Goal: Task Accomplishment & Management: Complete application form

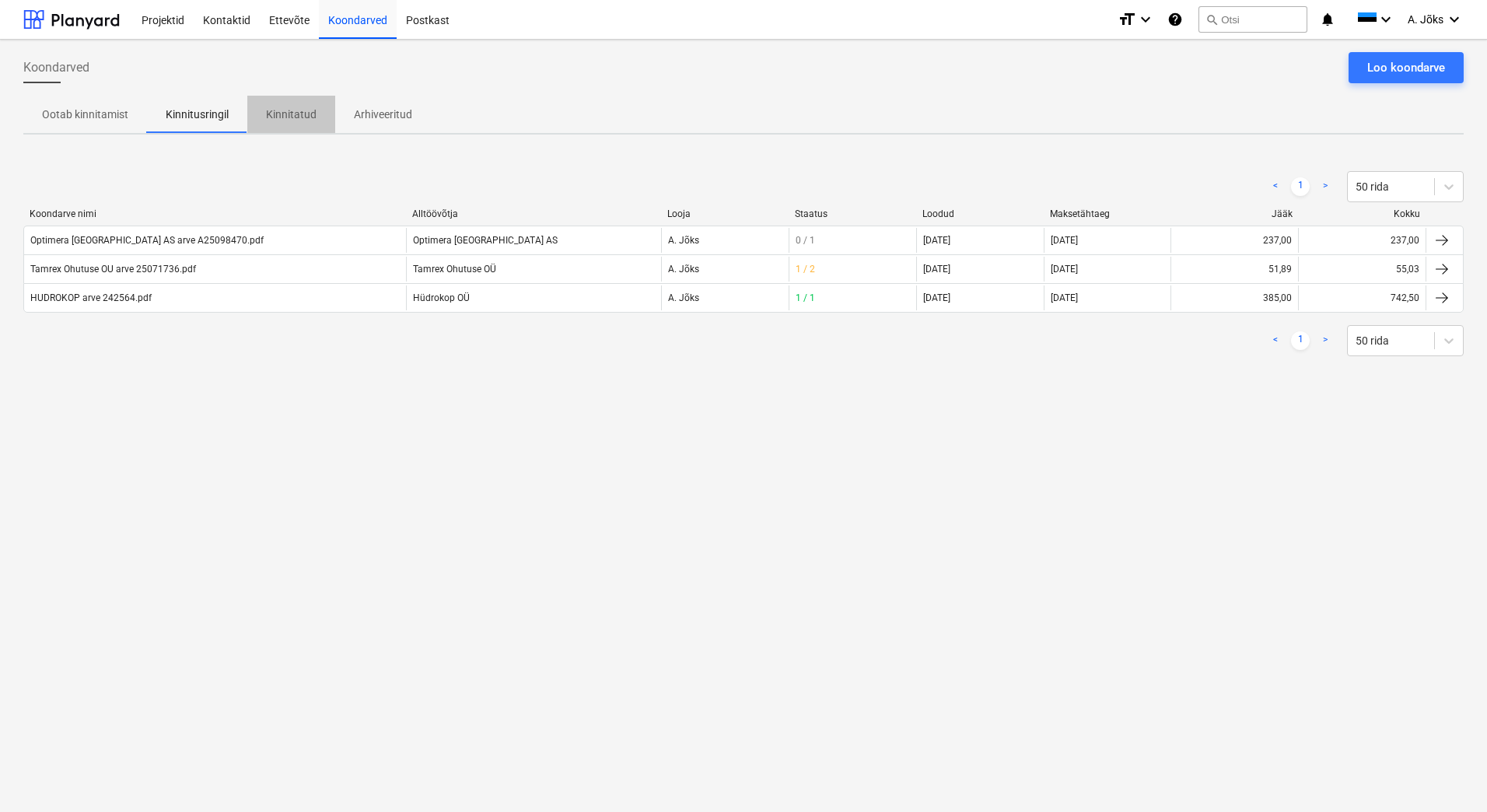
click at [293, 112] on p "Kinnitatud" at bounding box center [291, 114] width 51 height 16
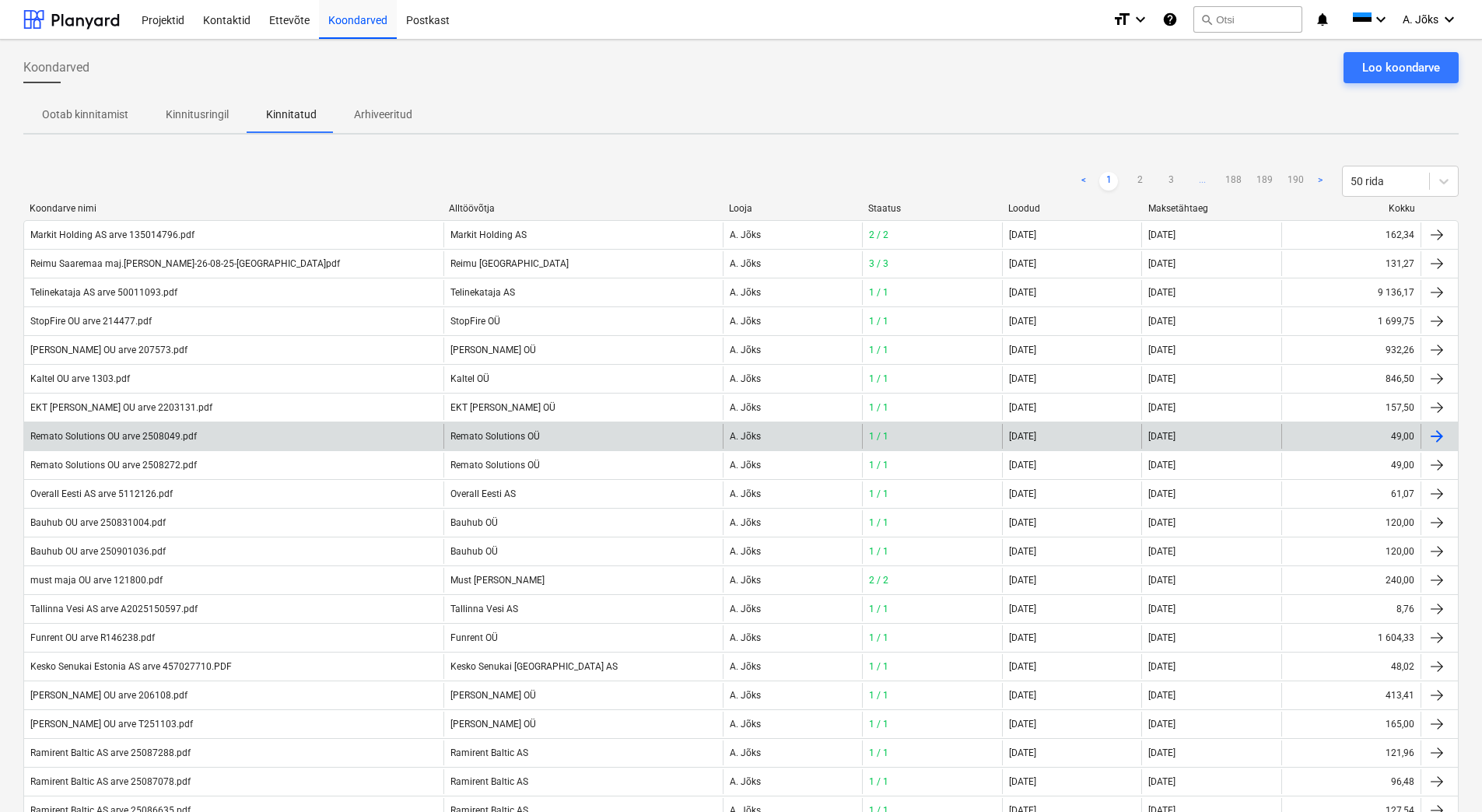
click at [284, 449] on div "Remato Solutions OU arve 2508049.pdf Remato Solutions OÜ A. Jõks 1 / 1 [DATE] […" at bounding box center [741, 436] width 1435 height 29
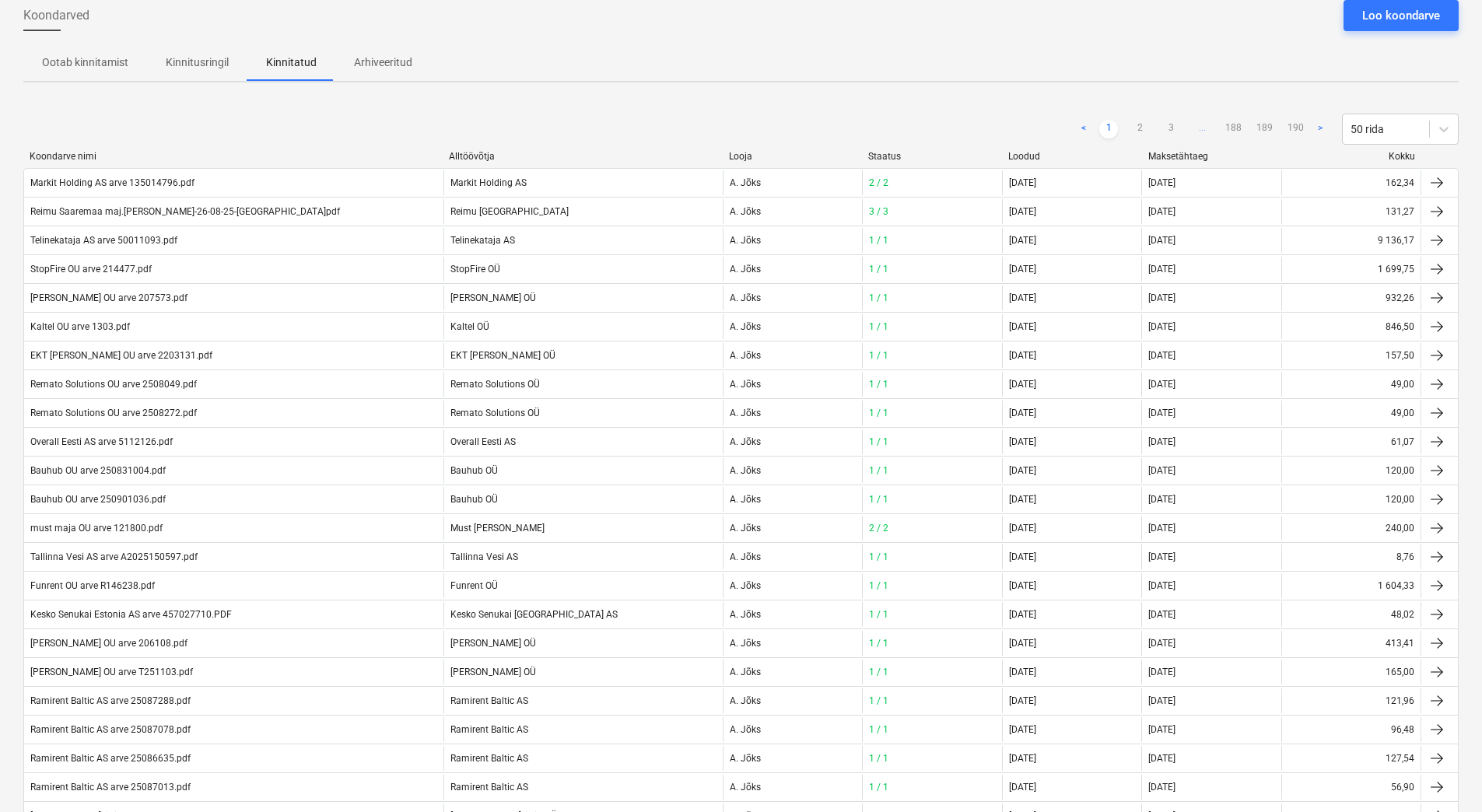
scroll to position [78, 0]
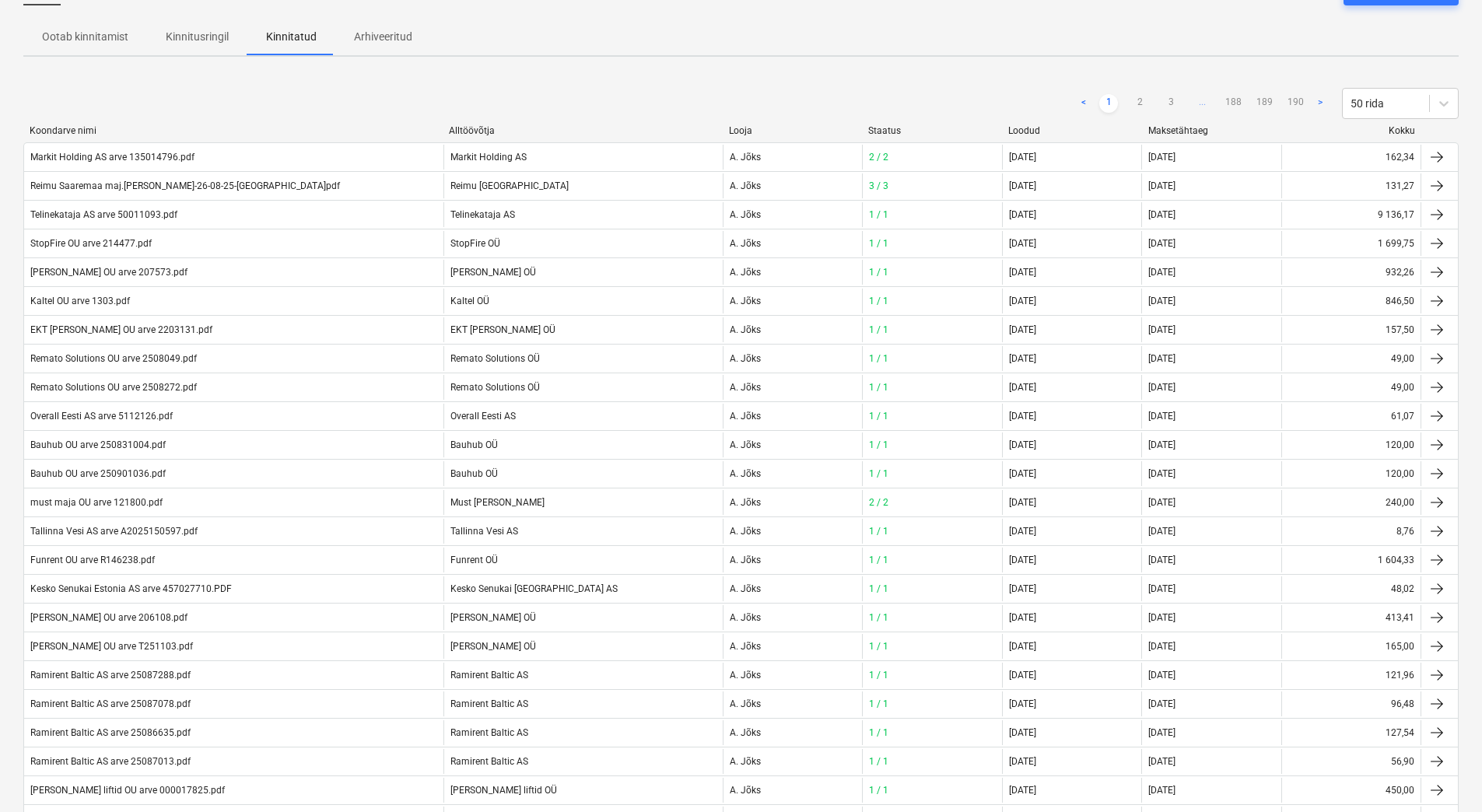
drag, startPoint x: 208, startPoint y: 31, endPoint x: 261, endPoint y: 48, distance: 55.7
click at [208, 31] on p "Kinnitusringil" at bounding box center [197, 36] width 63 height 16
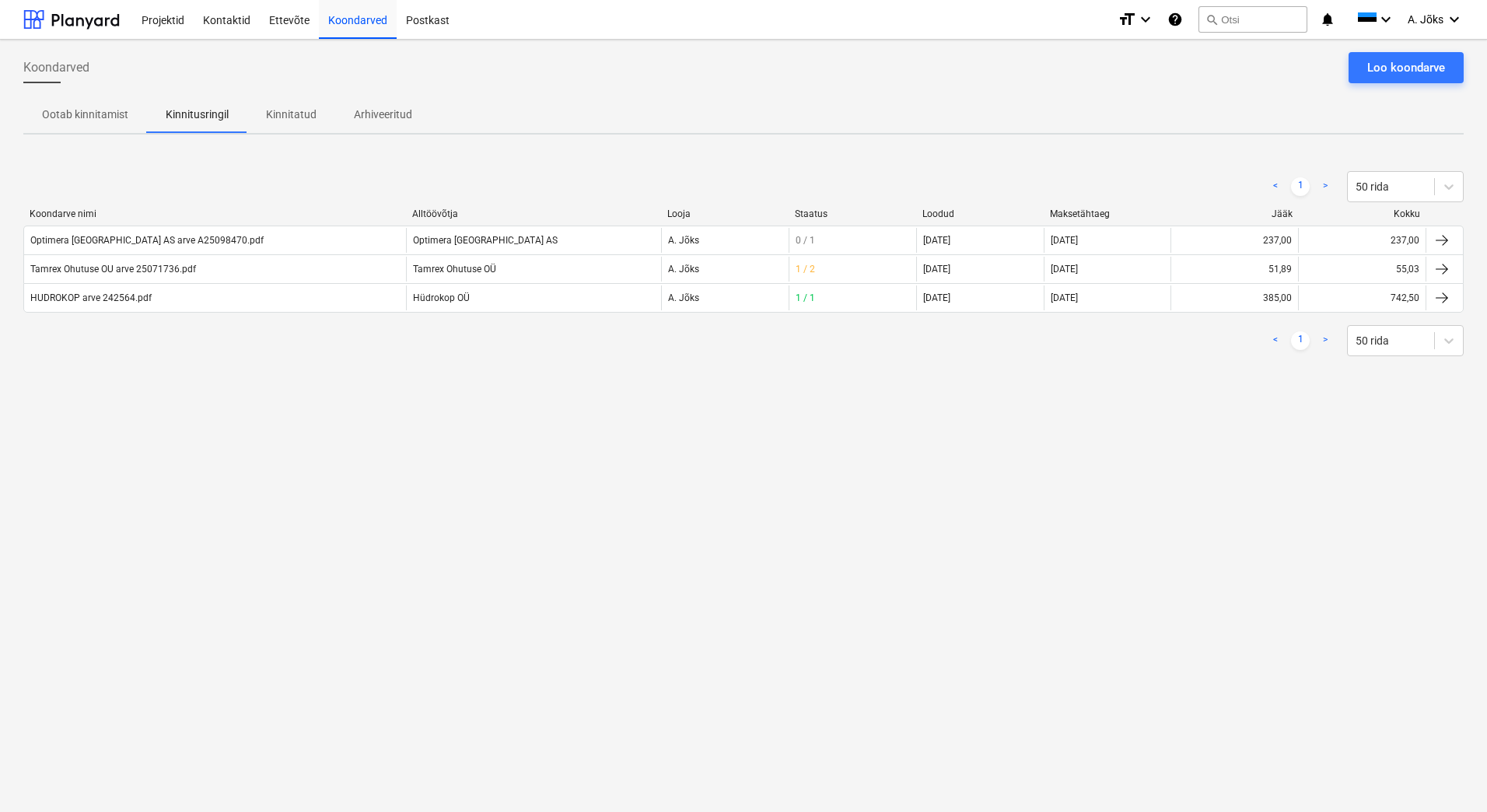
click at [283, 41] on div "Koondarved Loo koondarve Ootab kinnitamist Kinnitusringil Kinnitatud Arhiveerit…" at bounding box center [743, 425] width 1487 height 772
click at [437, 92] on div "Koondarved Loo koondarve" at bounding box center [743, 73] width 1440 height 43
click at [297, 110] on p "Kinnitatud" at bounding box center [291, 114] width 51 height 16
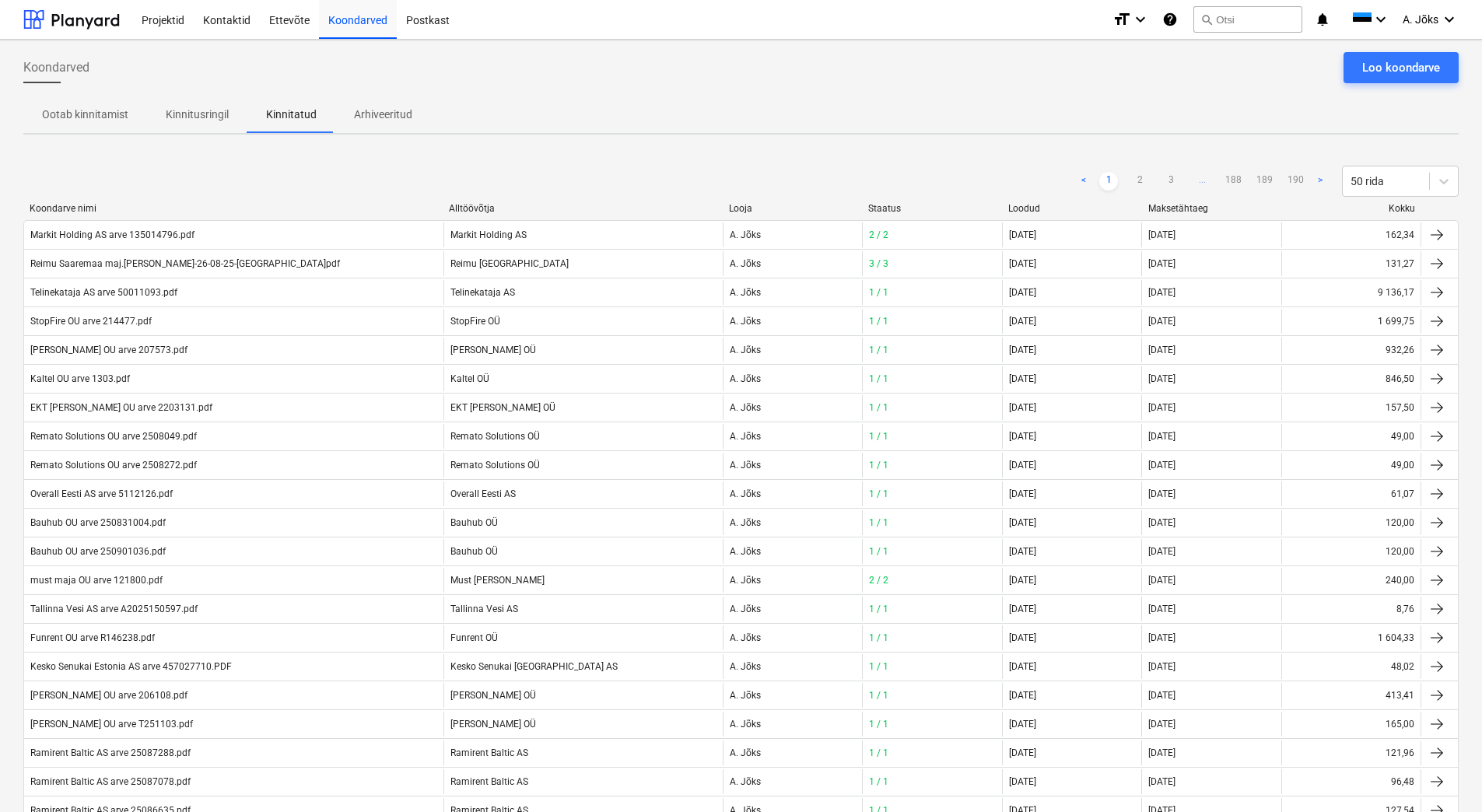
click at [197, 106] on p "Kinnitusringil" at bounding box center [197, 114] width 63 height 16
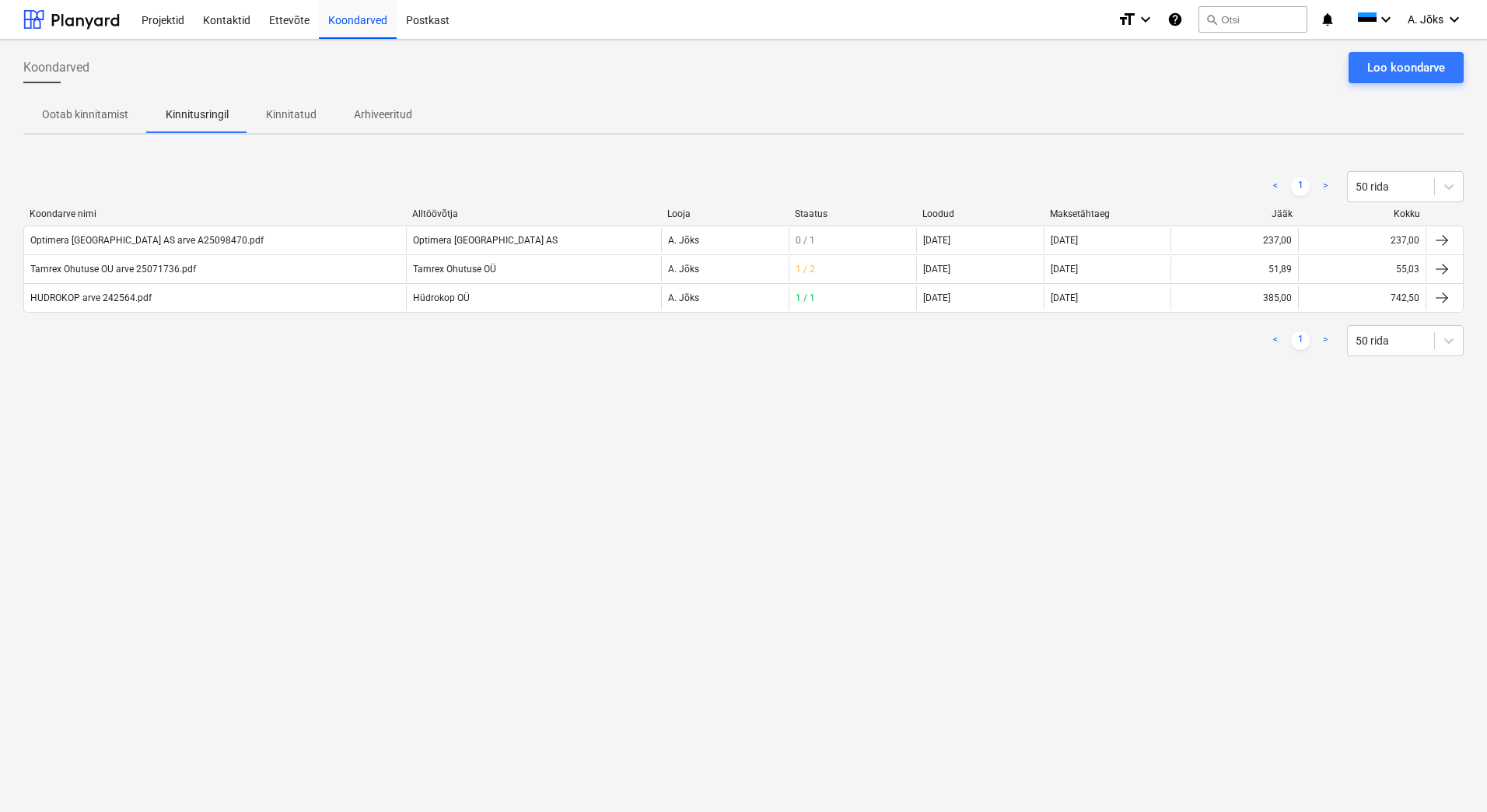
click at [287, 115] on p "Kinnitatud" at bounding box center [291, 114] width 51 height 16
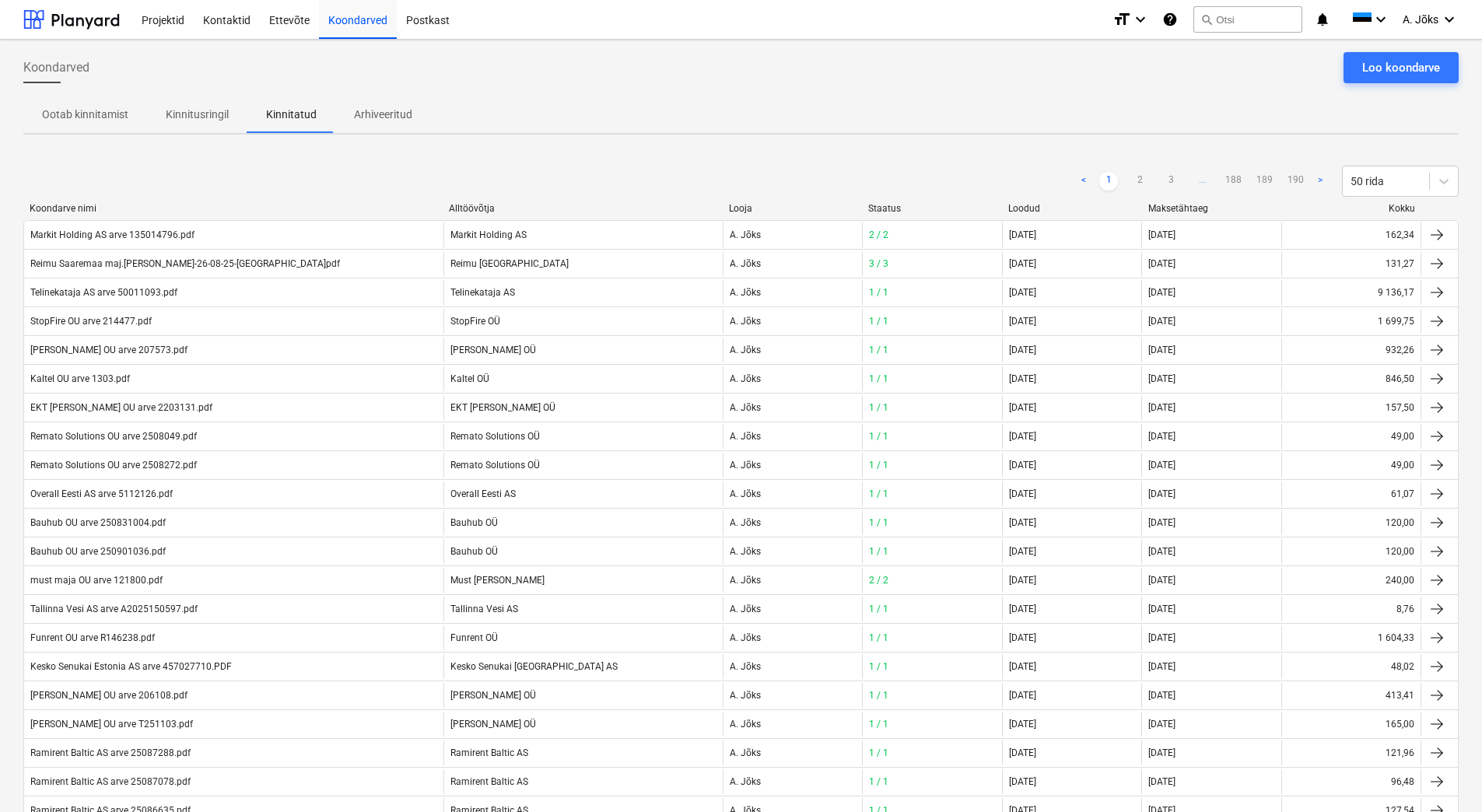
click at [183, 106] on p "Kinnitusringil" at bounding box center [197, 114] width 63 height 16
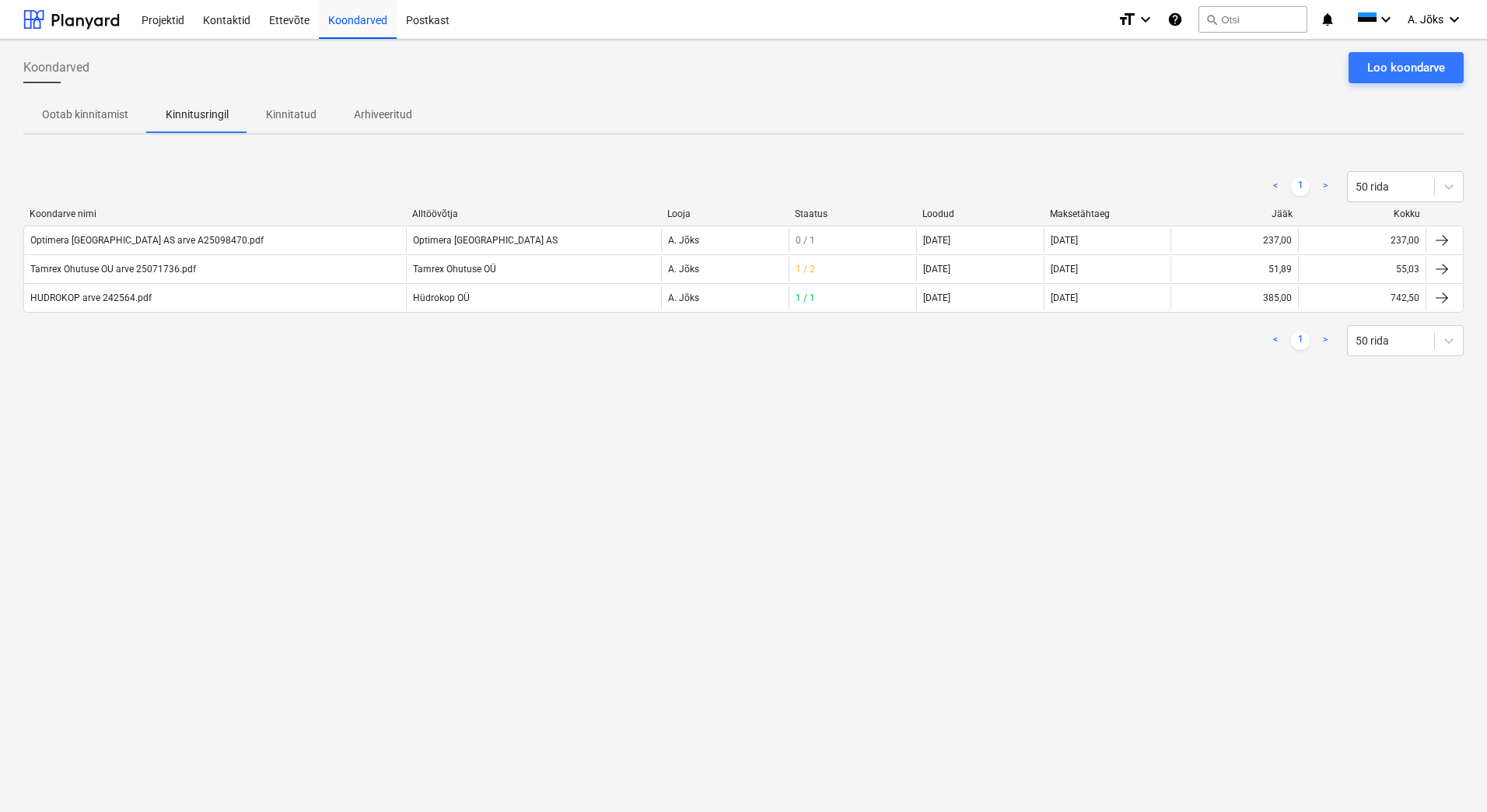
click at [226, 454] on div "Koondarved Loo koondarve Ootab kinnitamist Kinnitusringil Kinnitatud Arhiveerit…" at bounding box center [743, 425] width 1487 height 772
click at [789, 561] on div "Koondarved Loo koondarve Ootab kinnitamist Kinnitusringil Kinnitatud Arhiveerit…" at bounding box center [743, 425] width 1487 height 772
click at [784, 567] on div "Koondarved Loo koondarve Ootab kinnitamist Kinnitusringil Kinnitatud Arhiveerit…" at bounding box center [743, 425] width 1487 height 772
click at [420, 566] on div "Koondarved Loo koondarve Ootab kinnitamist Kinnitusringil Kinnitatud Arhiveerit…" at bounding box center [743, 425] width 1487 height 772
drag, startPoint x: 445, startPoint y: 599, endPoint x: 334, endPoint y: 612, distance: 111.8
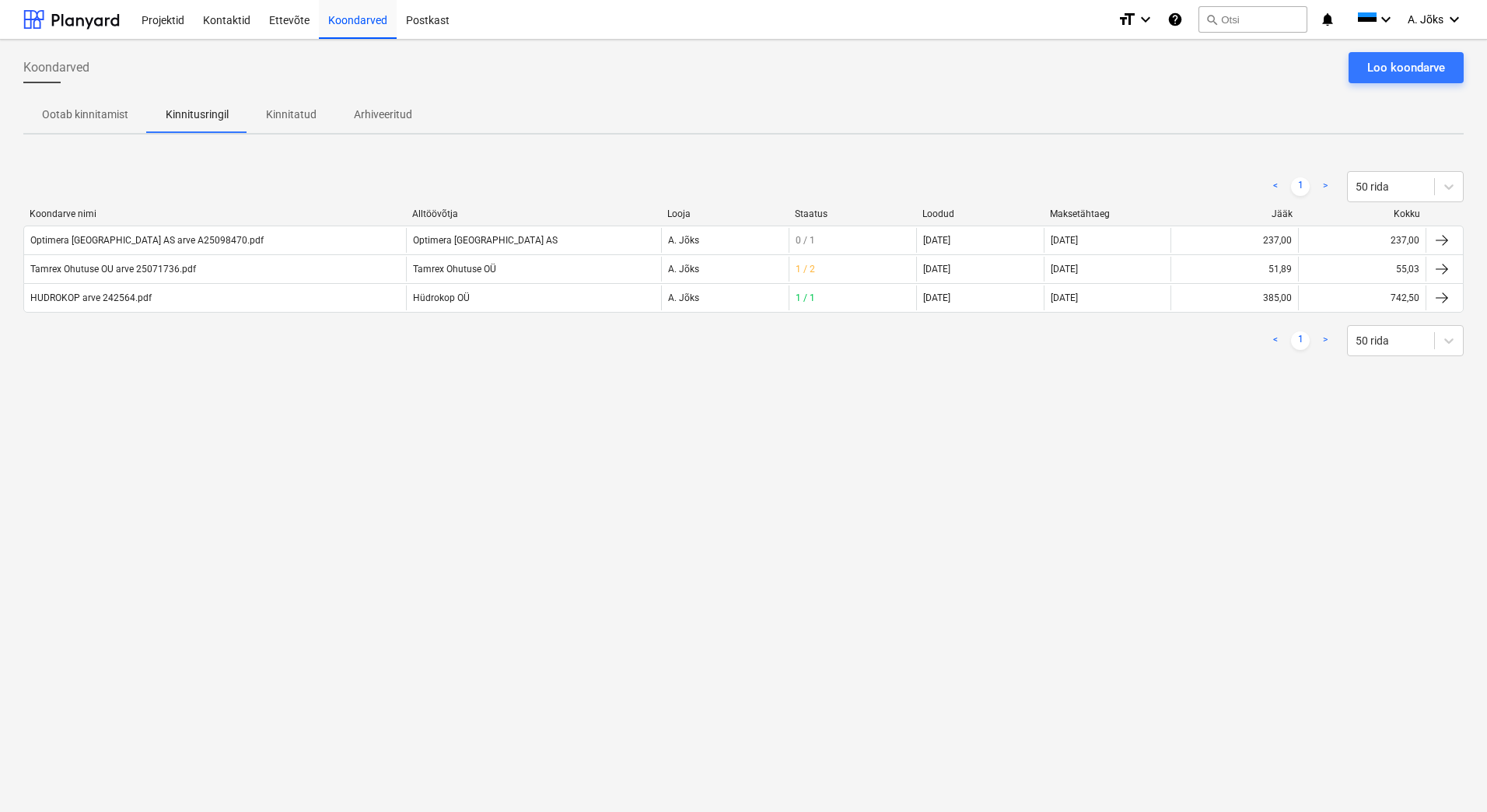
click at [440, 599] on div "Koondarved Loo koondarve Ootab kinnitamist Kinnitusringil Kinnitatud Arhiveerit…" at bounding box center [743, 425] width 1487 height 772
click at [1413, 57] on div "Loo koondarve" at bounding box center [1406, 67] width 78 height 20
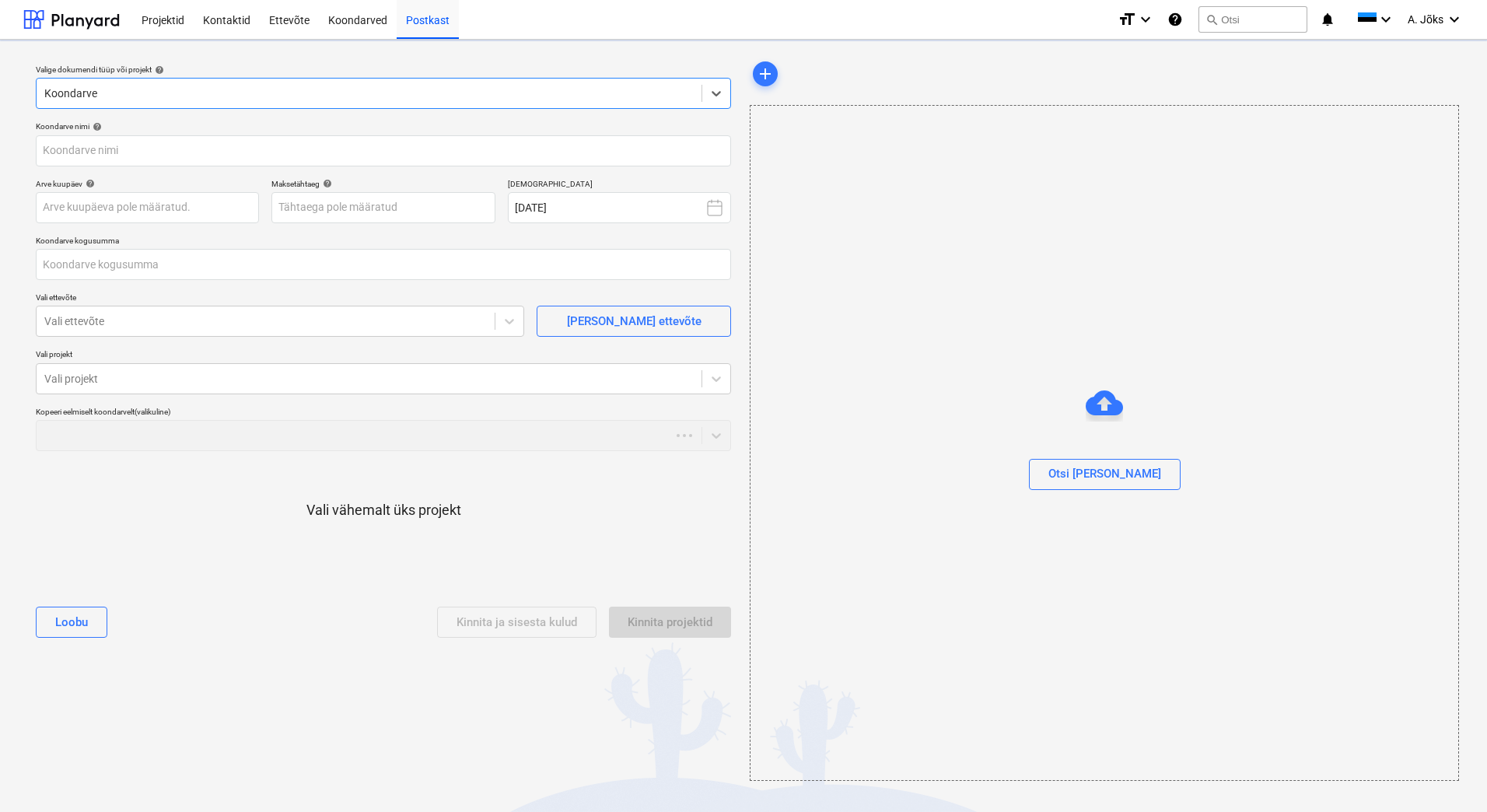
type input "0,00"
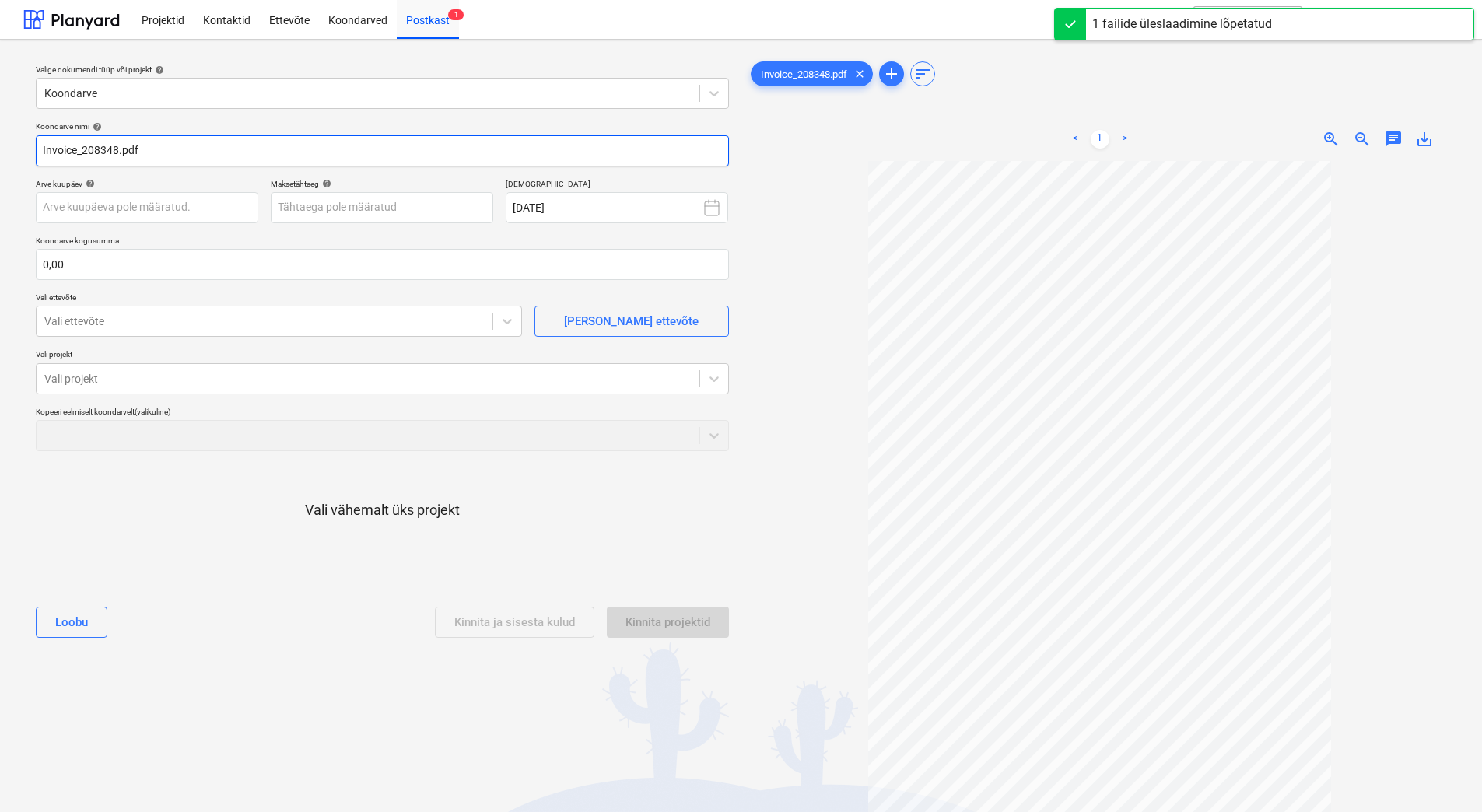
drag, startPoint x: 83, startPoint y: 151, endPoint x: -93, endPoint y: 129, distance: 177.4
click at [0, 129] on html "Projektid Kontaktid Ettevõte Koondarved Postkast 1 format_size keyboard_arrow_d…" at bounding box center [741, 406] width 1482 height 812
paste input "[PERSON_NAME] OÜ"
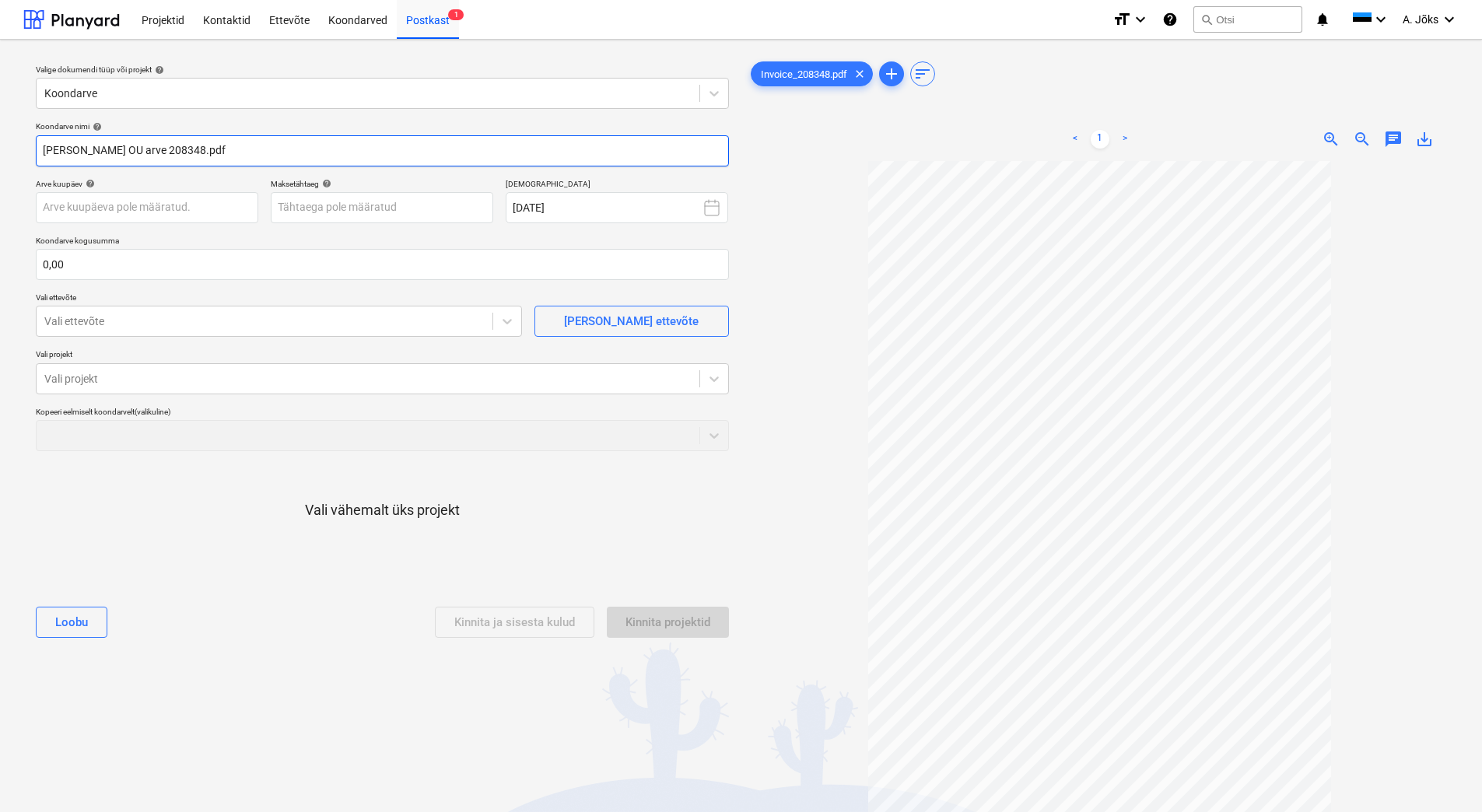
type input "[PERSON_NAME] OU arve 208348.pdf"
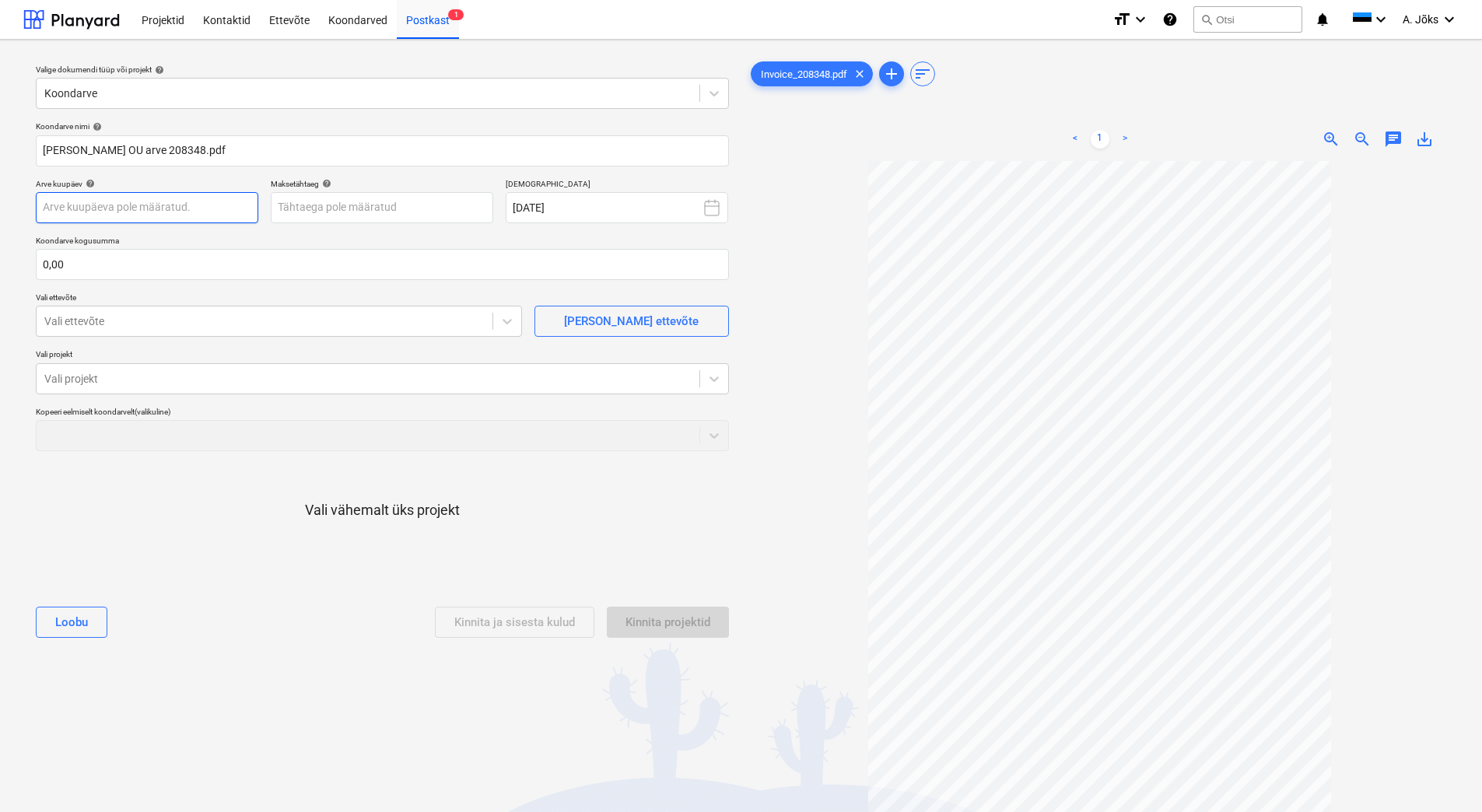
click at [126, 212] on body "Projektid Kontaktid Ettevõte Koondarved Postkast 1 format_size keyboard_arrow_d…" at bounding box center [741, 406] width 1482 height 812
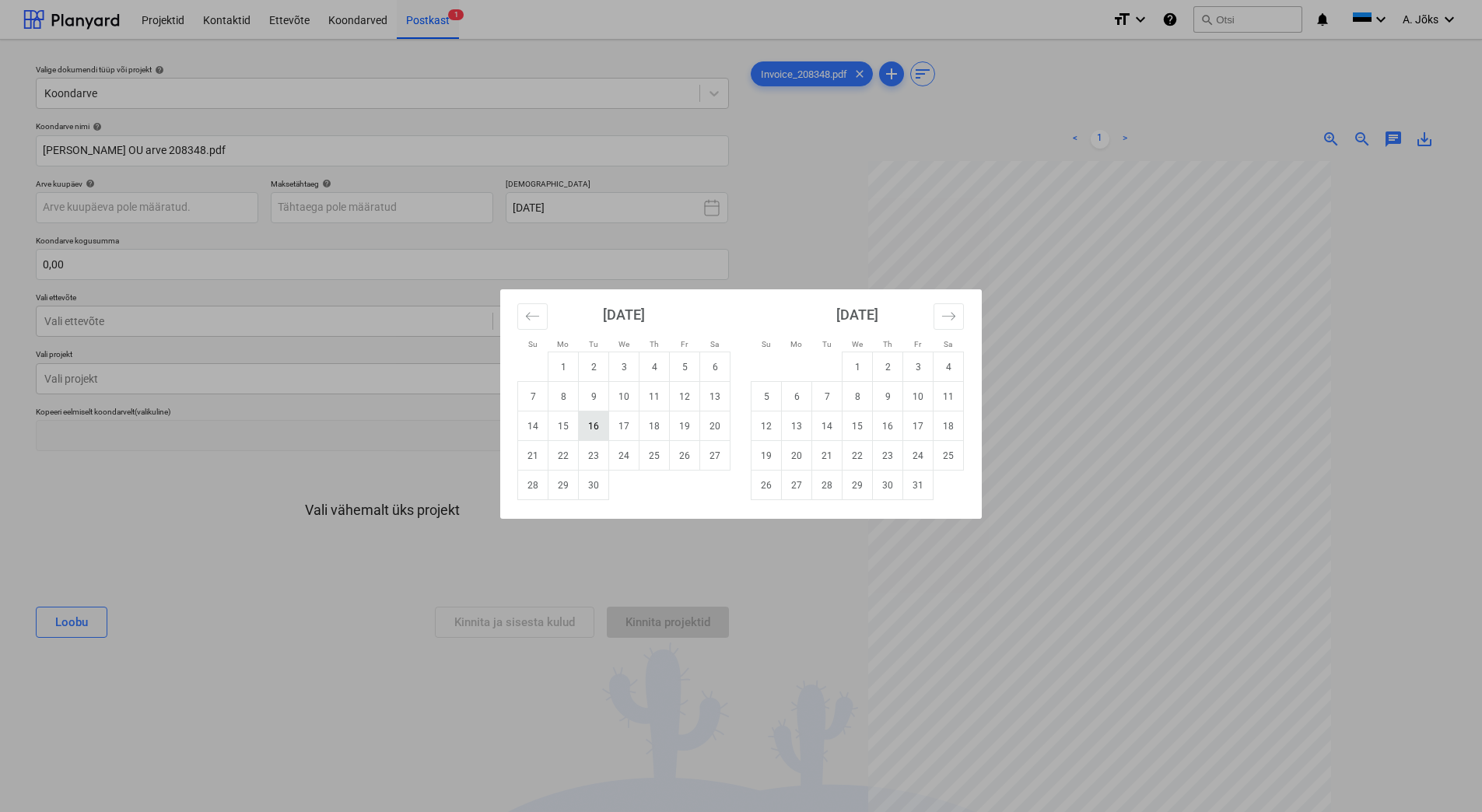
click at [589, 428] on td "16" at bounding box center [594, 426] width 31 height 30
type input "[DATE]"
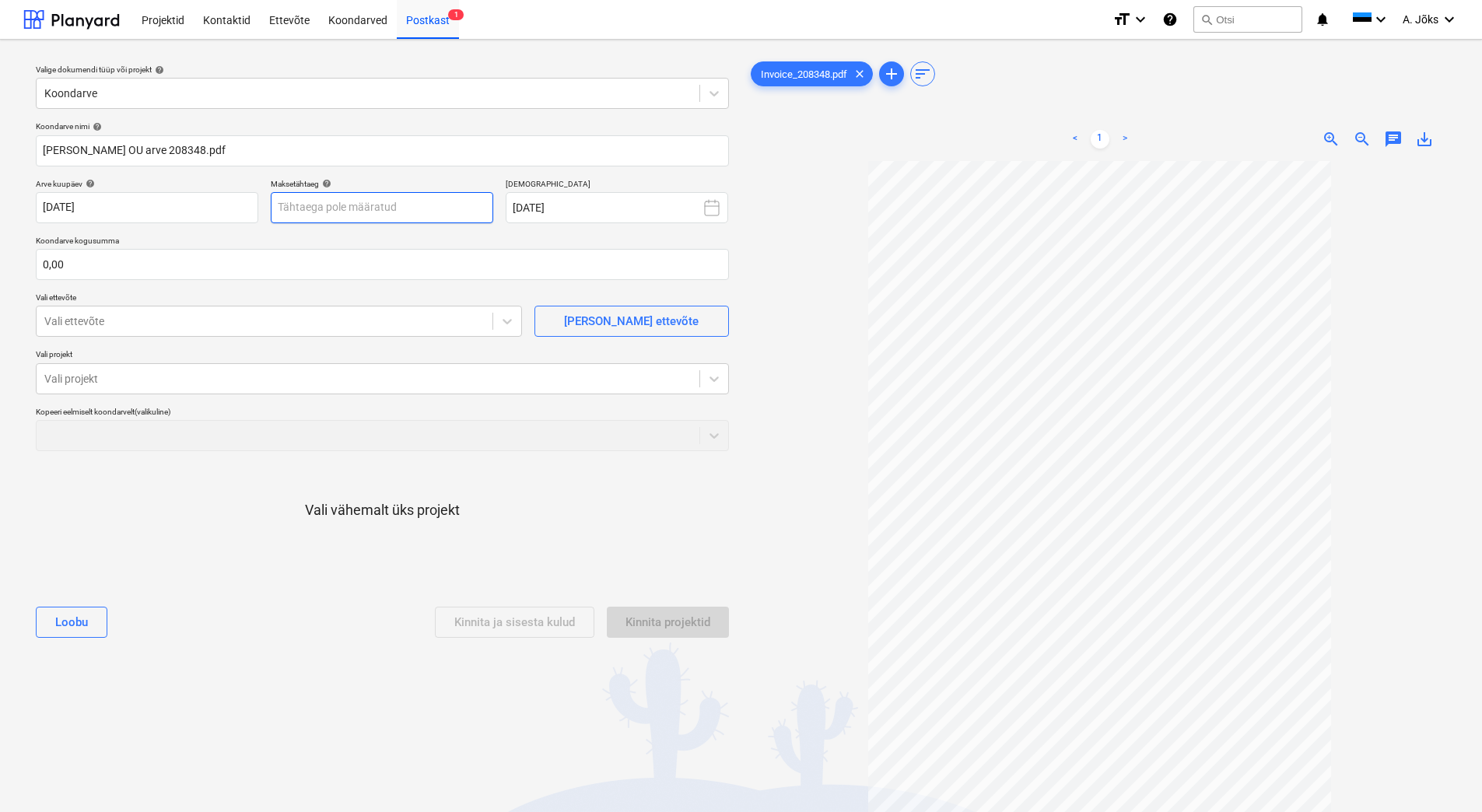
click at [452, 205] on body "Projektid Kontaktid Ettevõte Koondarved Postkast 1 format_size keyboard_arrow_d…" at bounding box center [741, 406] width 1482 height 812
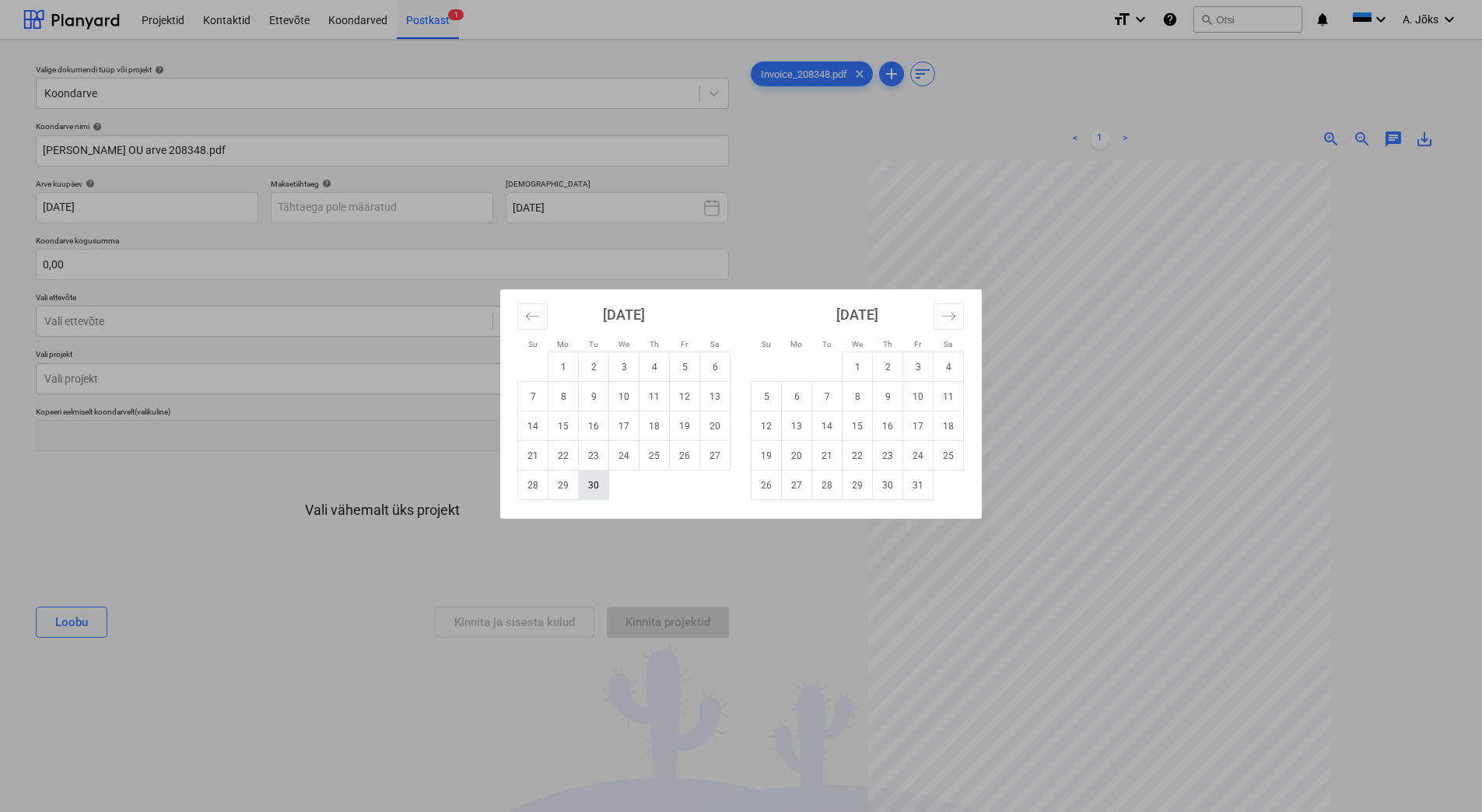
click at [592, 485] on td "30" at bounding box center [594, 485] width 31 height 30
type input "[DATE]"
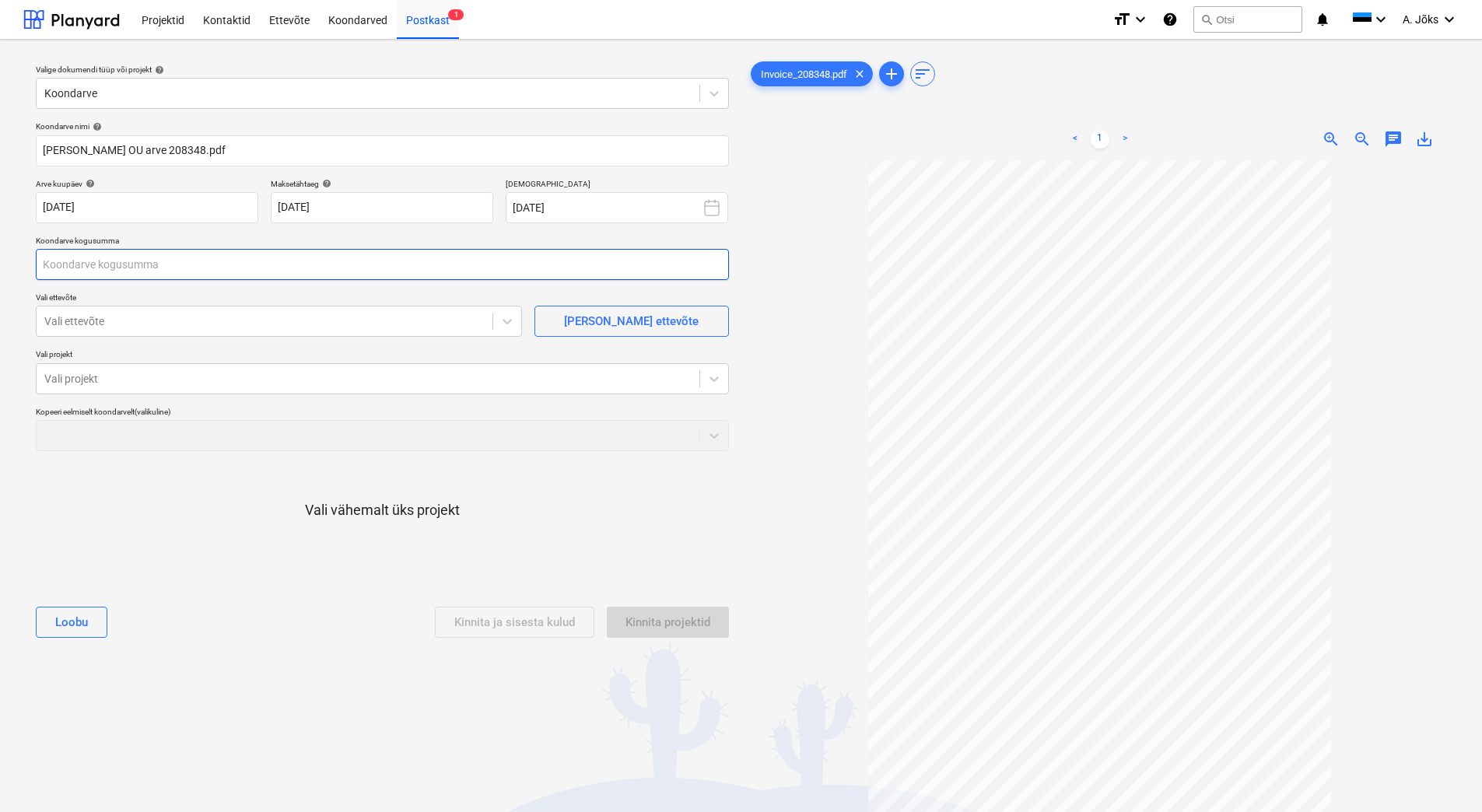
click at [271, 257] on input "text" at bounding box center [382, 264] width 694 height 31
type input "180,00"
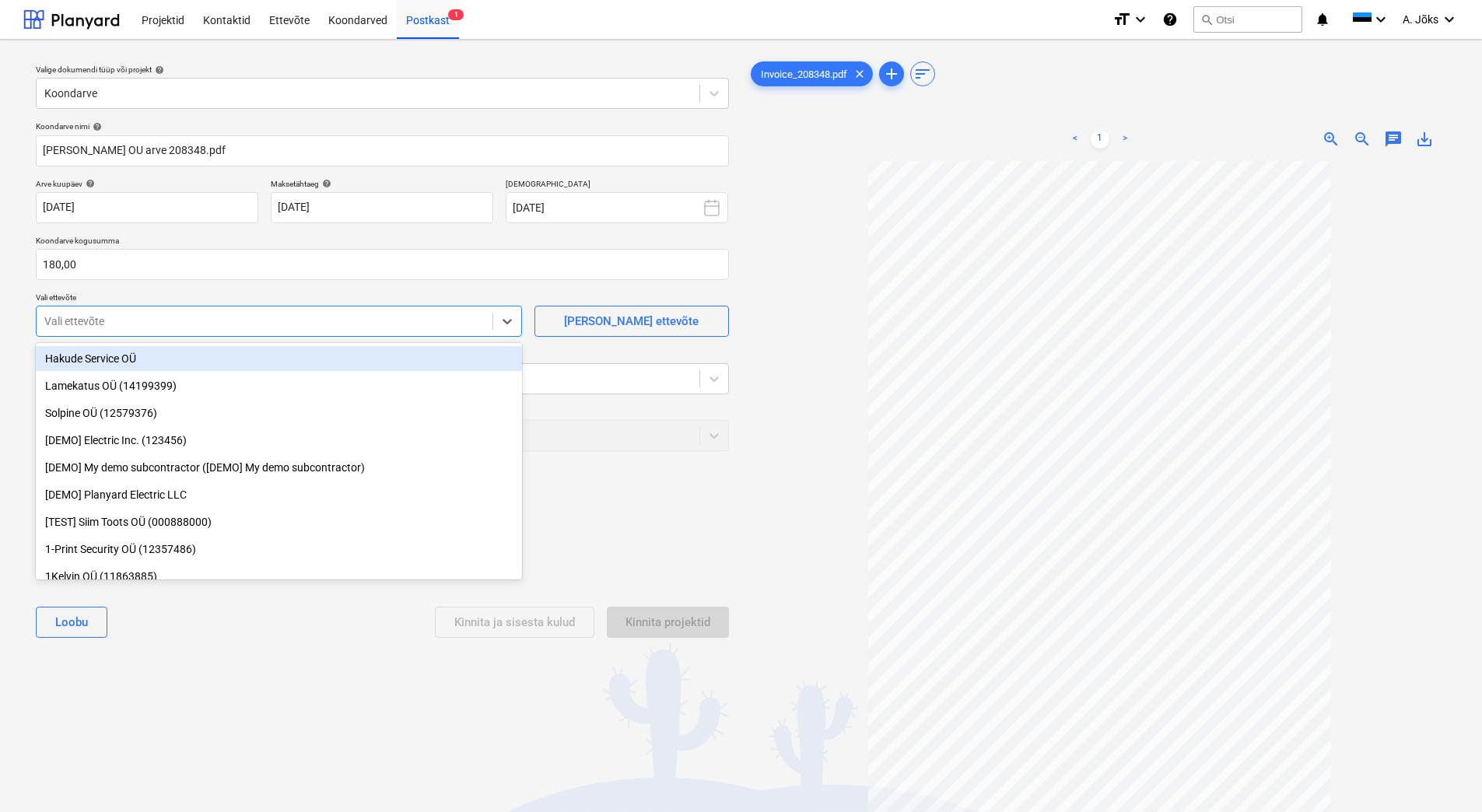
click at [265, 321] on div at bounding box center [264, 321] width 441 height 15
type input "[PERSON_NAME]"
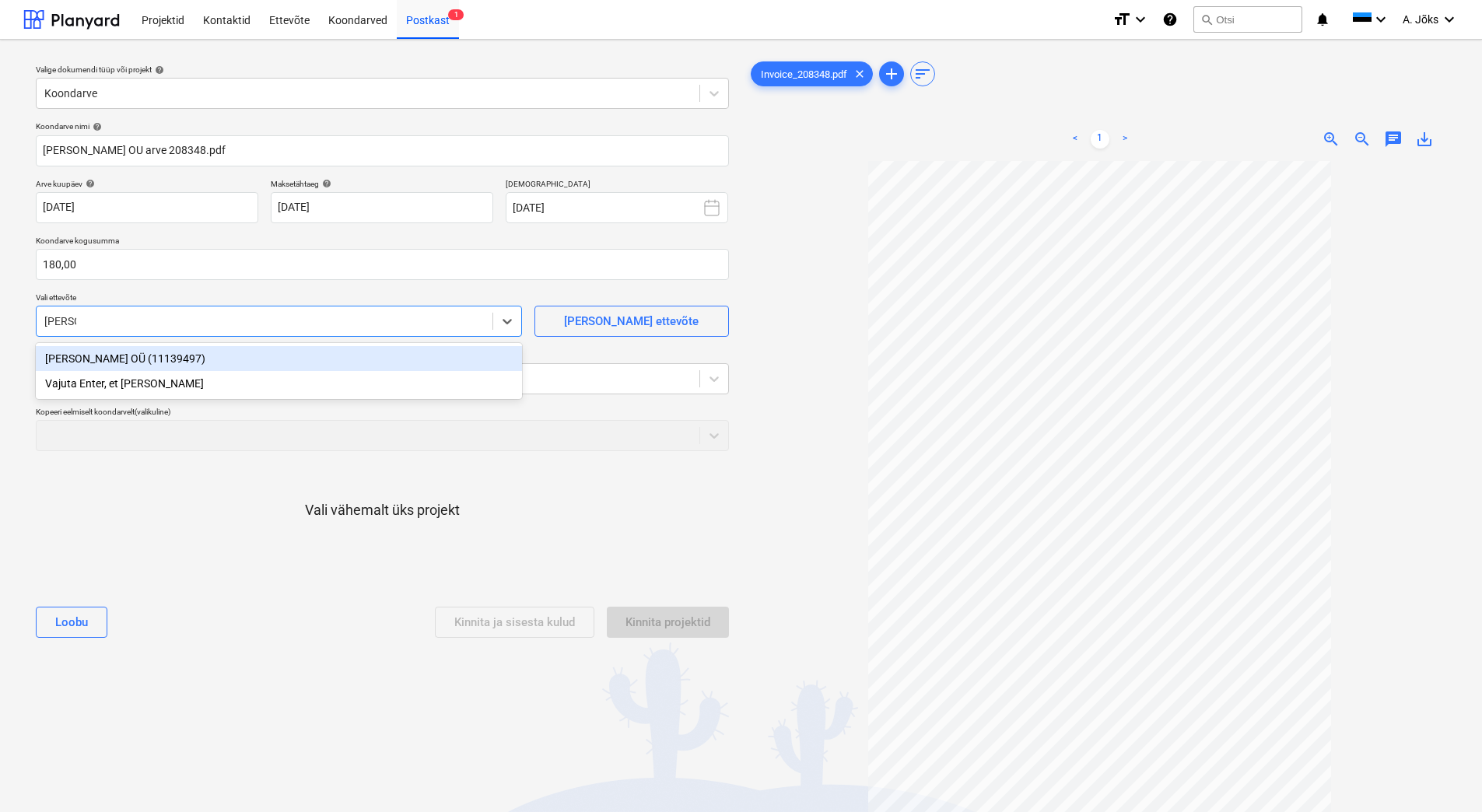
click at [189, 361] on div "[PERSON_NAME] OÜ (11139497)" at bounding box center [279, 358] width 487 height 25
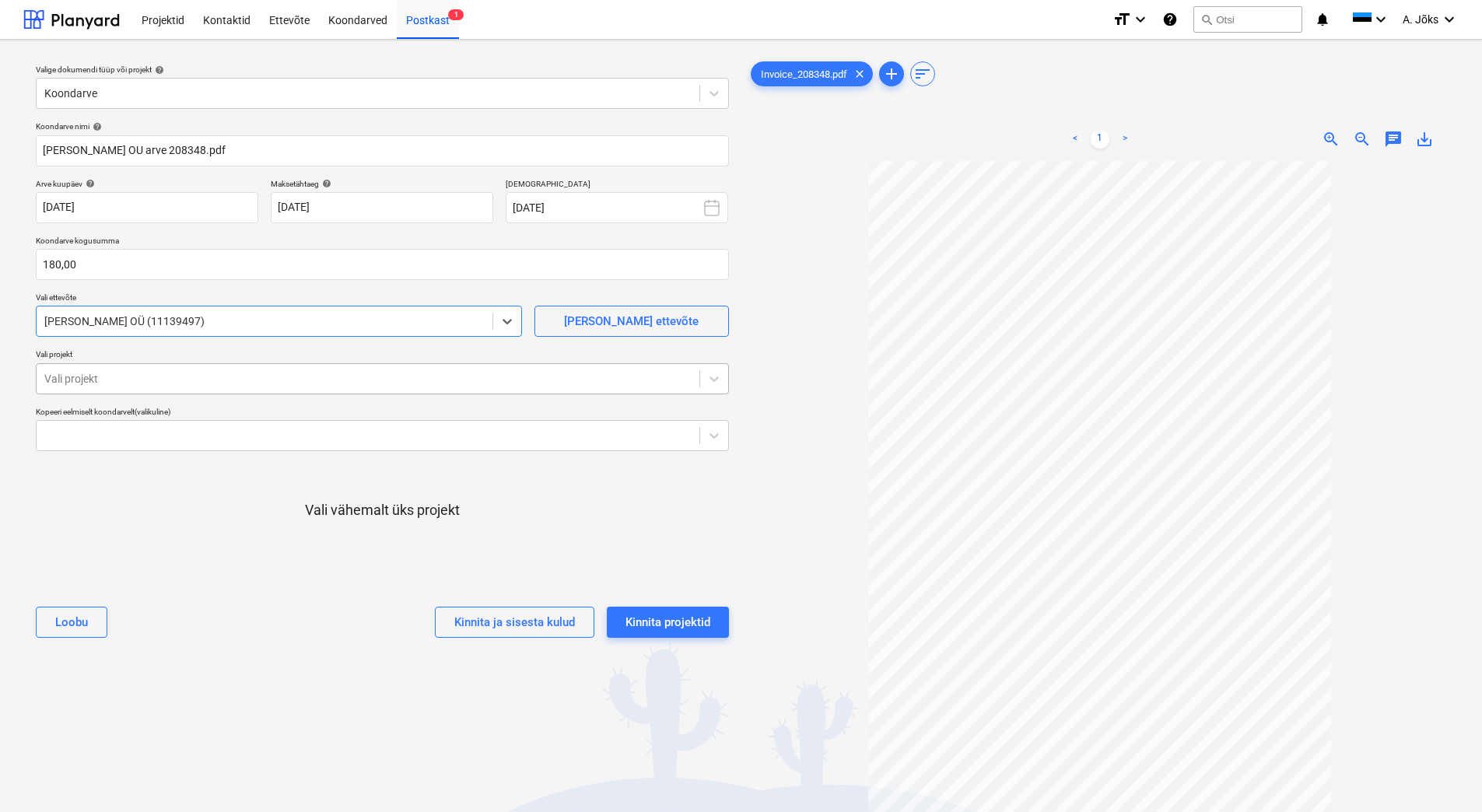
click at [194, 384] on div at bounding box center [368, 378] width 648 height 15
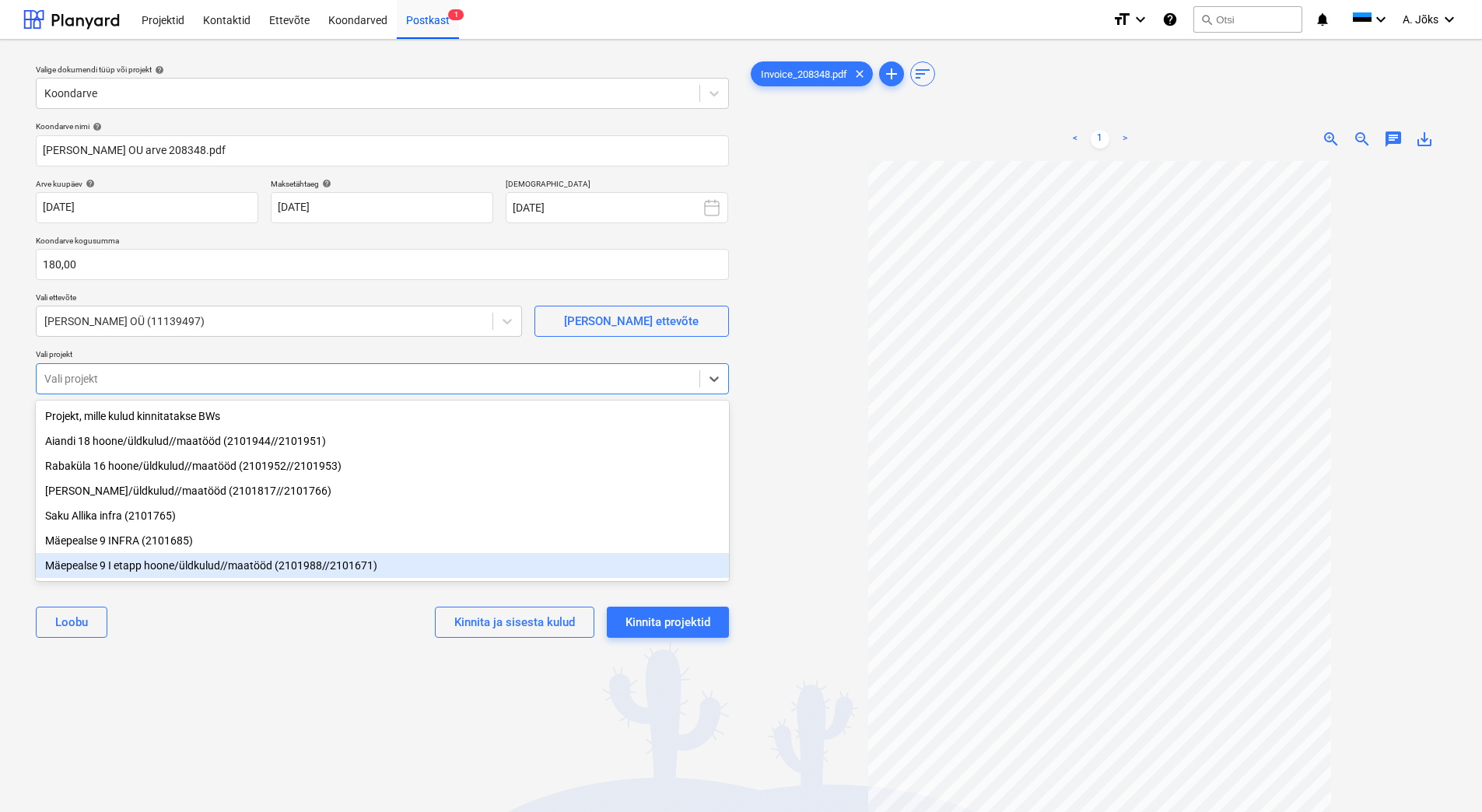
click at [244, 571] on div "Mäepealse 9 I etapp hoone/üldkulud//maatööd (2101988//2101671)" at bounding box center [382, 565] width 694 height 25
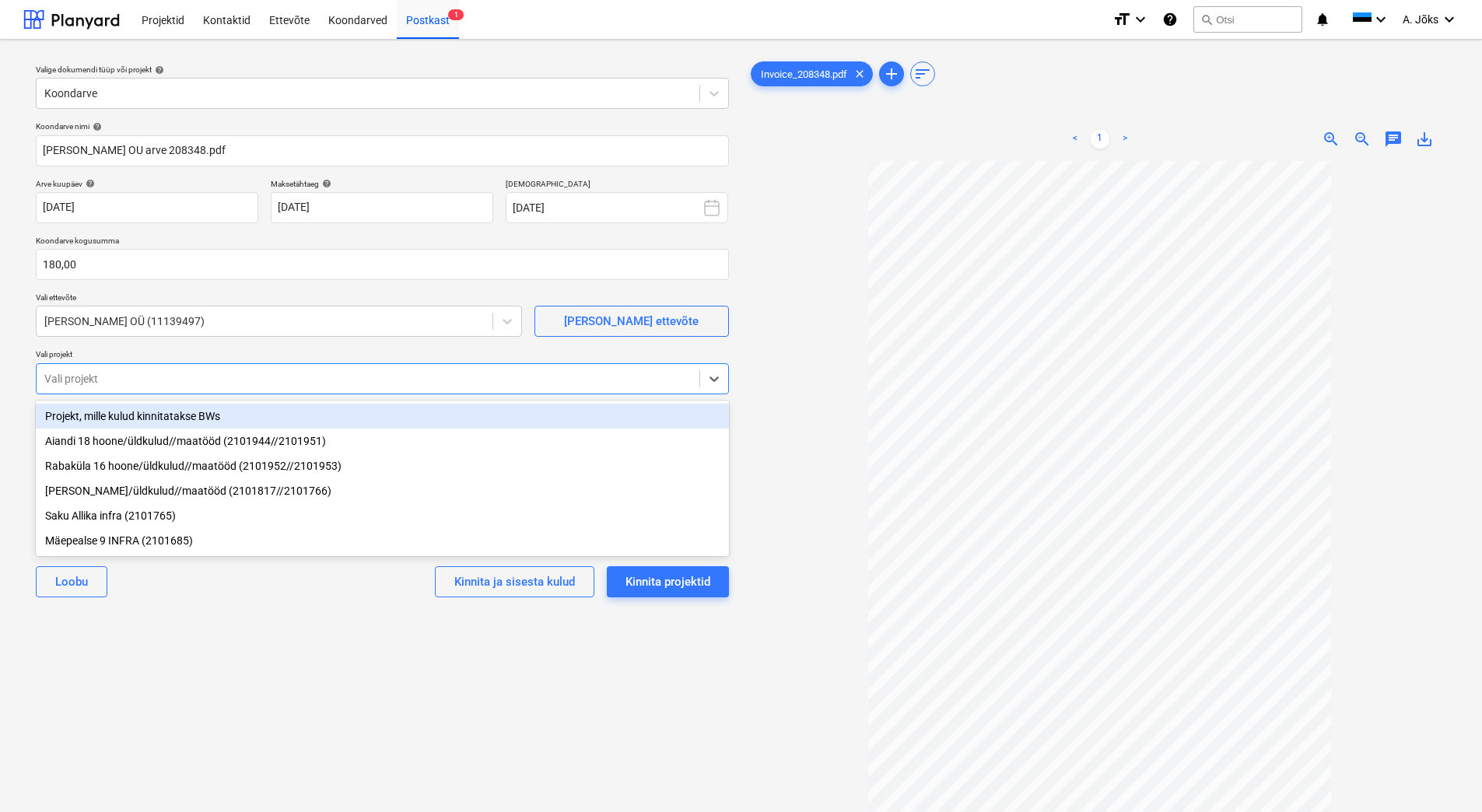
click at [282, 680] on div "Valige dokumendi tüüp või projekt help Koondarve Koondarve nimi help [PERSON_NA…" at bounding box center [382, 493] width 718 height 884
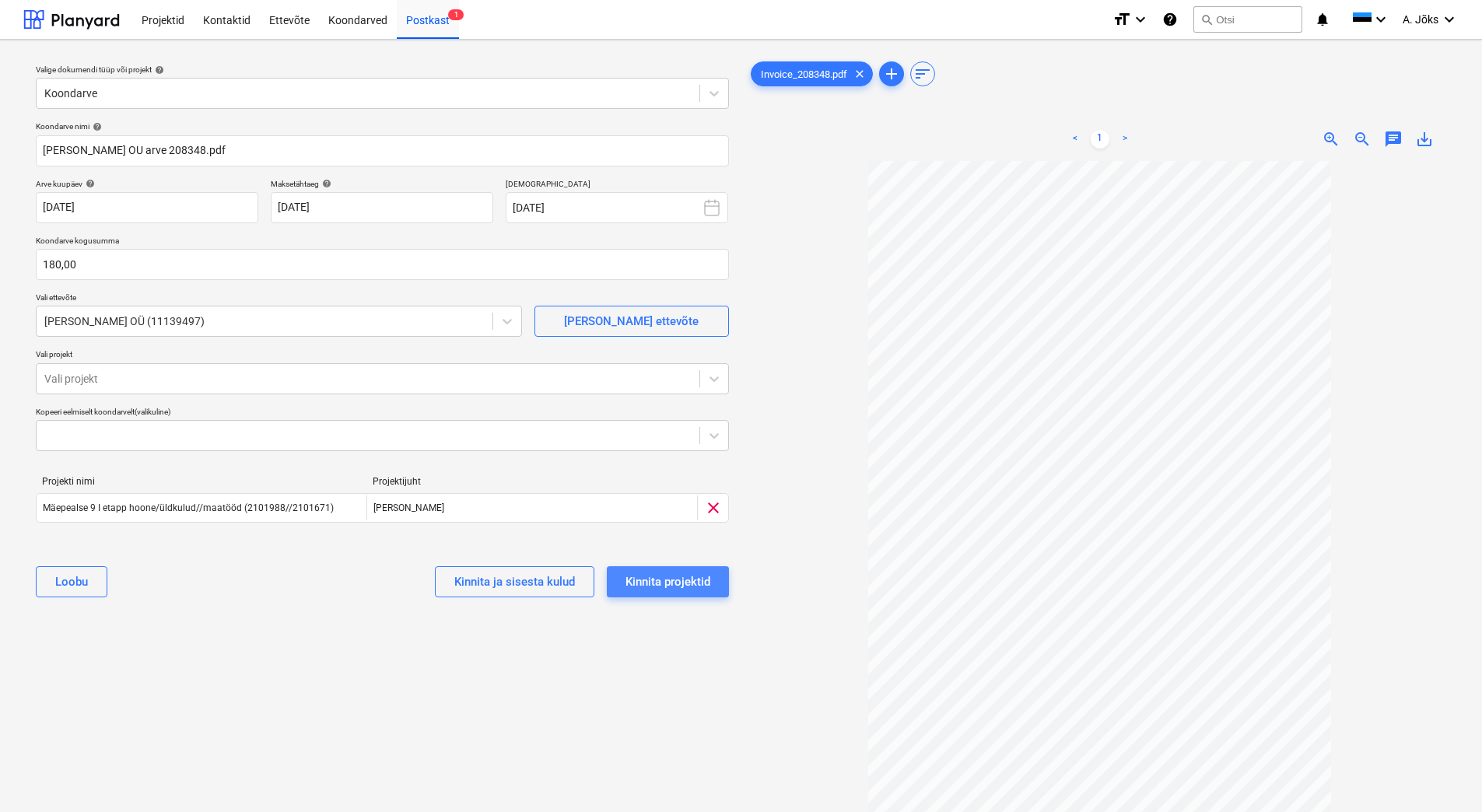
click at [694, 575] on div "Kinnita projektid" at bounding box center [668, 581] width 85 height 20
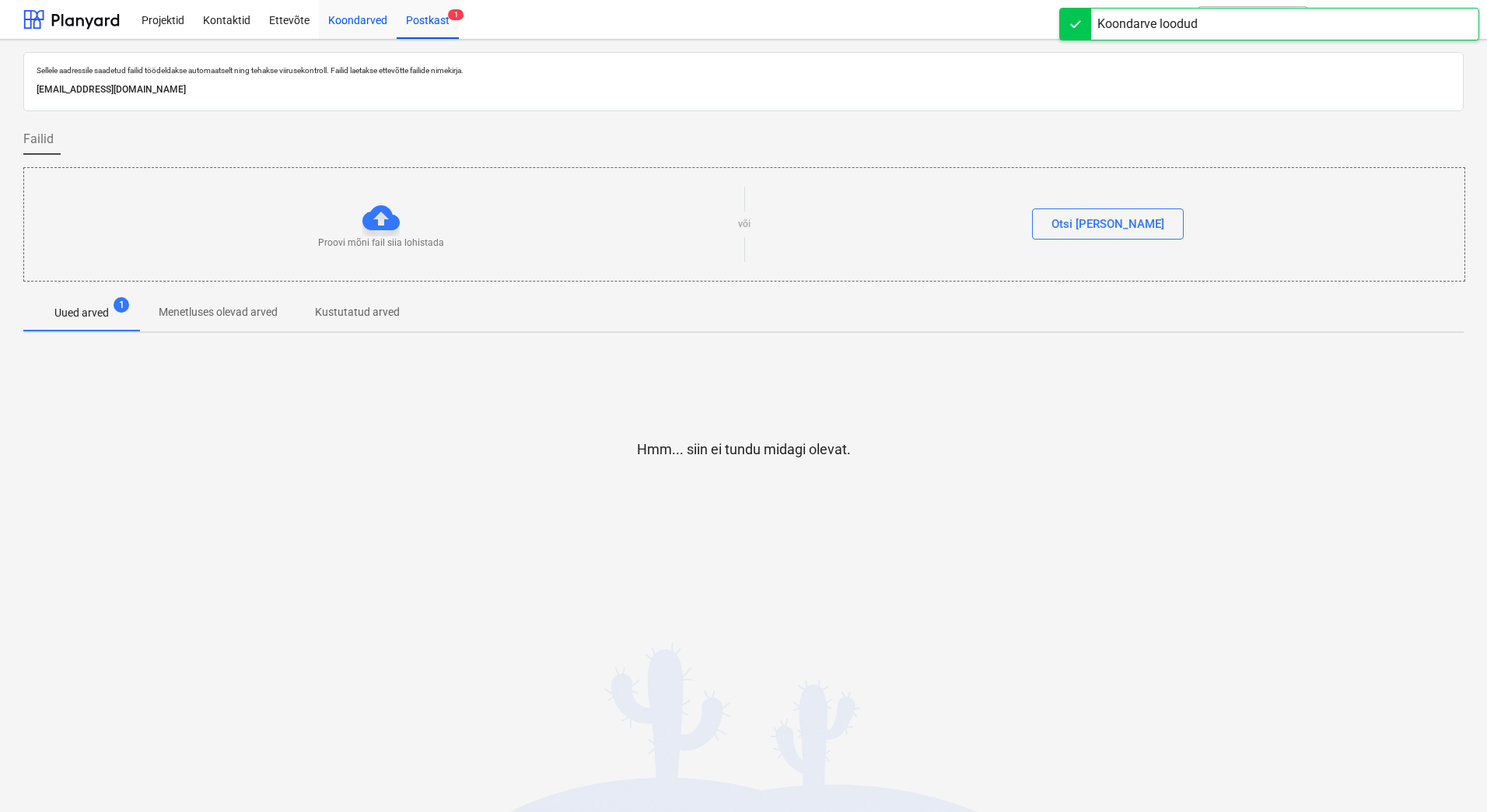
click at [351, 21] on div "Koondarved" at bounding box center [357, 18] width 78 height 39
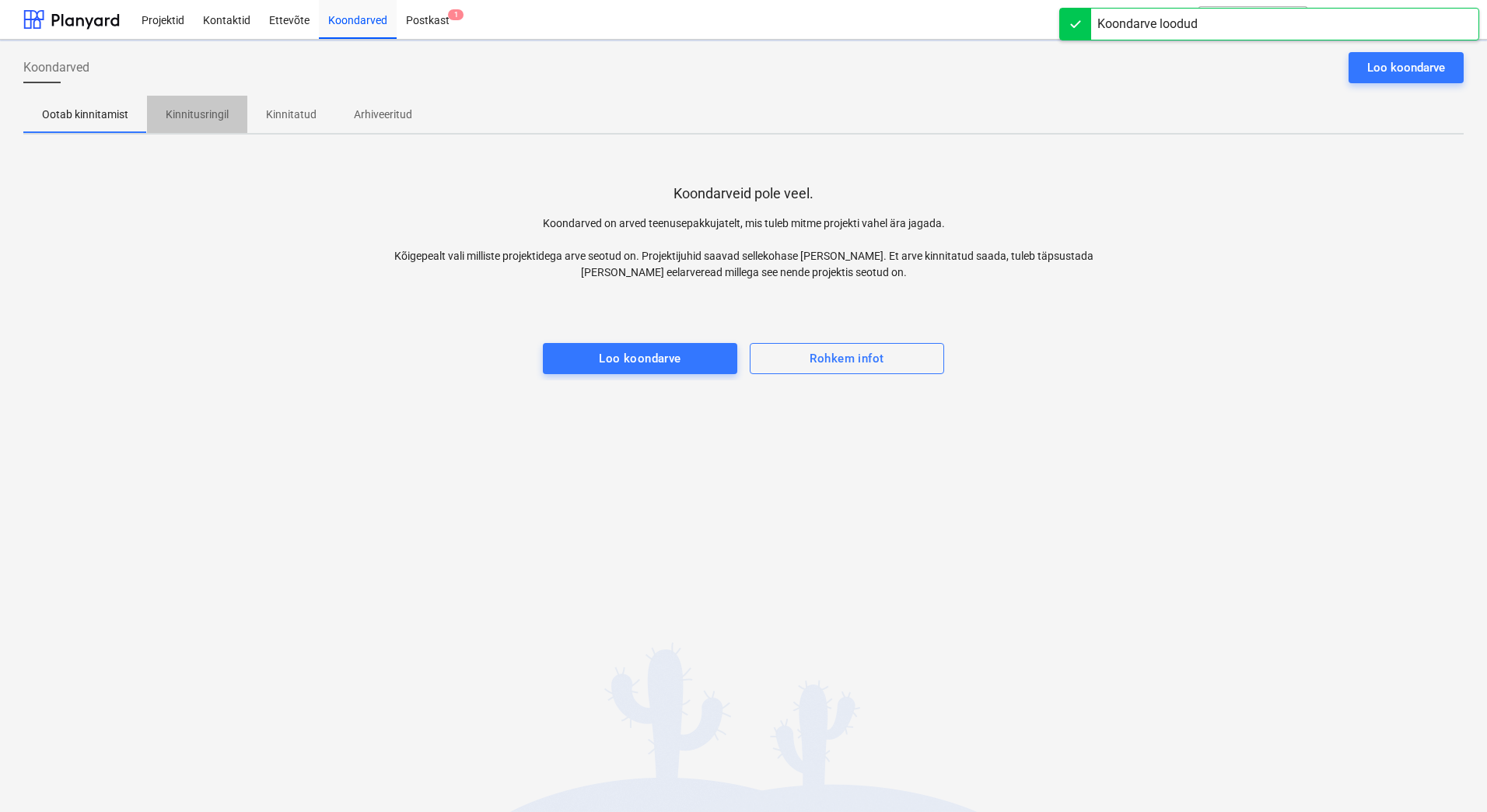
click at [192, 105] on span "Kinnitusringil" at bounding box center [196, 114] width 101 height 26
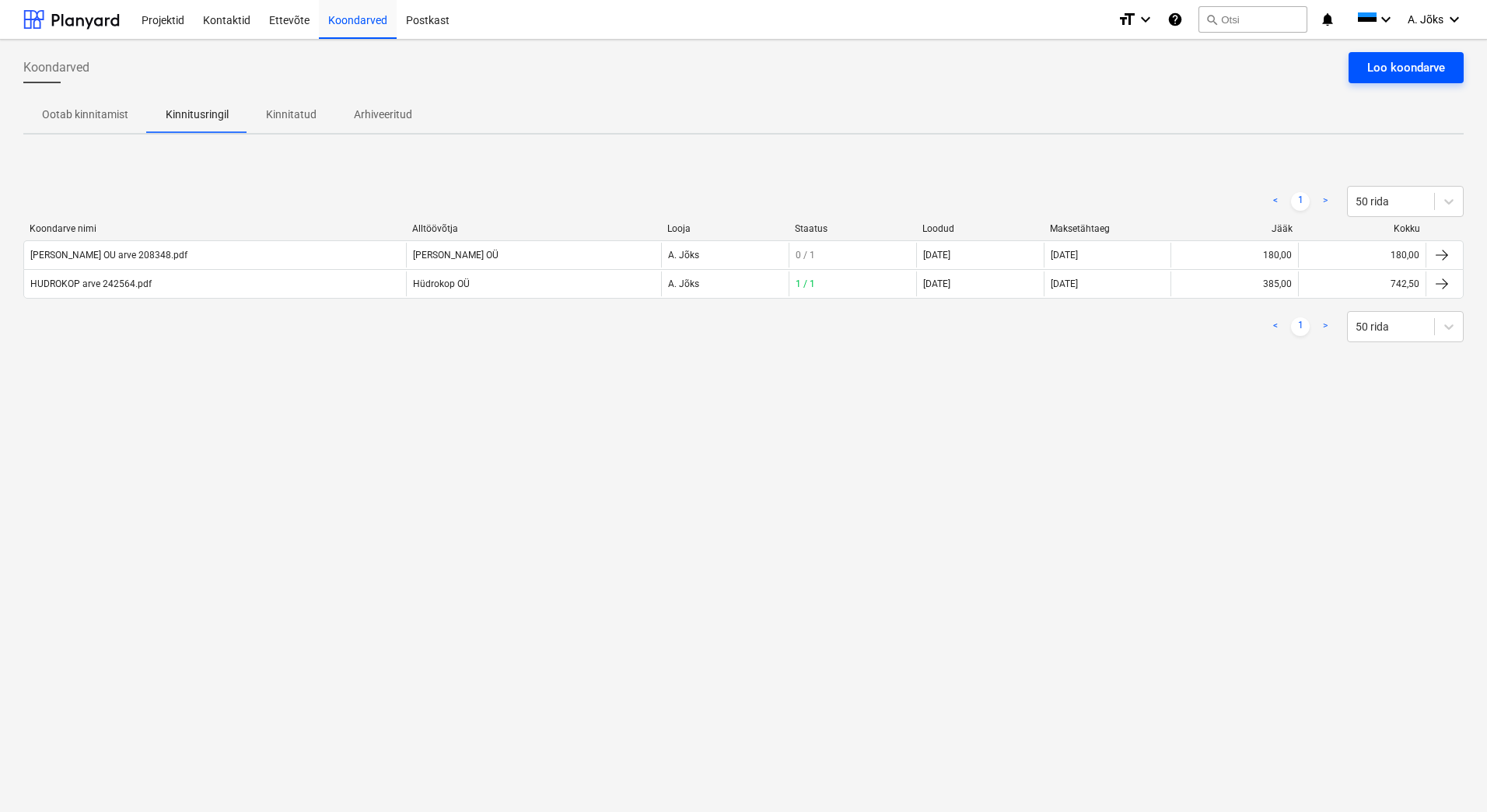
click at [1392, 57] on div "Loo koondarve" at bounding box center [1406, 67] width 78 height 20
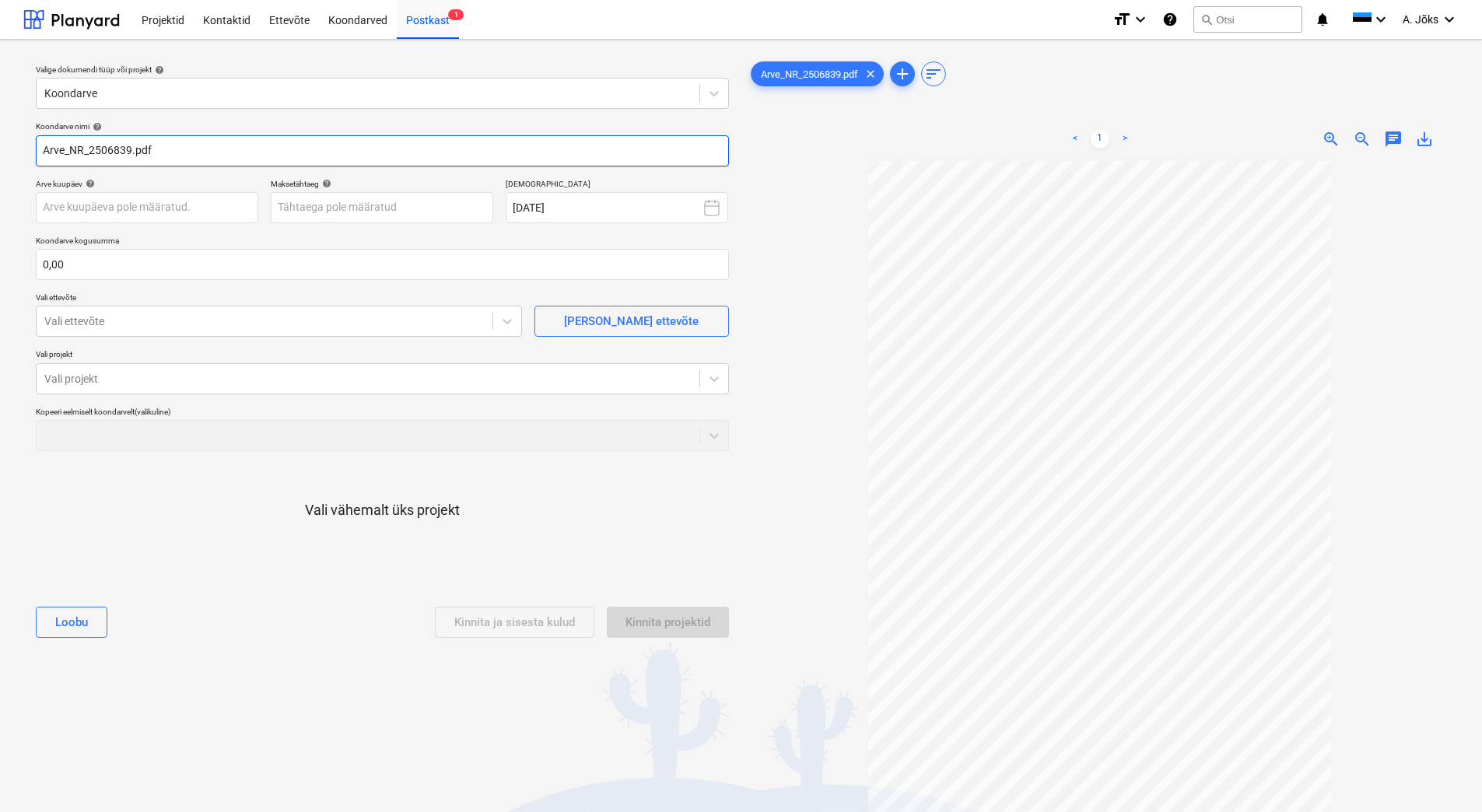
drag, startPoint x: 89, startPoint y: 155, endPoint x: -50, endPoint y: 127, distance: 141.8
click at [0, 127] on html "Projektid Kontaktid Ettevõte Koondarved Postkast 1 format_size keyboard_arrow_d…" at bounding box center [741, 406] width 1482 height 812
paste input "Rapid Security OÜ"
type input "Rapid Security OU arve 2506839.pdf"
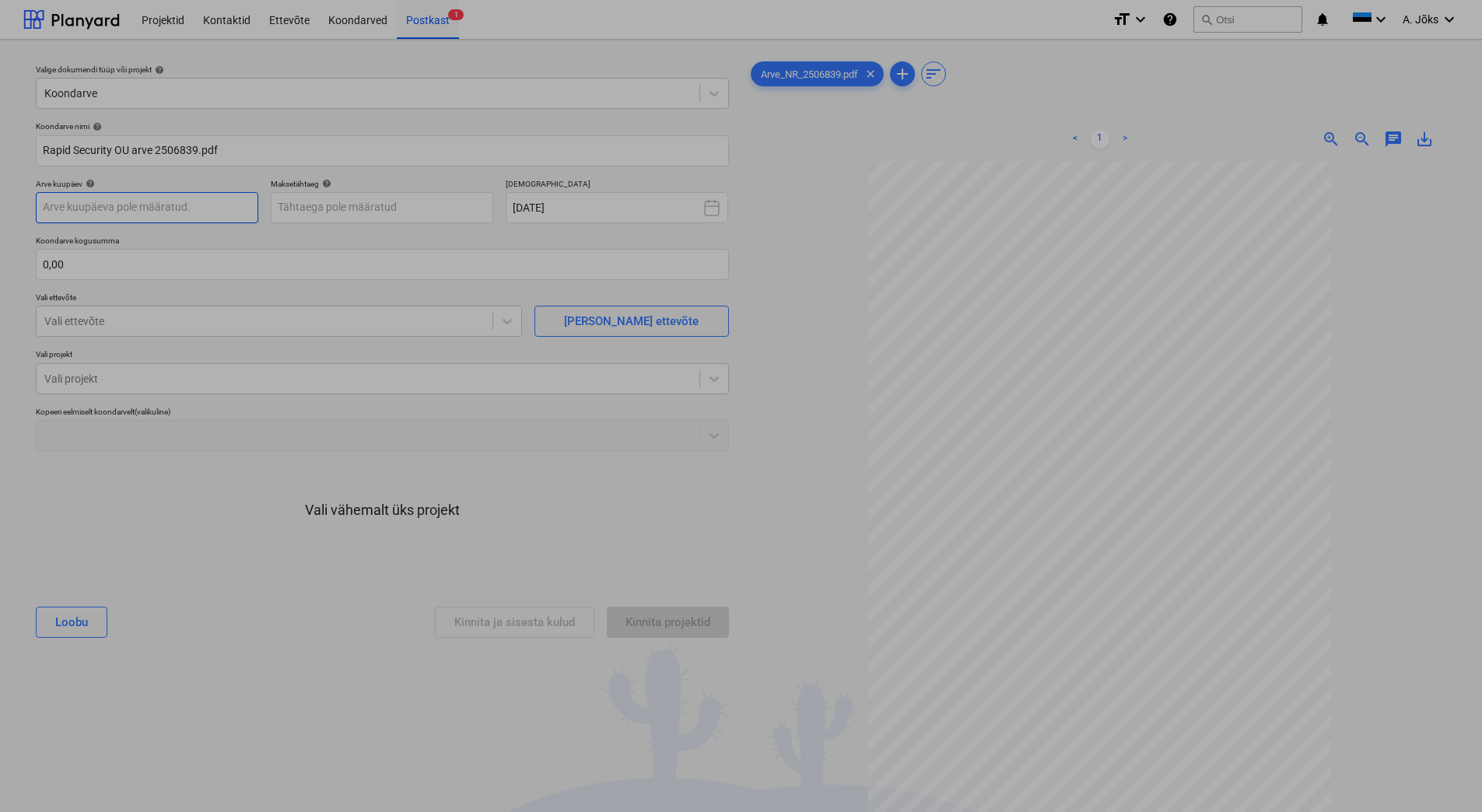
click at [219, 212] on body "Projektid Kontaktid Ettevõte Koondarved Postkast 1 format_size keyboard_arrow_d…" at bounding box center [741, 406] width 1482 height 812
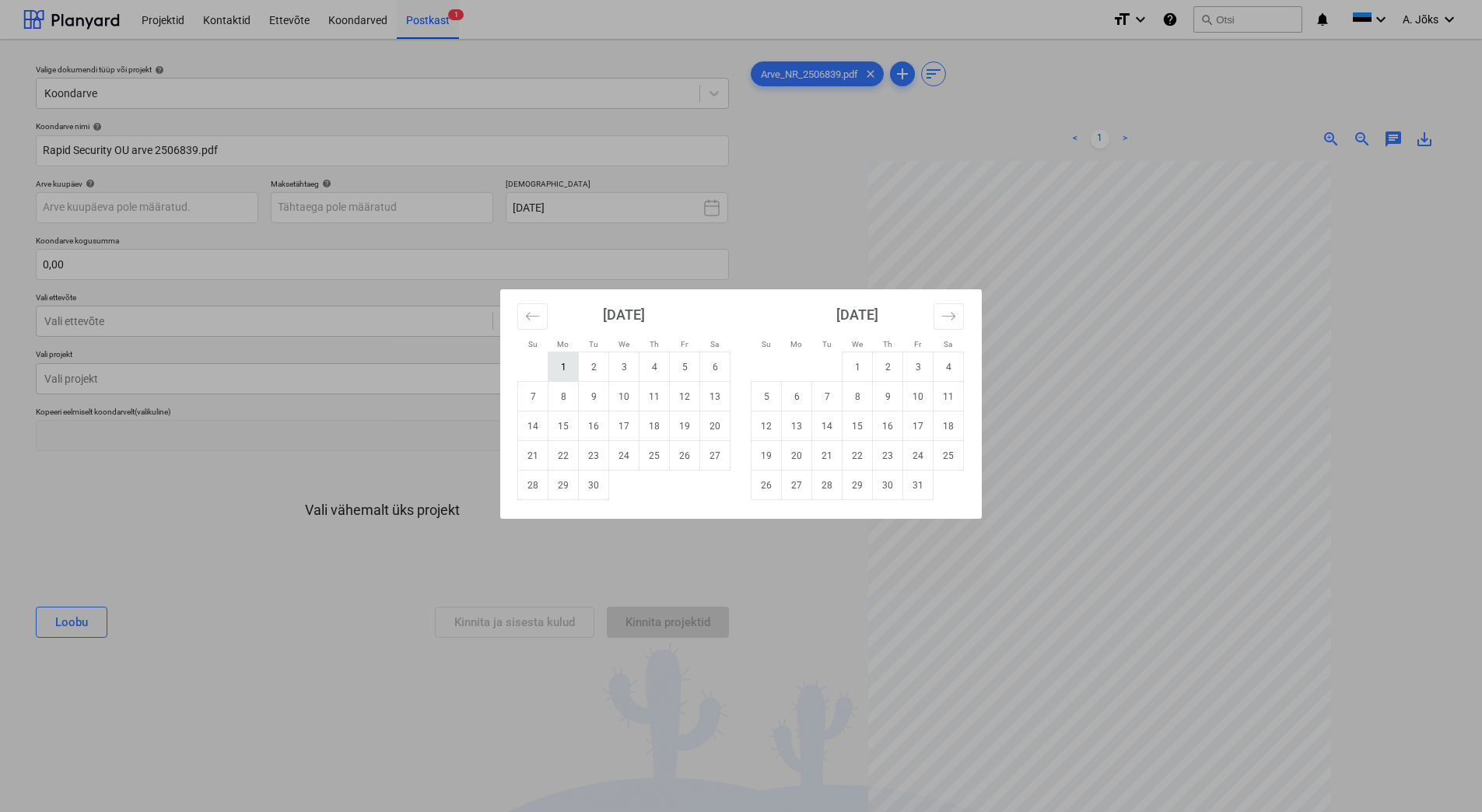
click at [573, 372] on td "1" at bounding box center [564, 367] width 31 height 30
type input "[DATE]"
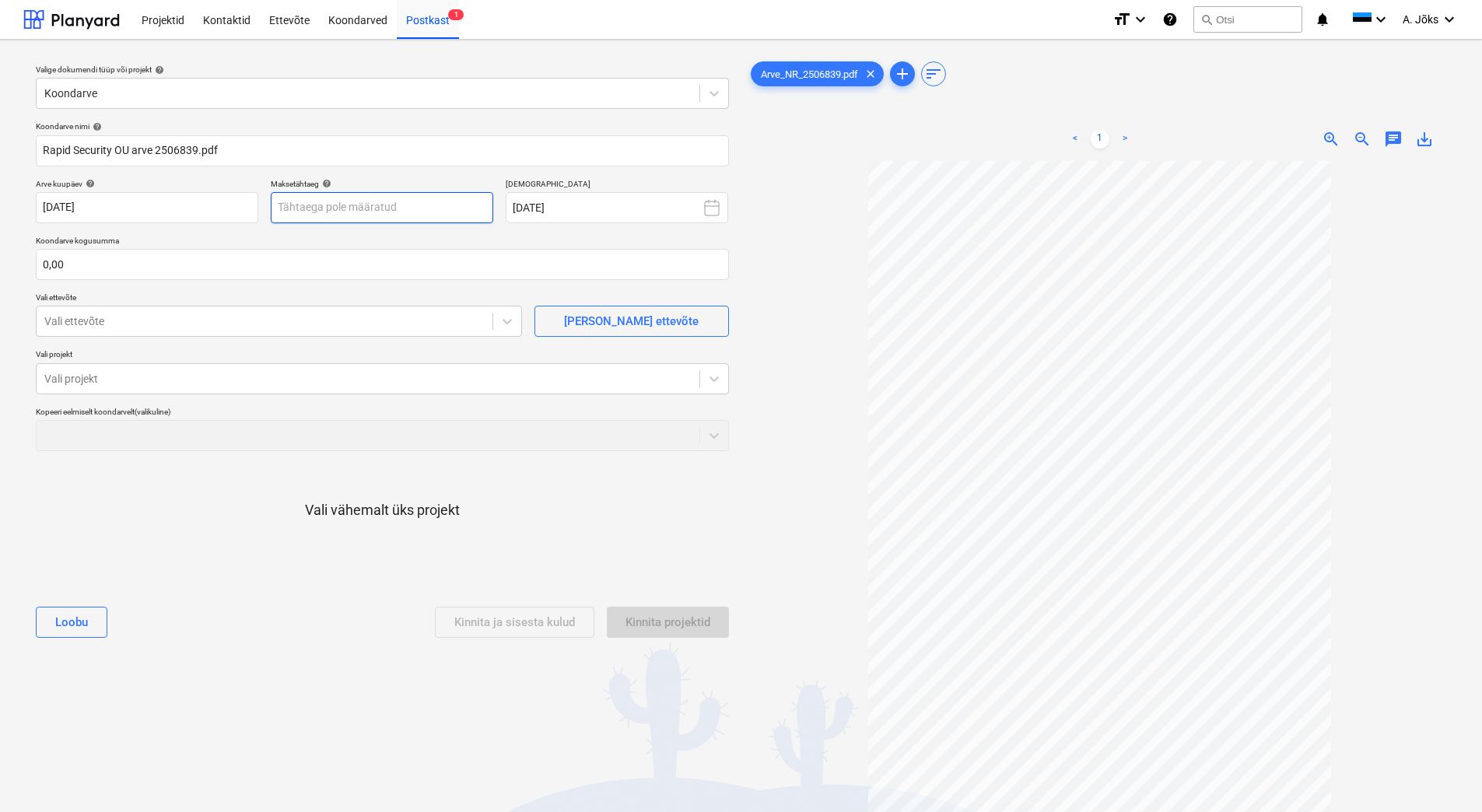
click at [405, 207] on body "Projektid Kontaktid Ettevõte Koondarved Postkast 1 format_size keyboard_arrow_d…" at bounding box center [741, 406] width 1482 height 812
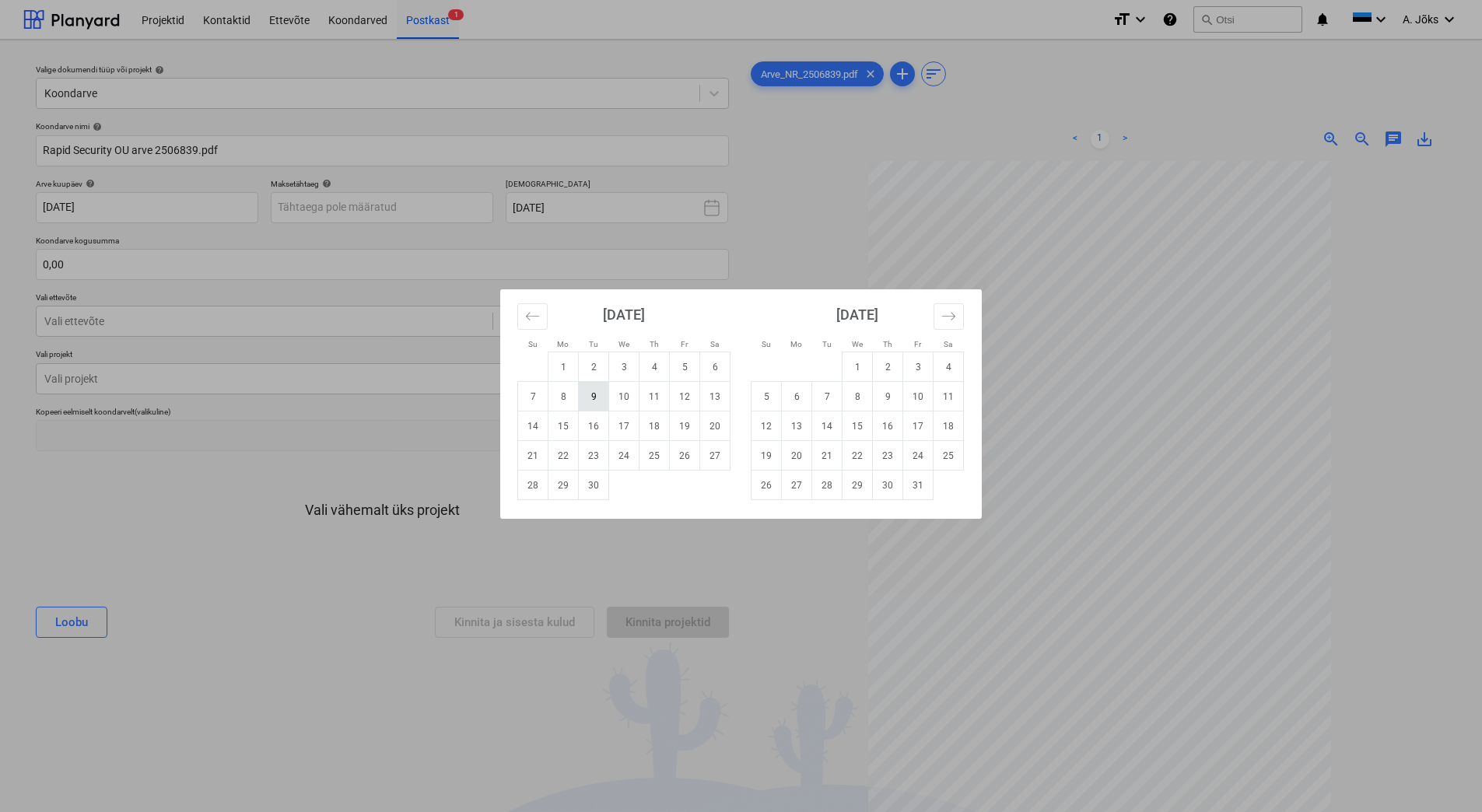
click at [594, 395] on td "9" at bounding box center [594, 396] width 31 height 30
type input "[DATE]"
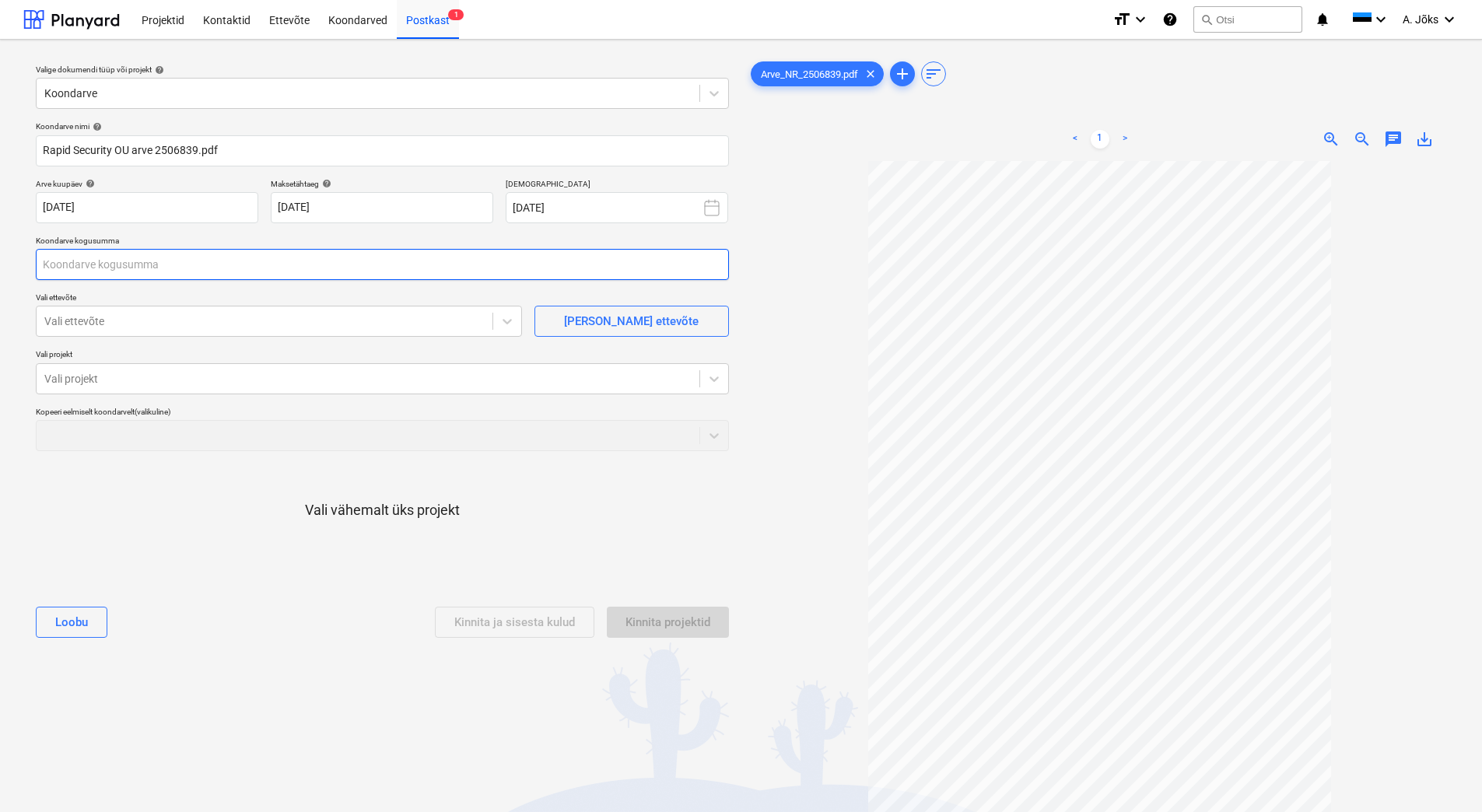
click at [229, 262] on input "text" at bounding box center [382, 264] width 694 height 31
type input "487,50"
click at [267, 326] on div at bounding box center [264, 321] width 441 height 15
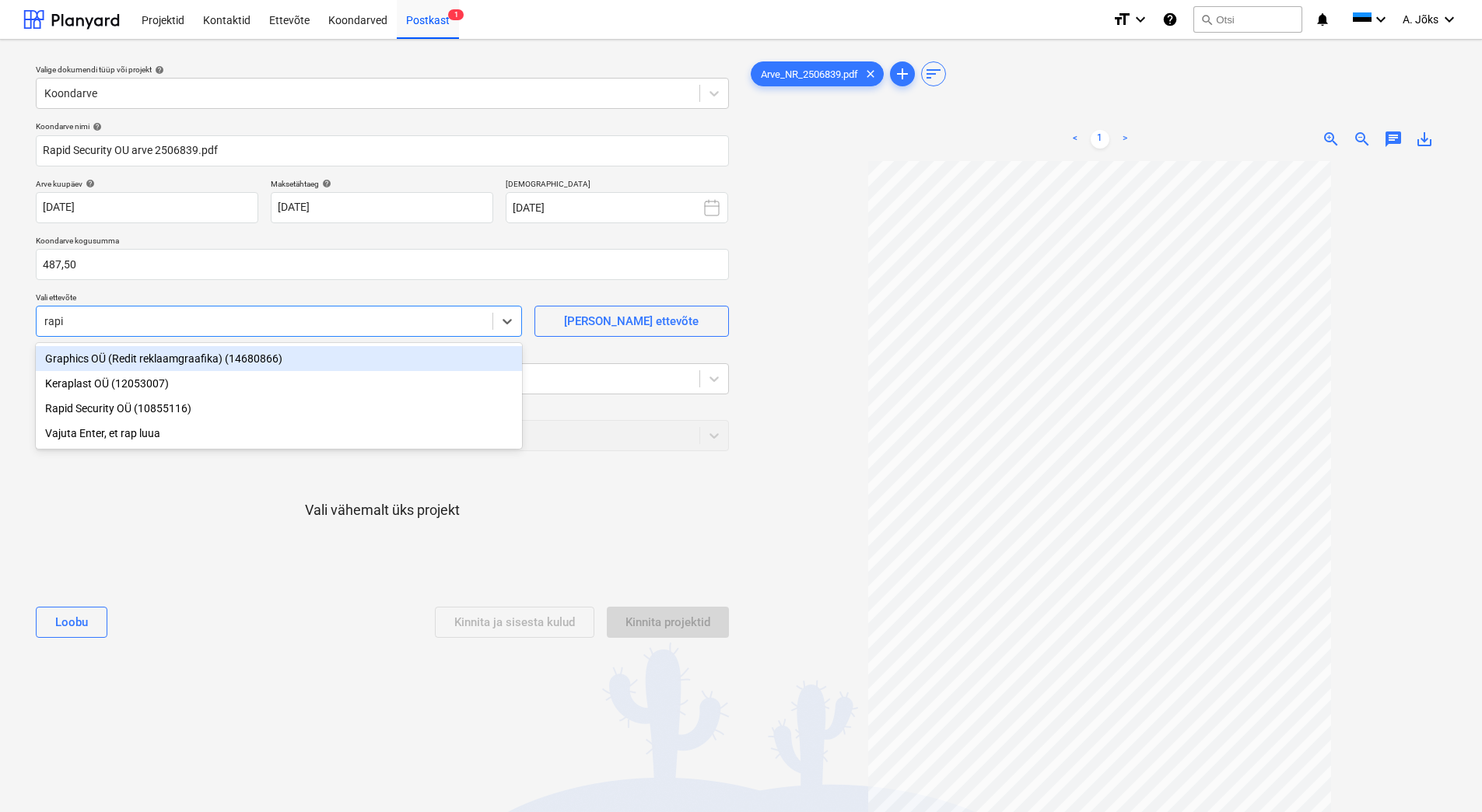
type input "rapid"
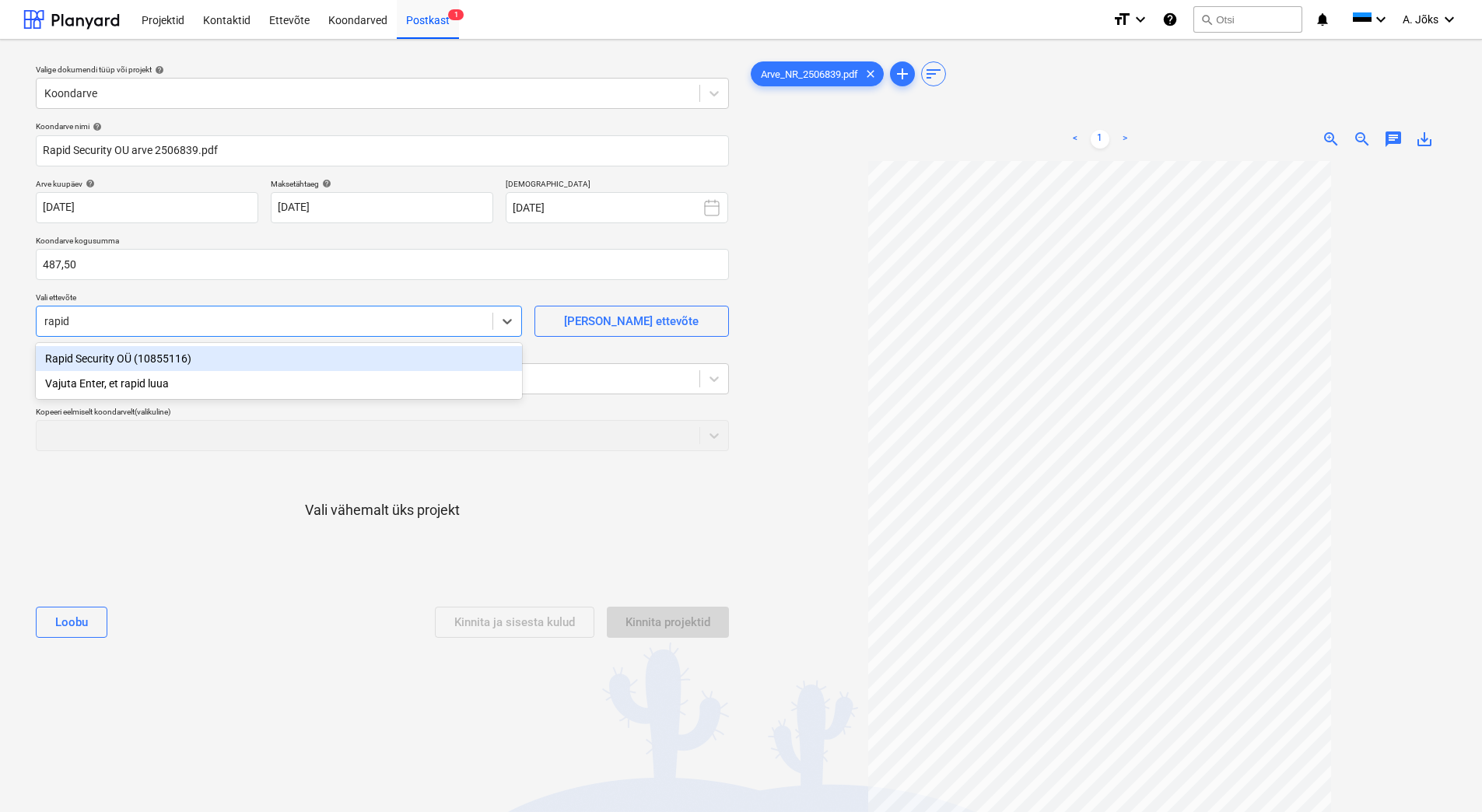
click at [221, 353] on div "Rapid Security OÜ (10855116)" at bounding box center [279, 358] width 487 height 25
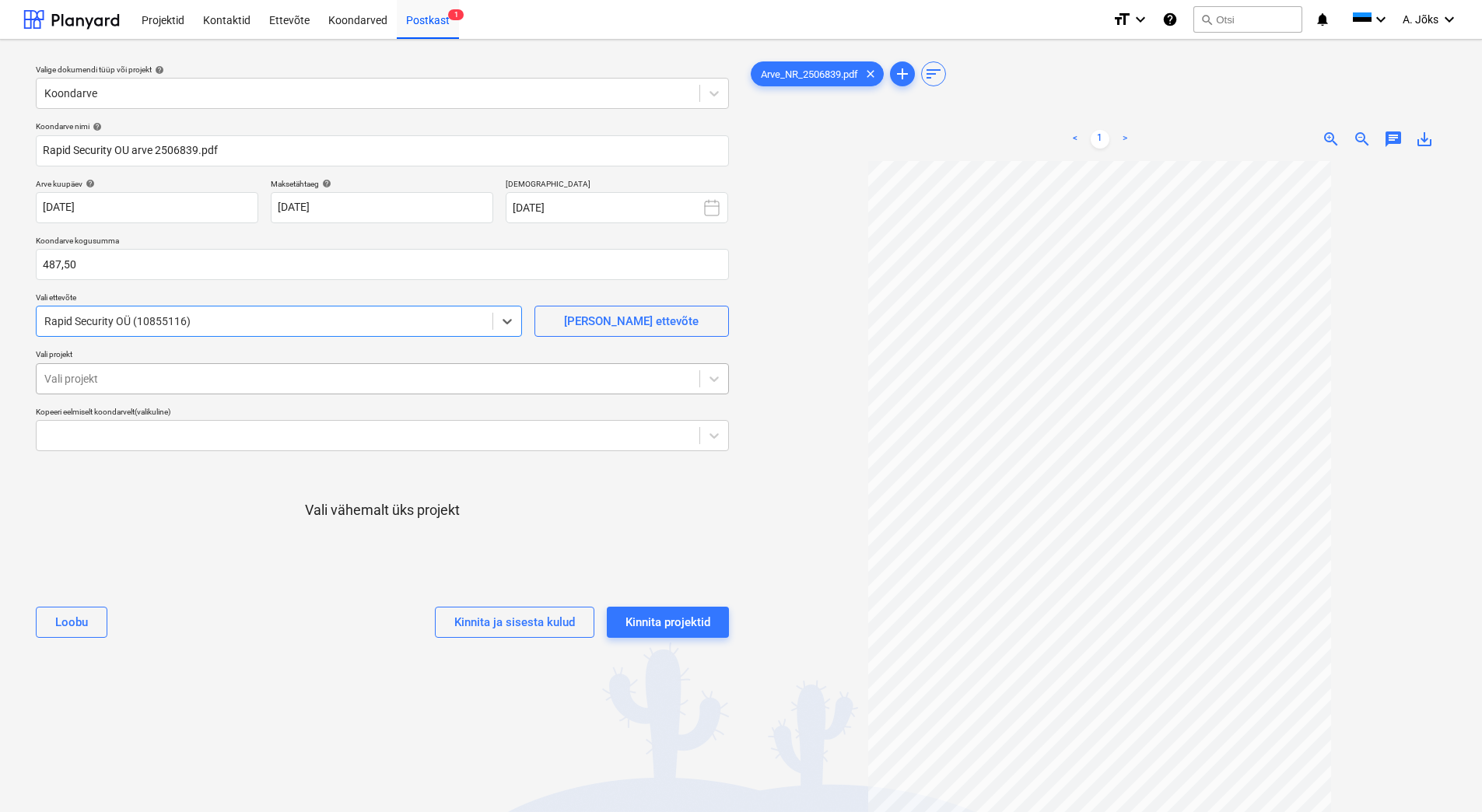
click at [215, 374] on div at bounding box center [368, 378] width 648 height 15
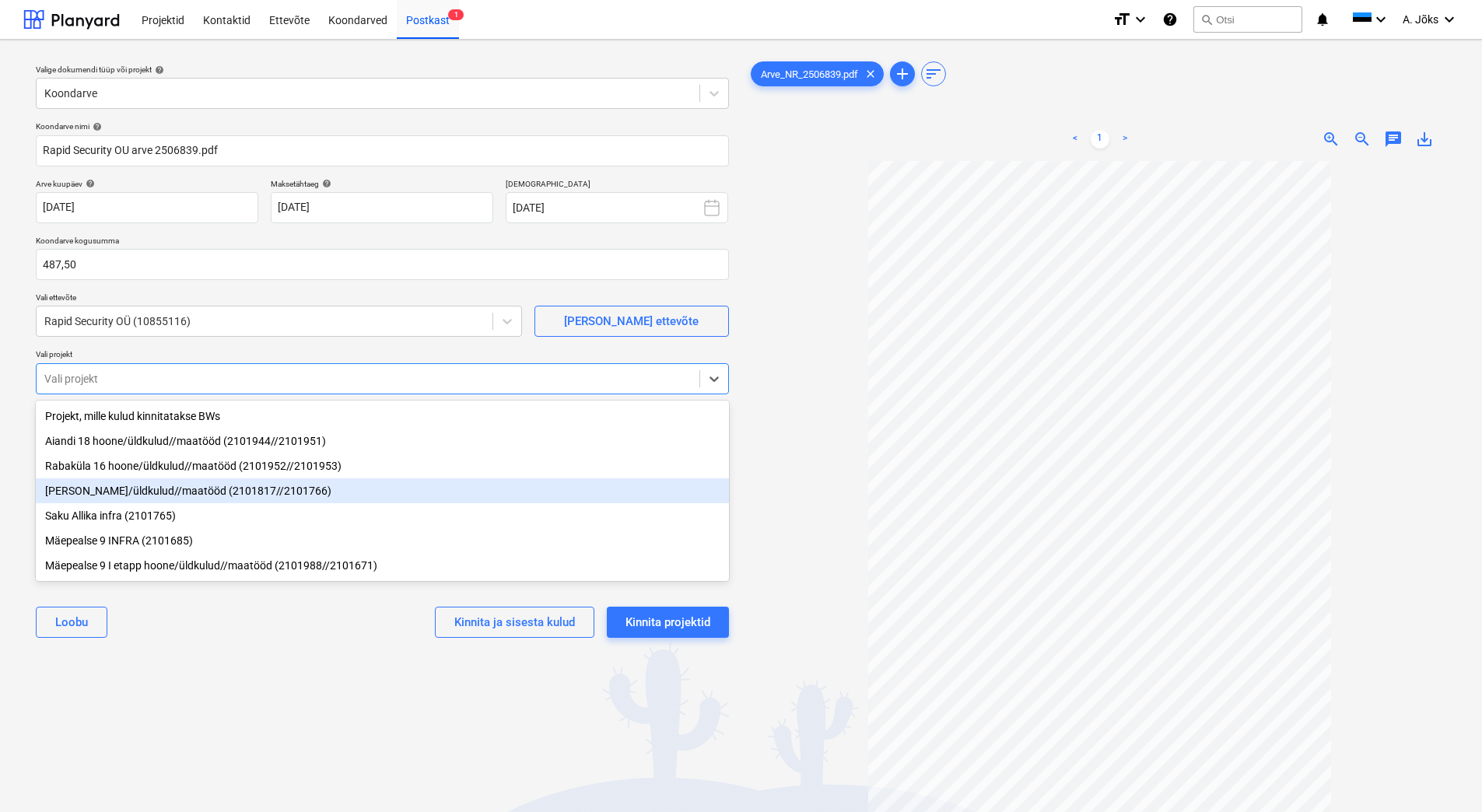
drag, startPoint x: 208, startPoint y: 495, endPoint x: 265, endPoint y: 559, distance: 85.7
click at [209, 495] on div "[PERSON_NAME]/üldkulud//maatööd (2101817//2101766)" at bounding box center [382, 490] width 694 height 25
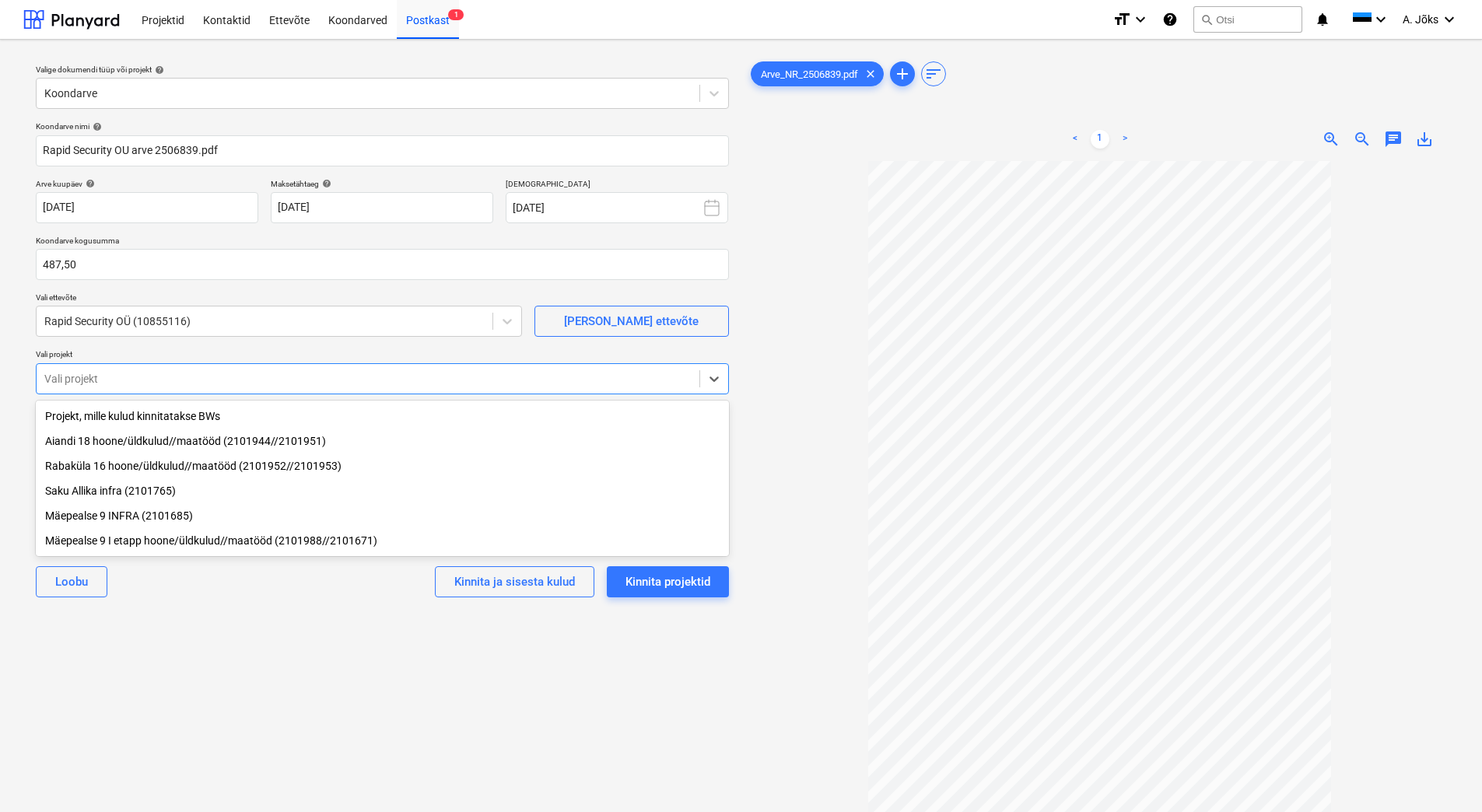
drag, startPoint x: 311, startPoint y: 706, endPoint x: 272, endPoint y: 598, distance: 114.8
click at [312, 705] on div "Valige dokumendi tüüp või projekt help Koondarve Koondarve nimi help Rapid Secu…" at bounding box center [382, 493] width 718 height 884
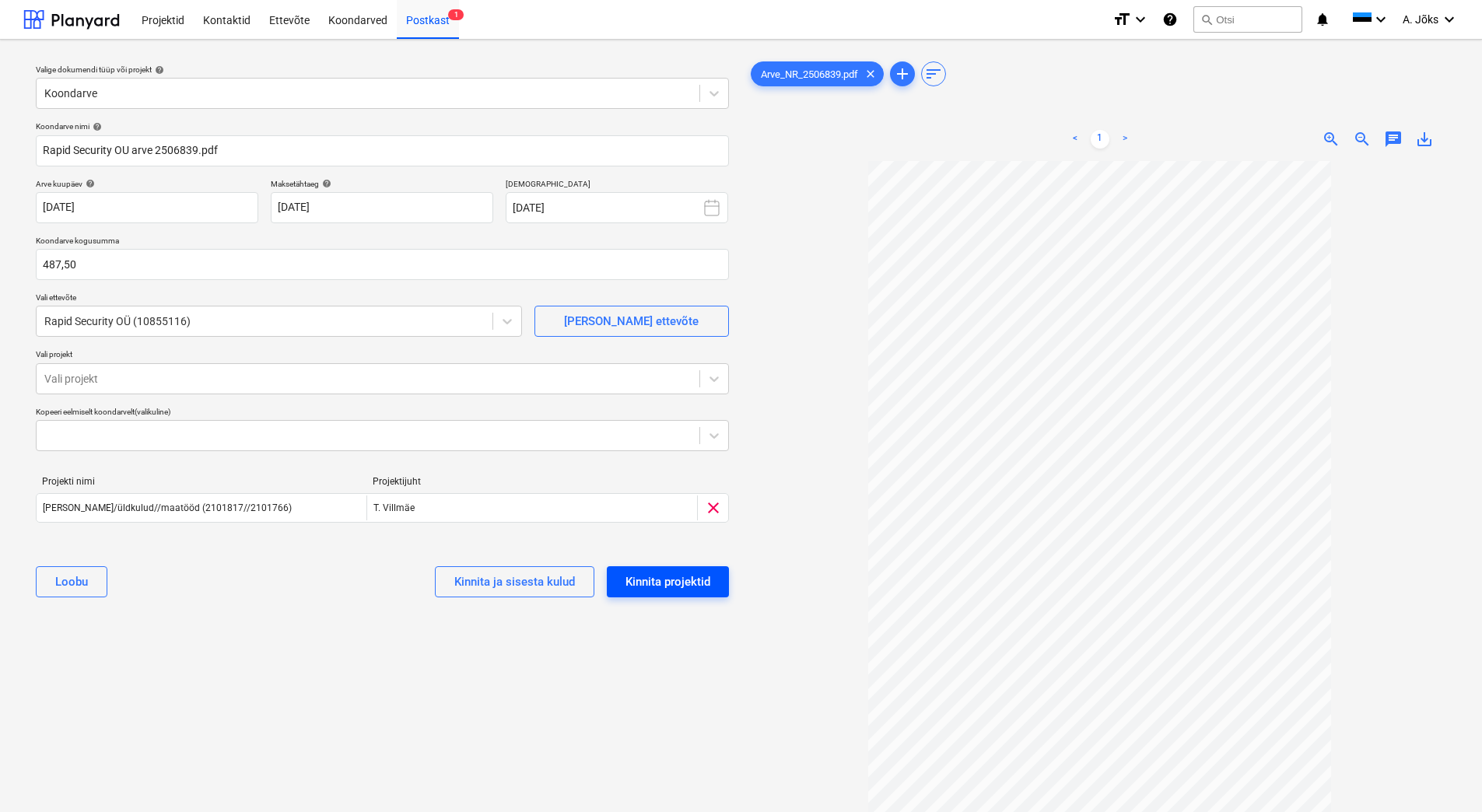
click at [660, 575] on div "Kinnita projektid" at bounding box center [668, 581] width 85 height 20
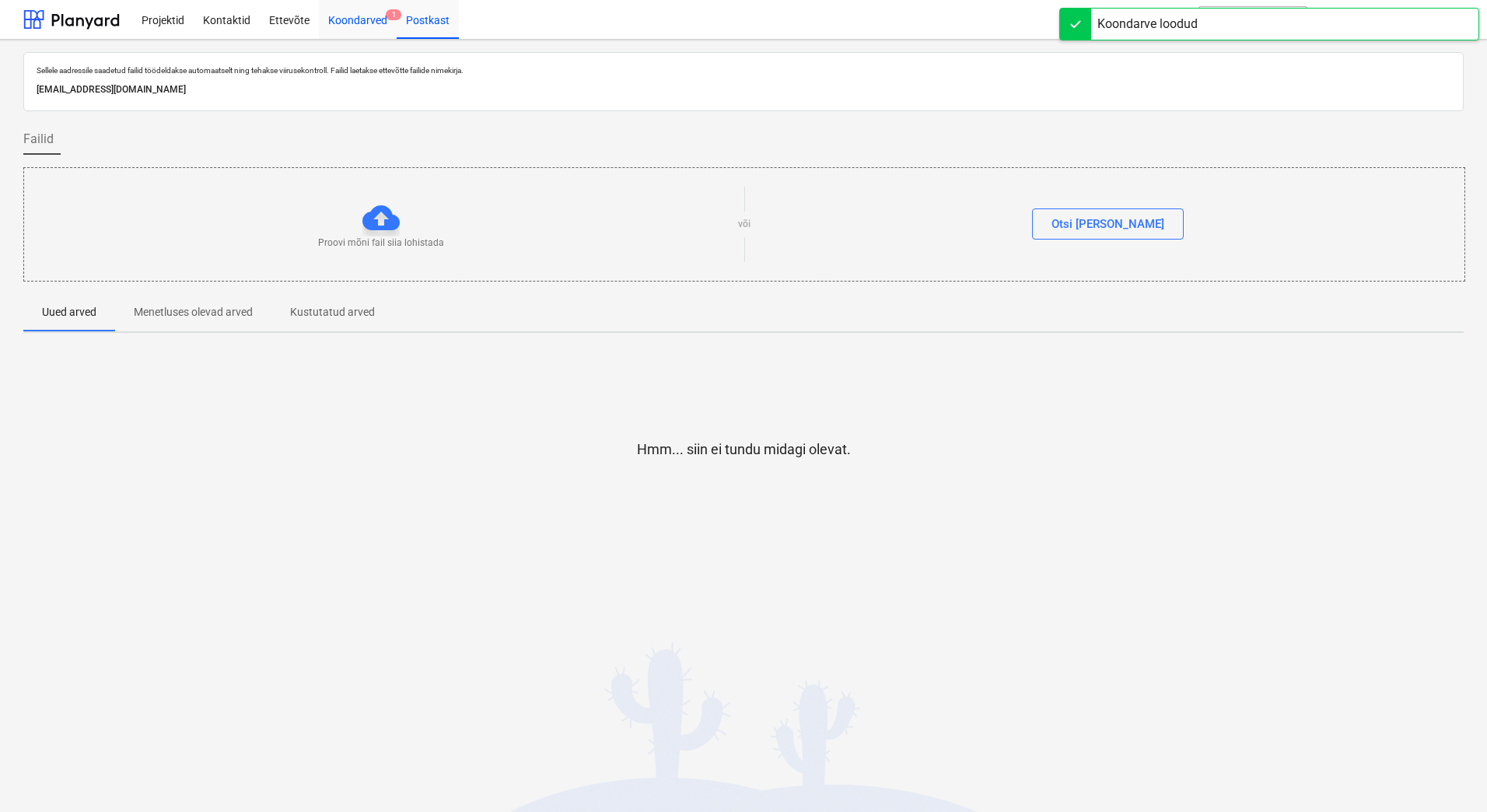
drag, startPoint x: 354, startPoint y: 18, endPoint x: 346, endPoint y: 23, distance: 9.4
click at [355, 18] on div "Koondarved 1" at bounding box center [357, 18] width 78 height 39
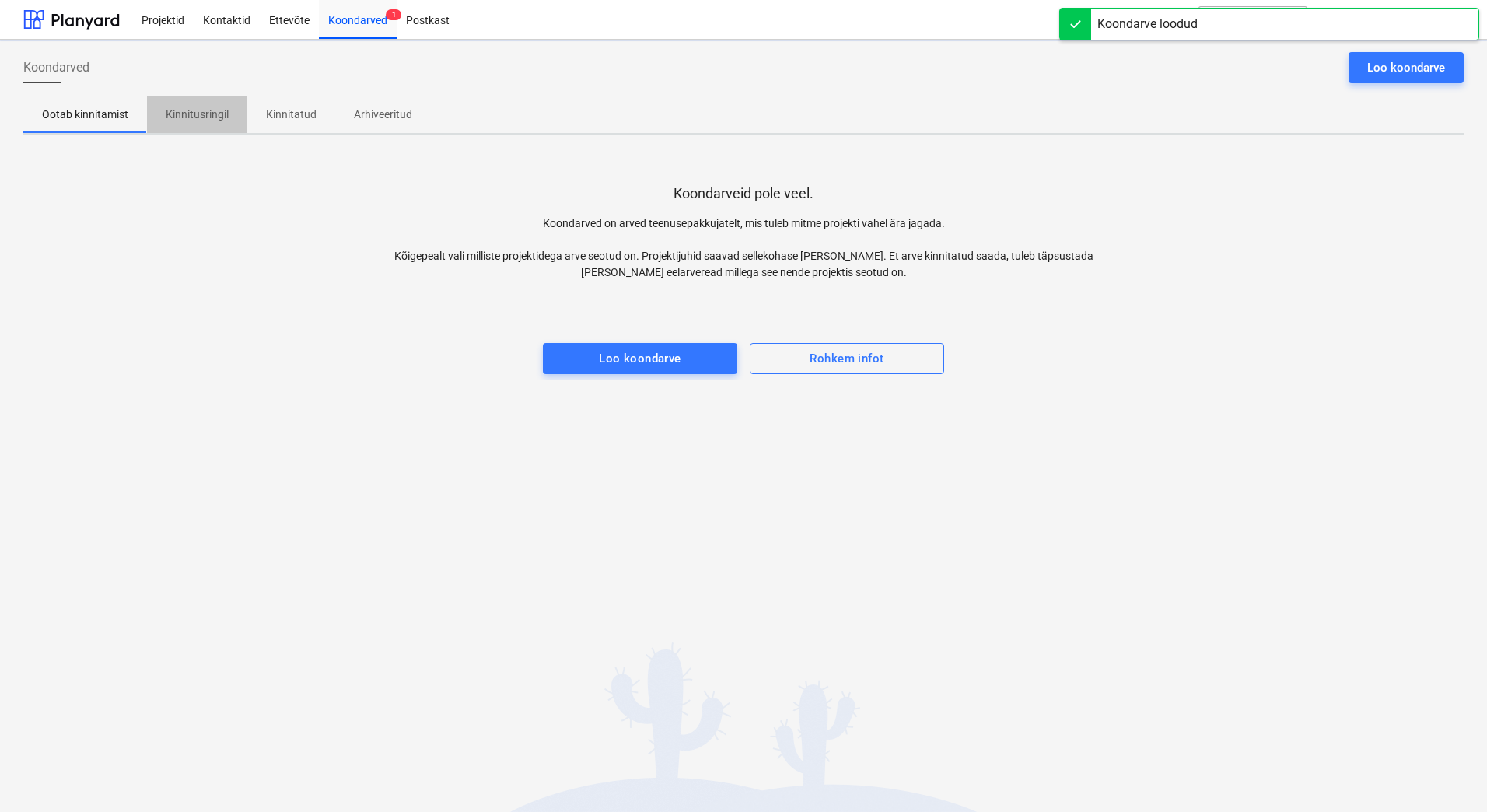
click at [209, 114] on p "Kinnitusringil" at bounding box center [197, 114] width 63 height 16
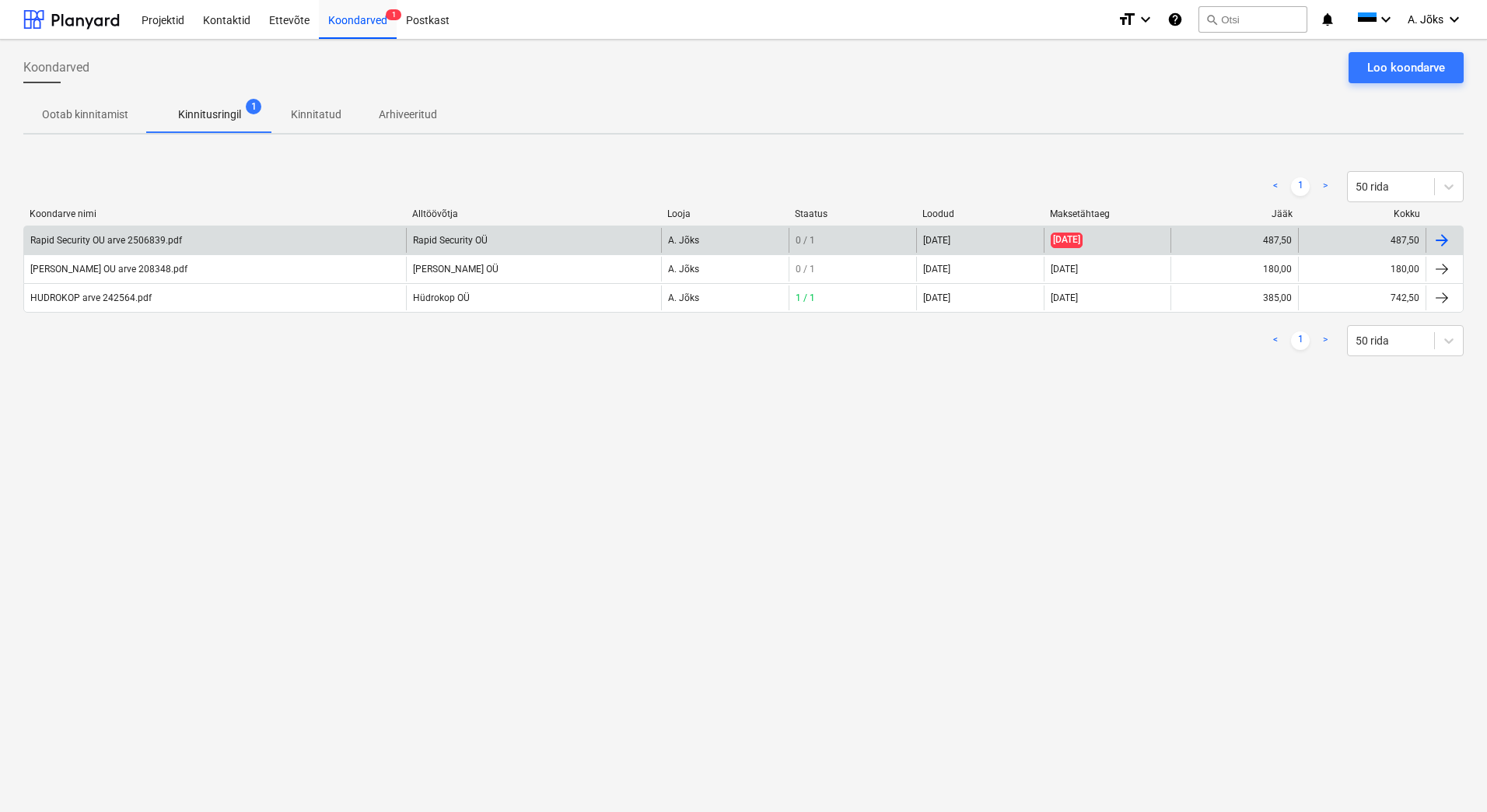
click at [123, 236] on div "Rapid Security OU arve 2506839.pdf" at bounding box center [106, 239] width 151 height 11
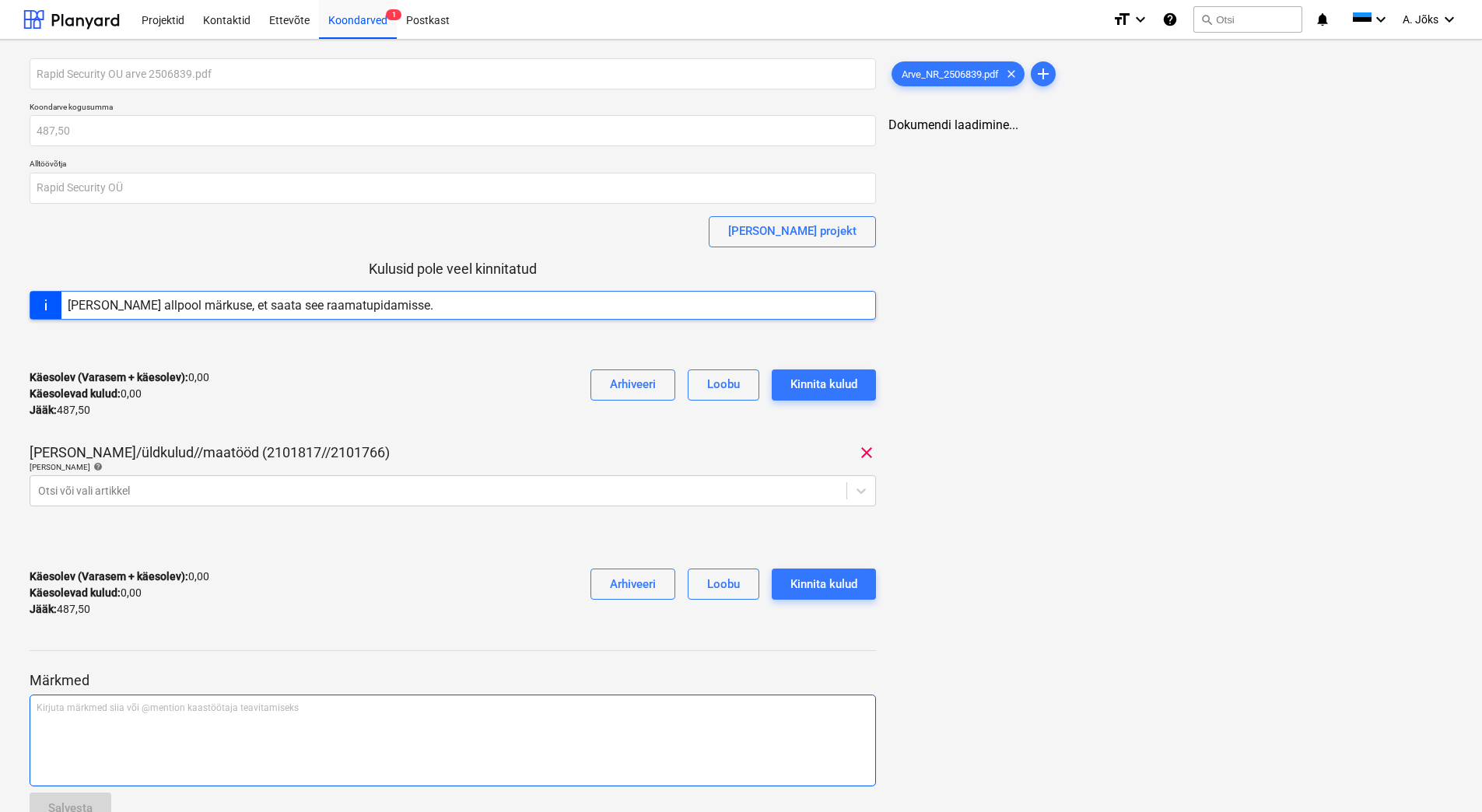
click at [122, 734] on div "Kirjuta märkmed siia või @mention kaastöötaja teavitamiseks ﻿" at bounding box center [453, 740] width 847 height 92
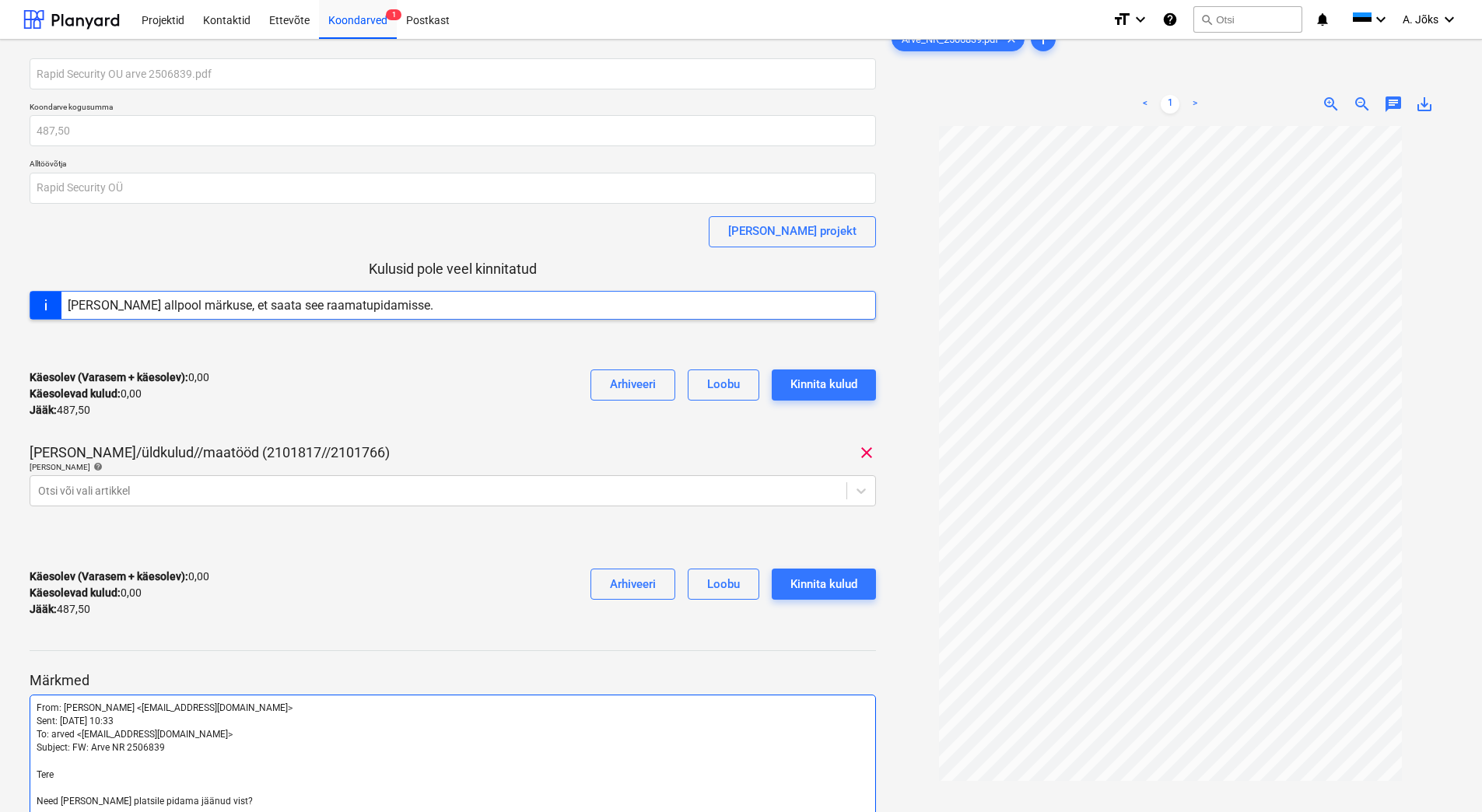
scroll to position [165, 0]
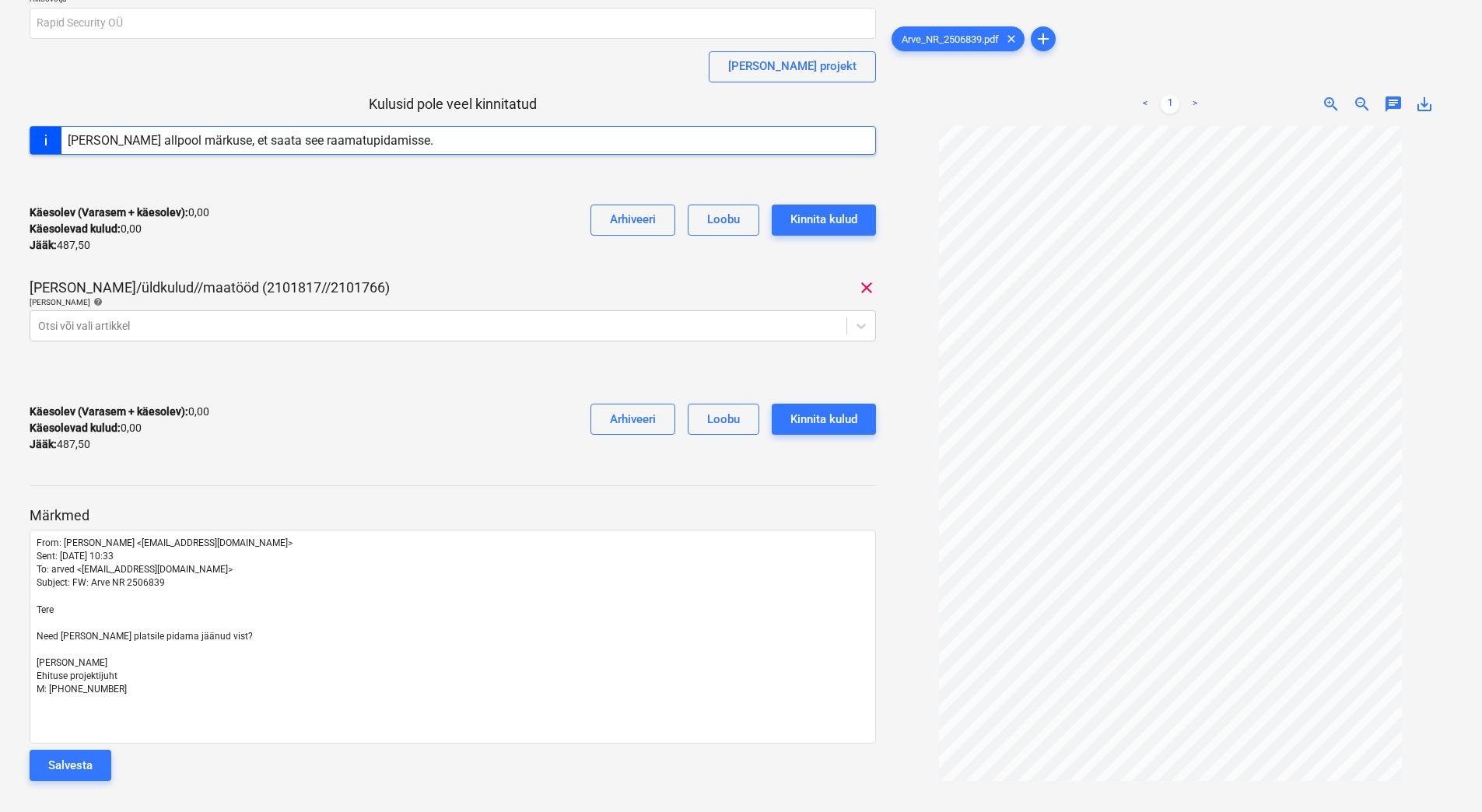
click at [81, 768] on div "Salvesta" at bounding box center [70, 765] width 44 height 20
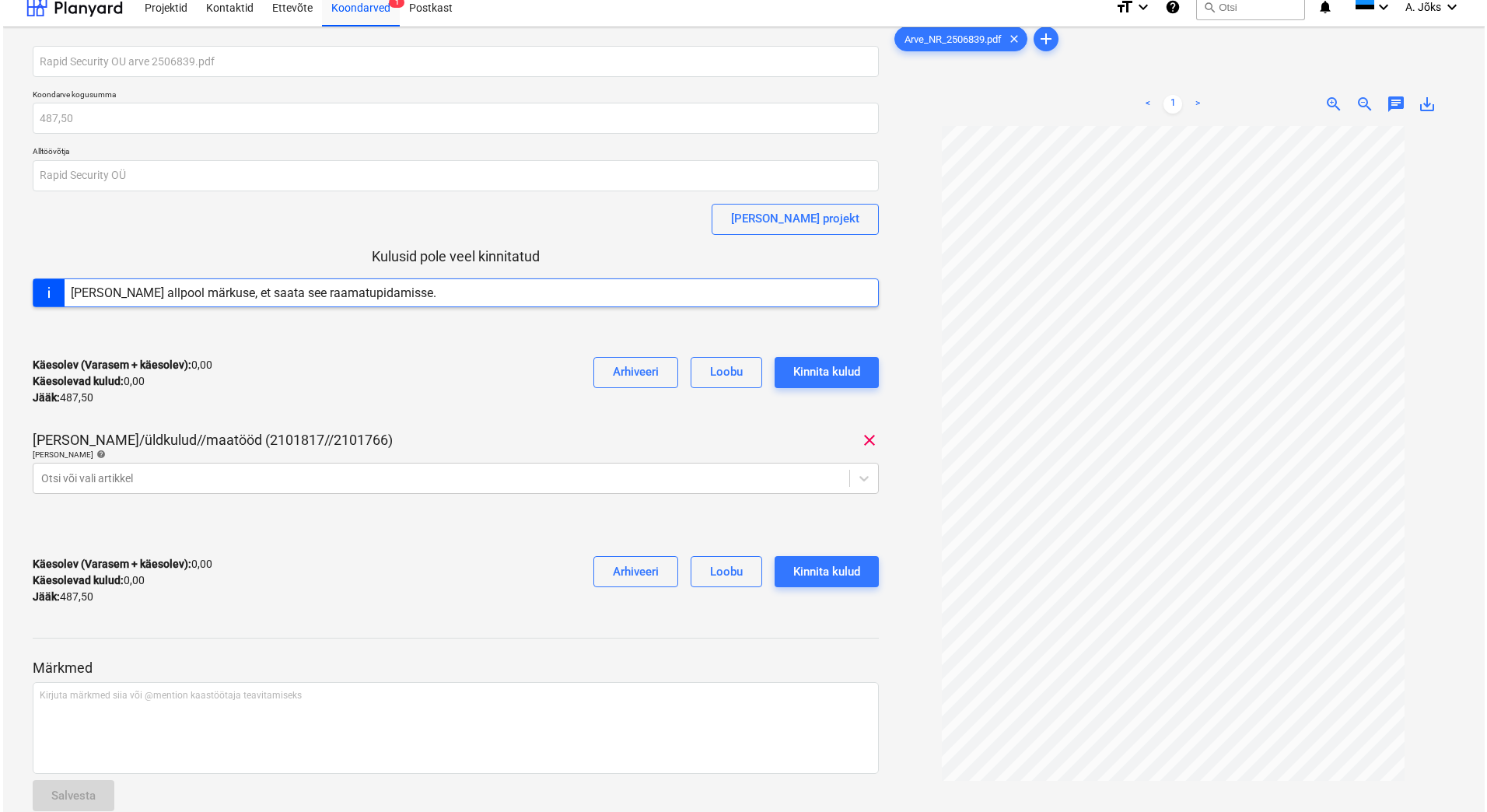
scroll to position [0, 0]
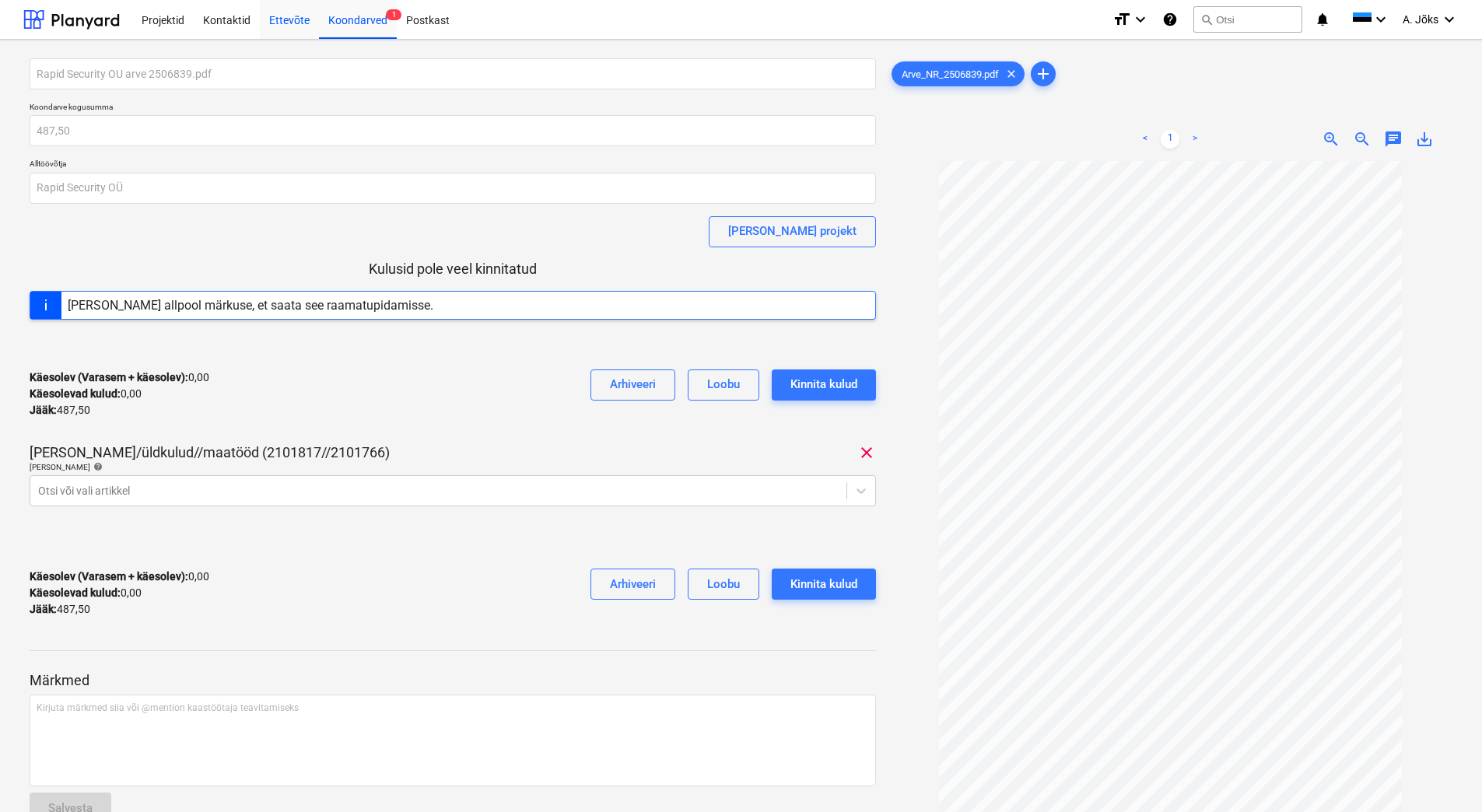
drag, startPoint x: 362, startPoint y: 19, endPoint x: 292, endPoint y: 7, distance: 71.0
click at [362, 19] on div "Koondarved 1" at bounding box center [357, 18] width 78 height 39
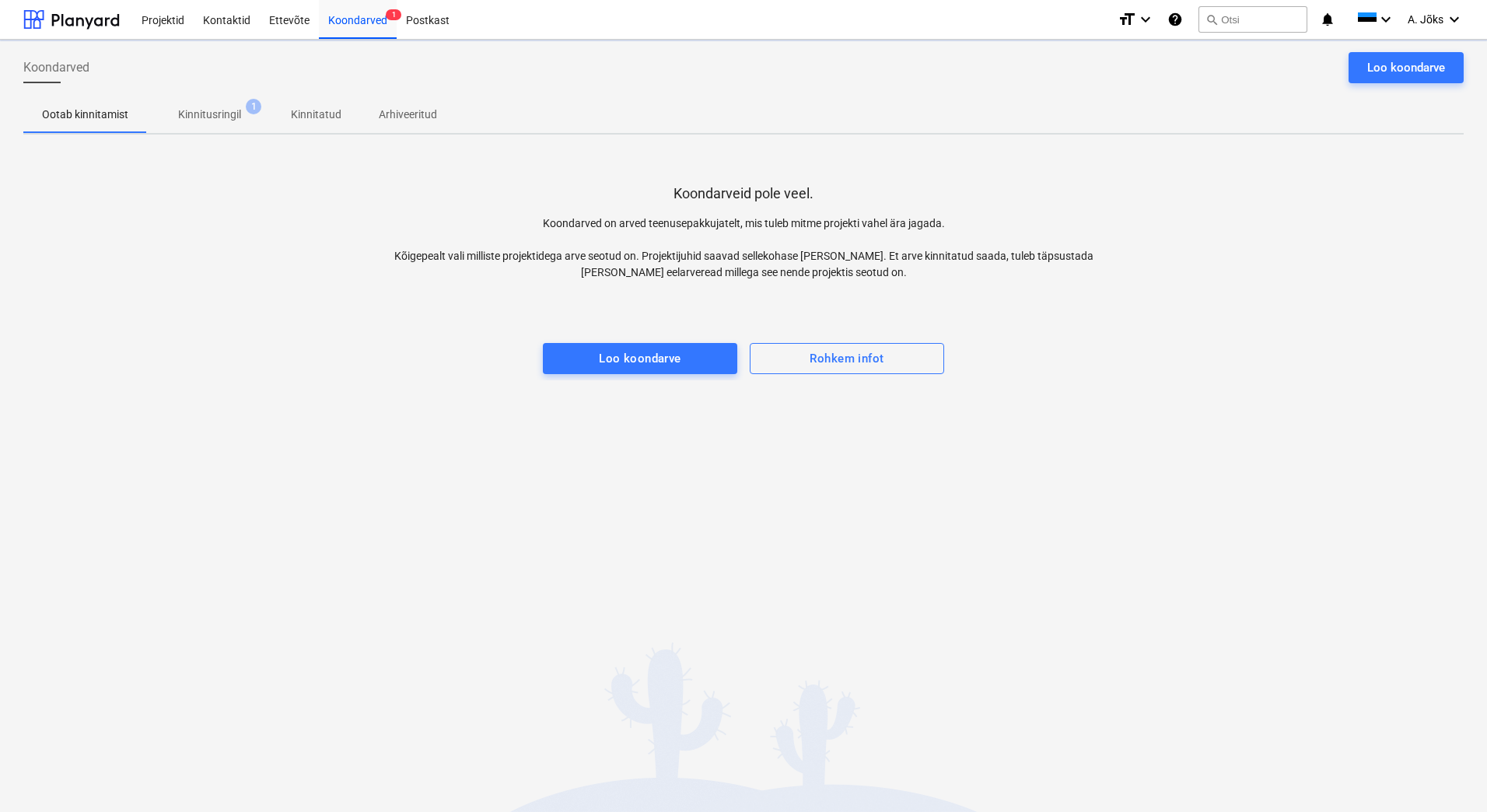
click at [216, 113] on p "Kinnitusringil" at bounding box center [210, 114] width 63 height 16
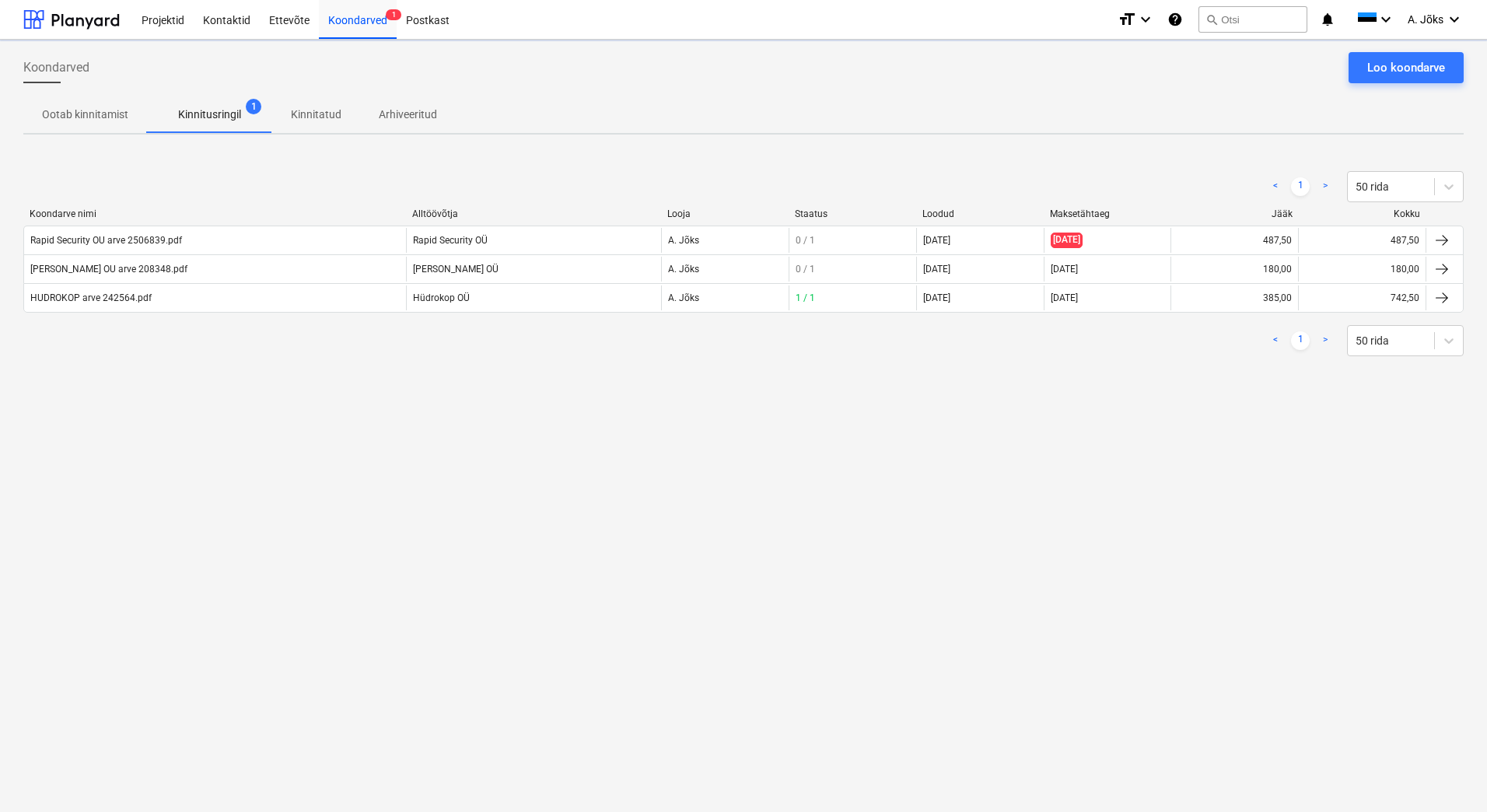
click at [375, 492] on div "Koondarved Loo koondarve Ootab kinnitamist Kinnitusringil 1 Kinnitatud Arhiveer…" at bounding box center [743, 425] width 1487 height 772
click at [214, 490] on div "Koondarved Loo koondarve Ootab kinnitamist Kinnitusringil 1 Kinnitatud Arhiveer…" at bounding box center [743, 425] width 1487 height 772
click at [337, 510] on div "Koondarved Loo koondarve Ootab kinnitamist Kinnitusringil 1 Kinnitatud Arhiveer…" at bounding box center [743, 425] width 1487 height 772
click at [383, 553] on div "Koondarved Loo koondarve Ootab kinnitamist Kinnitusringil 1 Kinnitatud Arhiveer…" at bounding box center [743, 425] width 1487 height 772
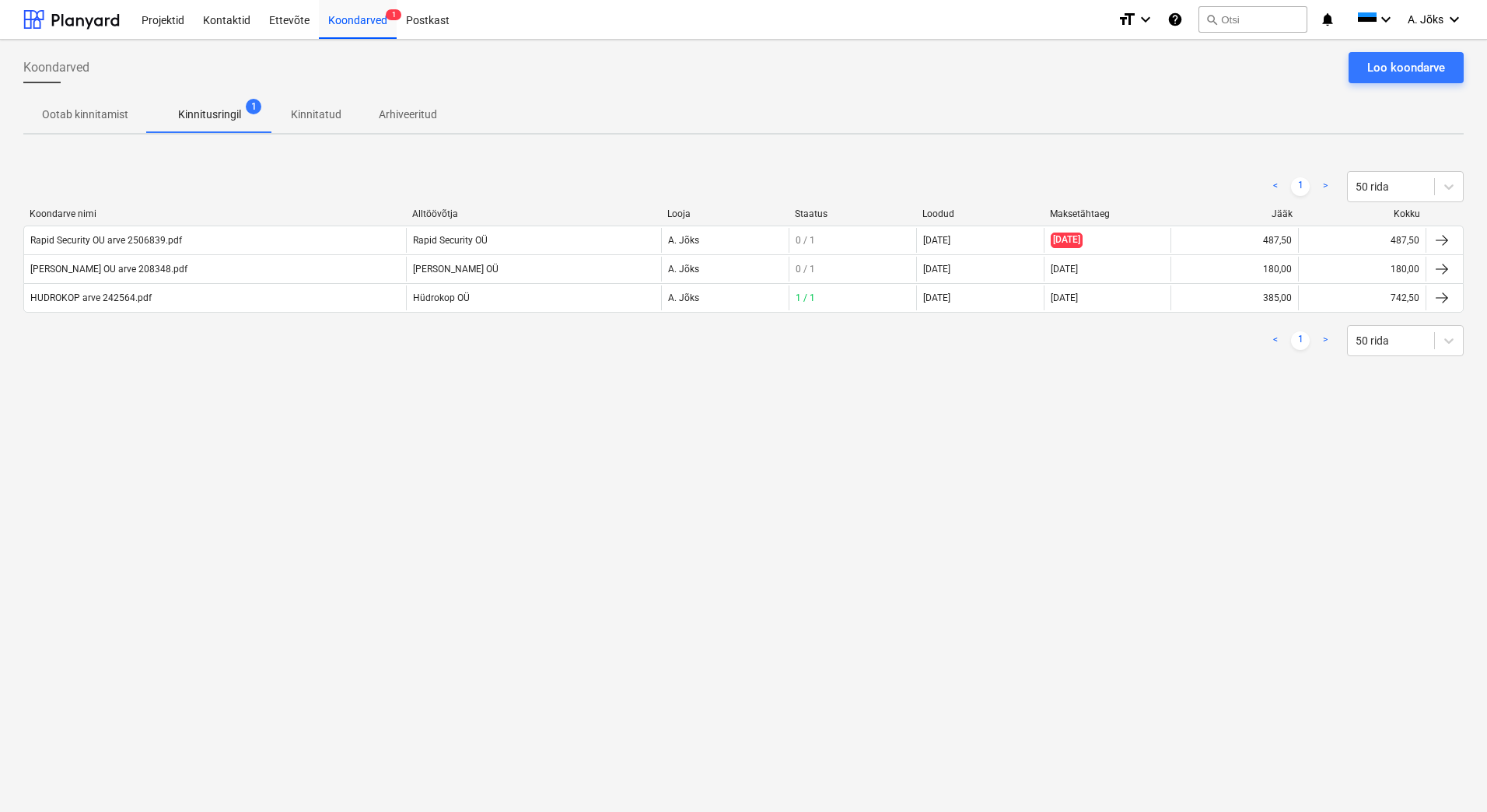
click at [377, 519] on div "Koondarved Loo koondarve Ootab kinnitamist Kinnitusringil 1 Kinnitatud Arhiveer…" at bounding box center [743, 425] width 1487 height 772
click at [330, 491] on div "Koondarved Loo koondarve Ootab kinnitamist Kinnitusringil 1 Kinnitatud Arhiveer…" at bounding box center [743, 425] width 1487 height 772
click at [862, 409] on div "Koondarved Loo koondarve Ootab kinnitamist Kinnitusringil 1 Kinnitatud Arhiveer…" at bounding box center [743, 425] width 1487 height 772
click at [1425, 68] on div "Loo koondarve" at bounding box center [1406, 67] width 78 height 20
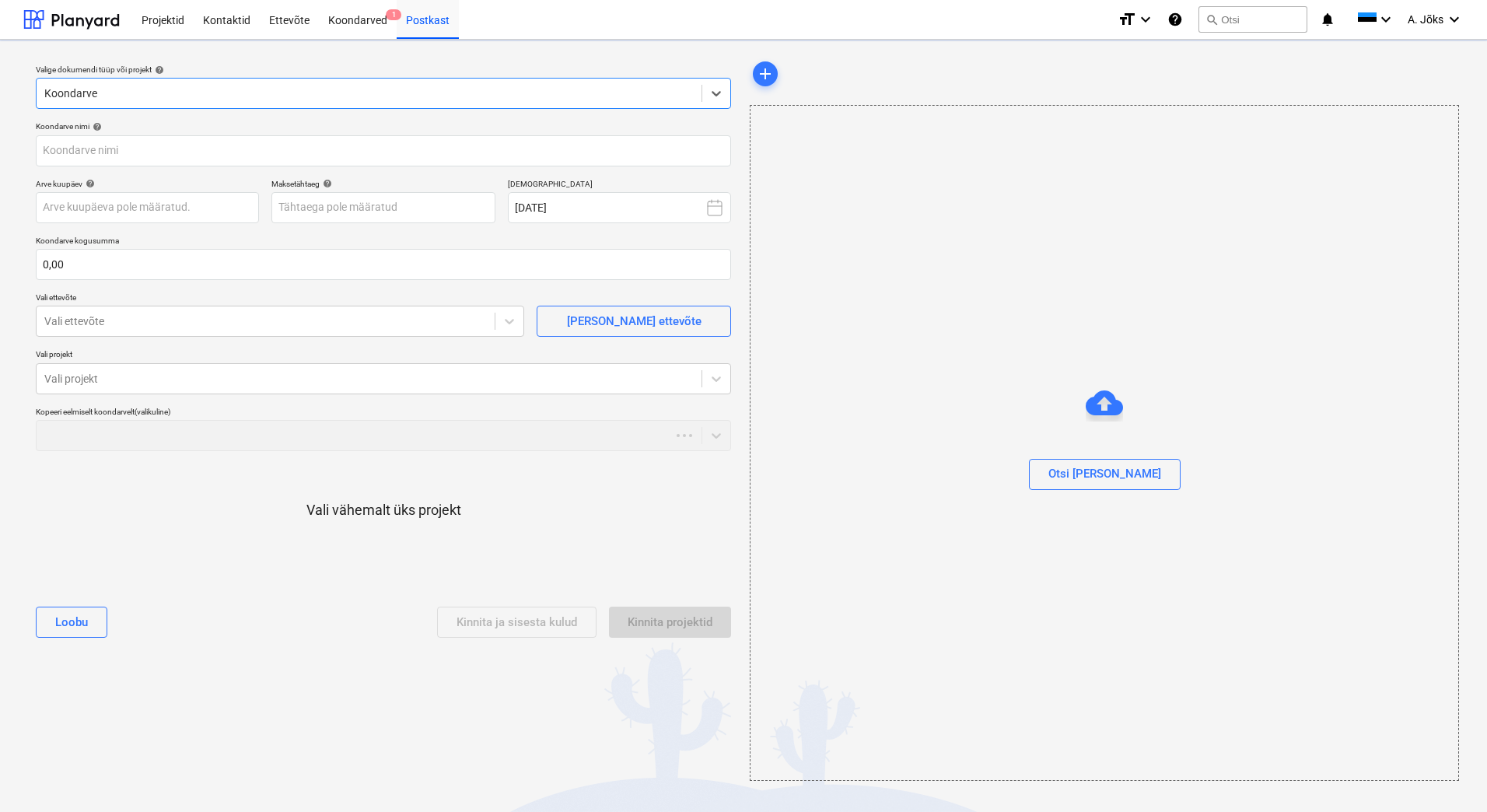
type input "Overall Finantseeringud OU arve 251432.pdf"
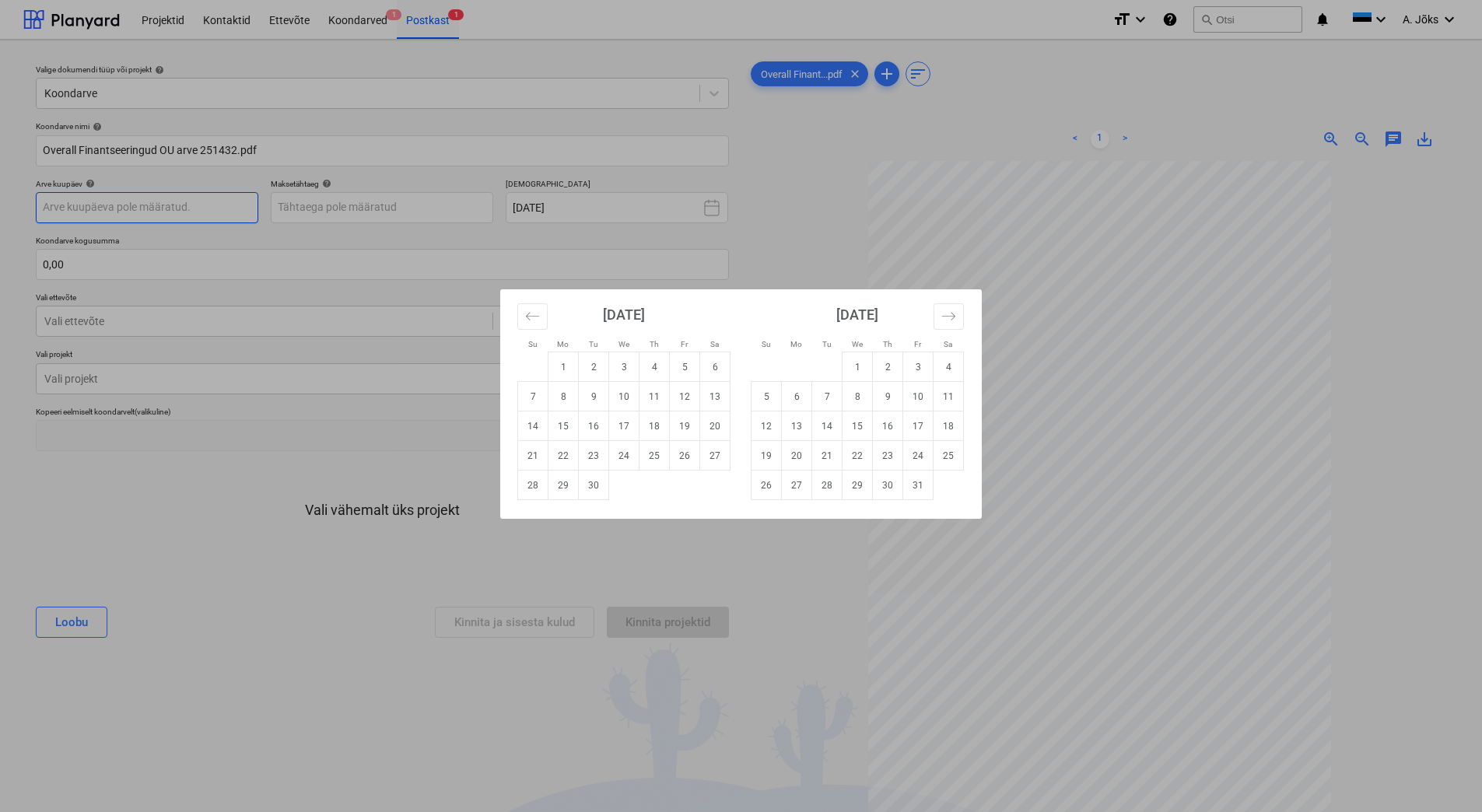
click at [185, 201] on body "Projektid Kontaktid Ettevõte Koondarved 1 Postkast 1 format_size keyboard_arrow…" at bounding box center [741, 406] width 1482 height 812
drag, startPoint x: 684, startPoint y: 362, endPoint x: 642, endPoint y: 349, distance: 44.0
click at [684, 362] on td "5" at bounding box center [685, 367] width 31 height 30
type input "[DATE]"
click at [350, 205] on body "Projektid Kontaktid Ettevõte Koondarved 1 Postkast 1 format_size keyboard_arrow…" at bounding box center [741, 406] width 1482 height 812
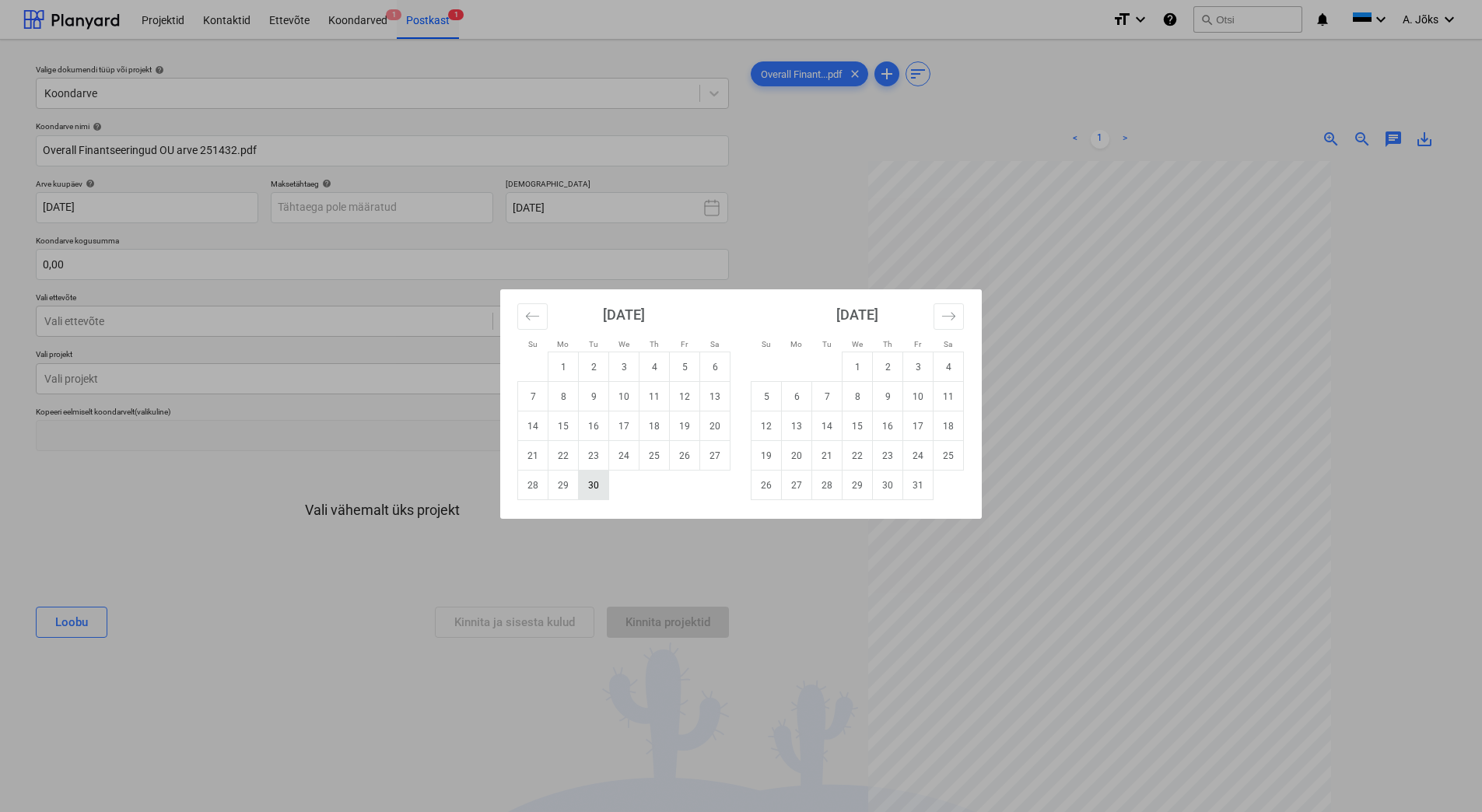
click at [600, 489] on td "30" at bounding box center [594, 485] width 31 height 30
type input "[DATE]"
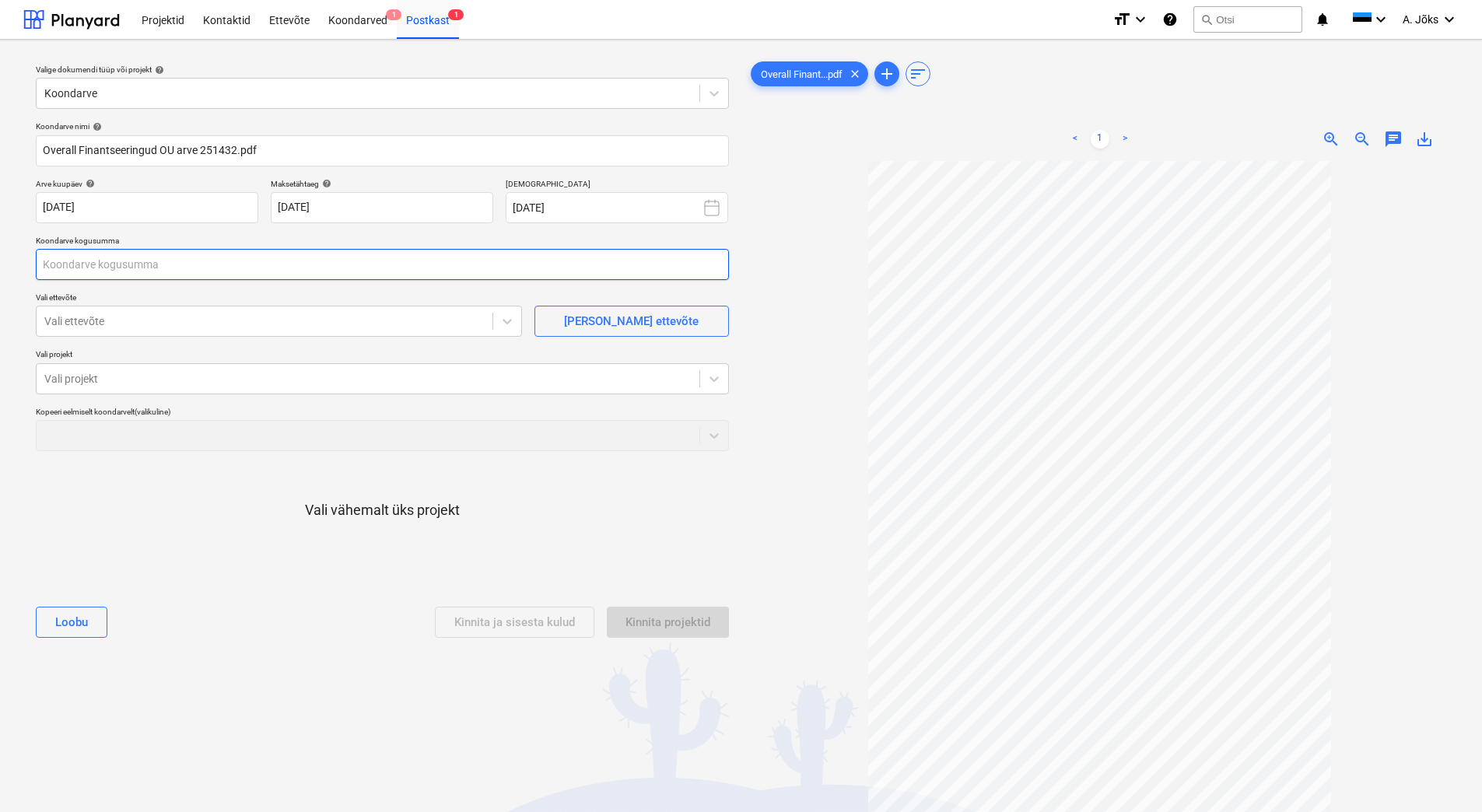
click at [239, 259] on input "text" at bounding box center [382, 264] width 694 height 31
type input "66,76"
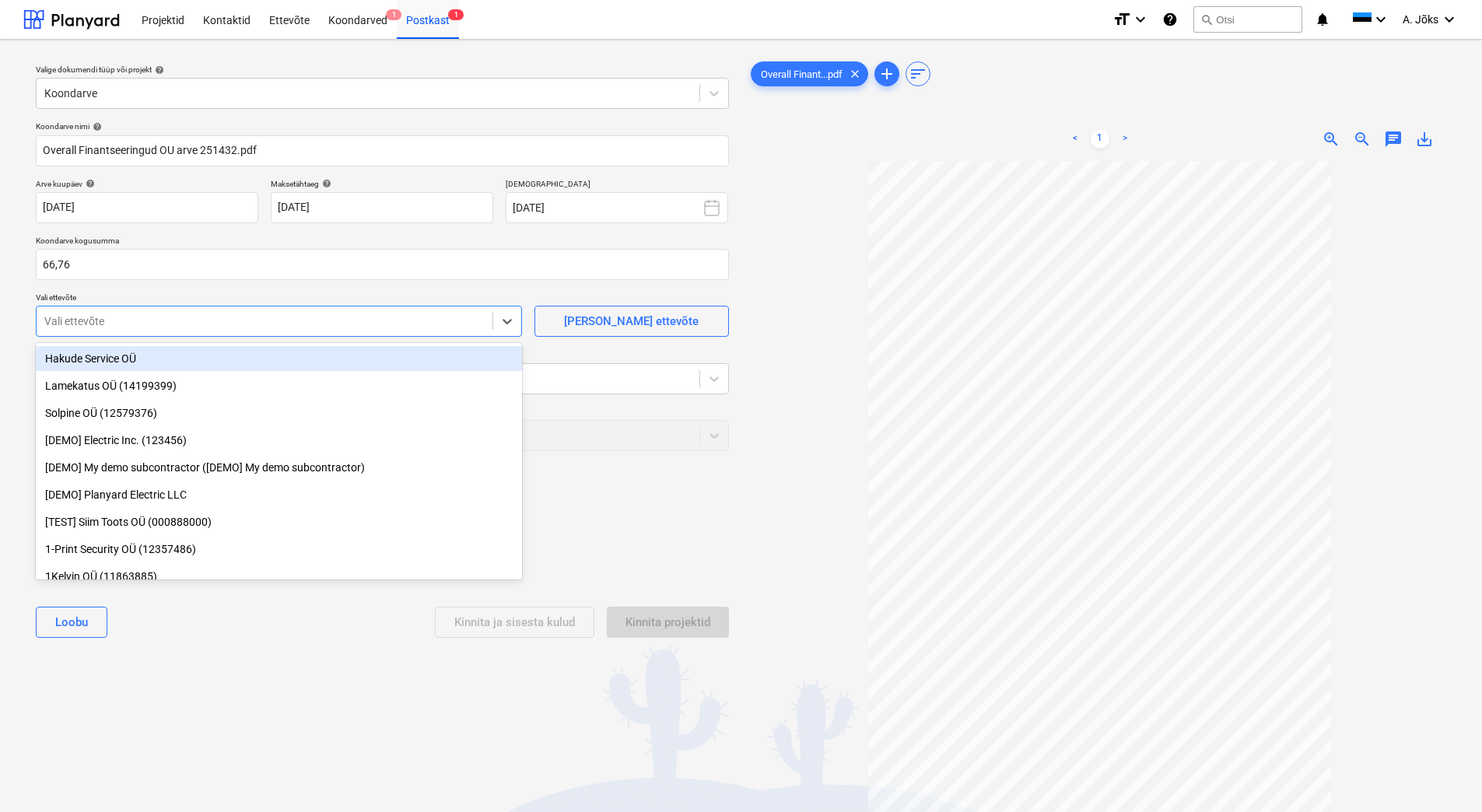
click at [206, 317] on div at bounding box center [264, 321] width 441 height 15
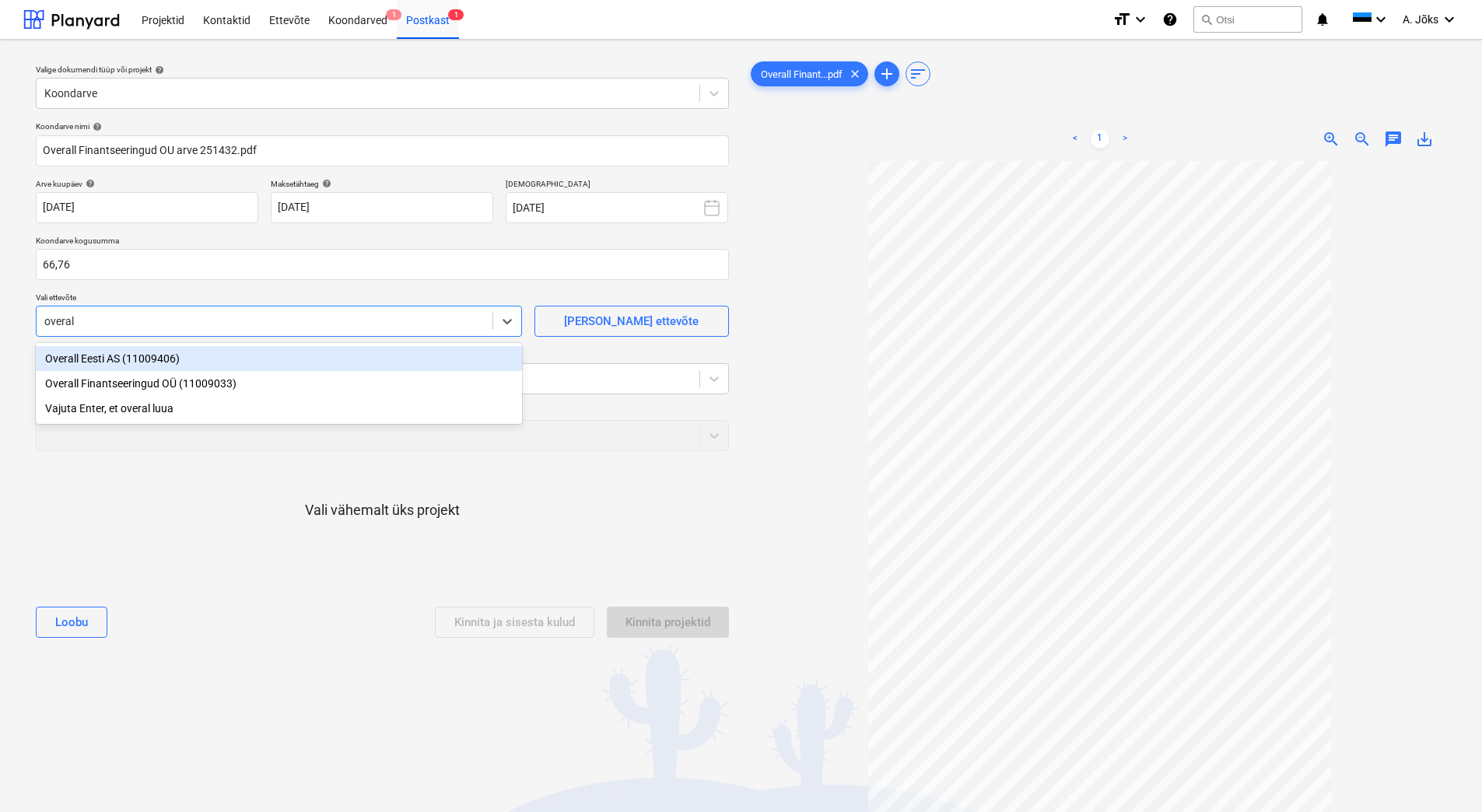
type input "overall"
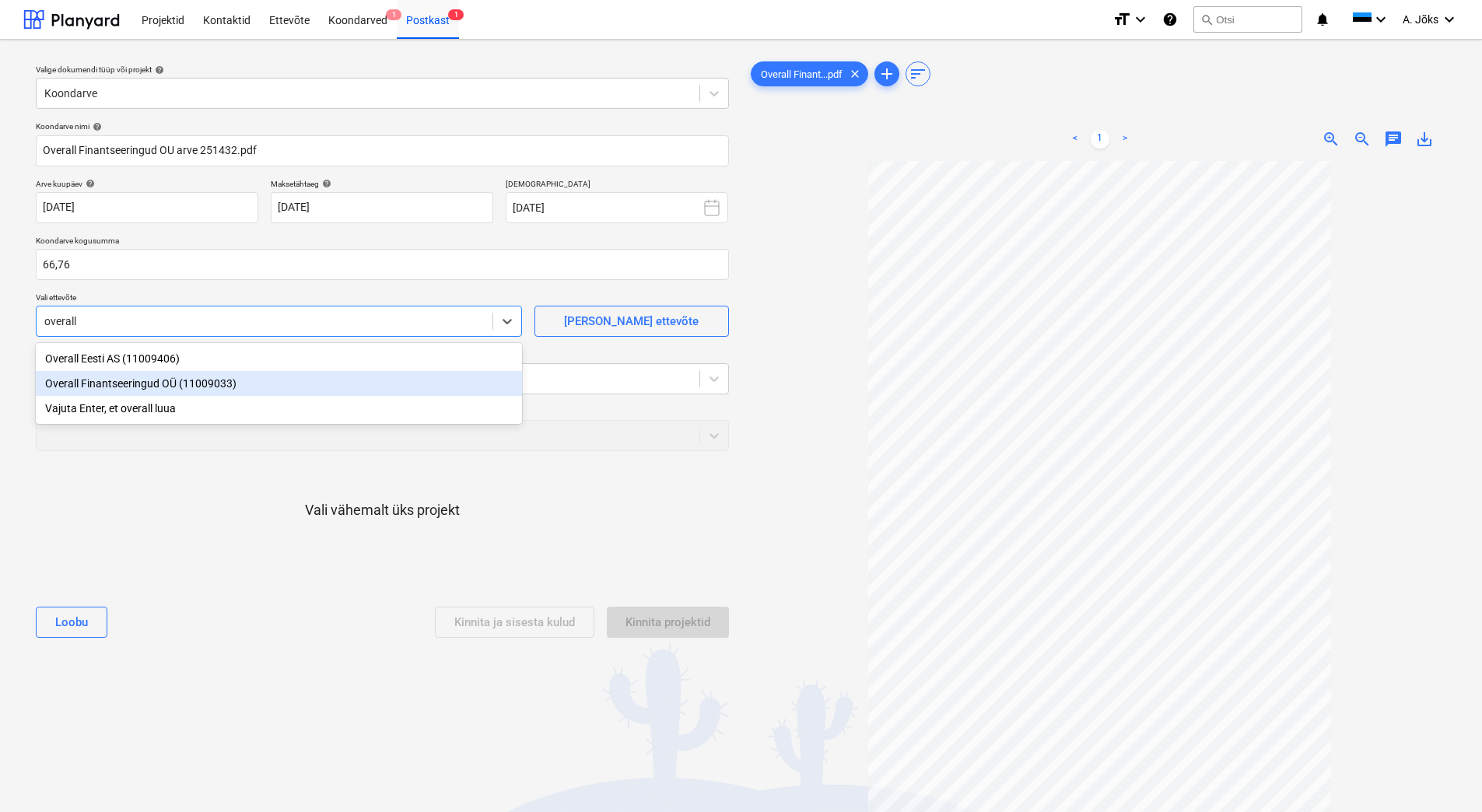
click at [196, 386] on div "Overall Finantseeringud OÜ (11009033)" at bounding box center [279, 383] width 487 height 25
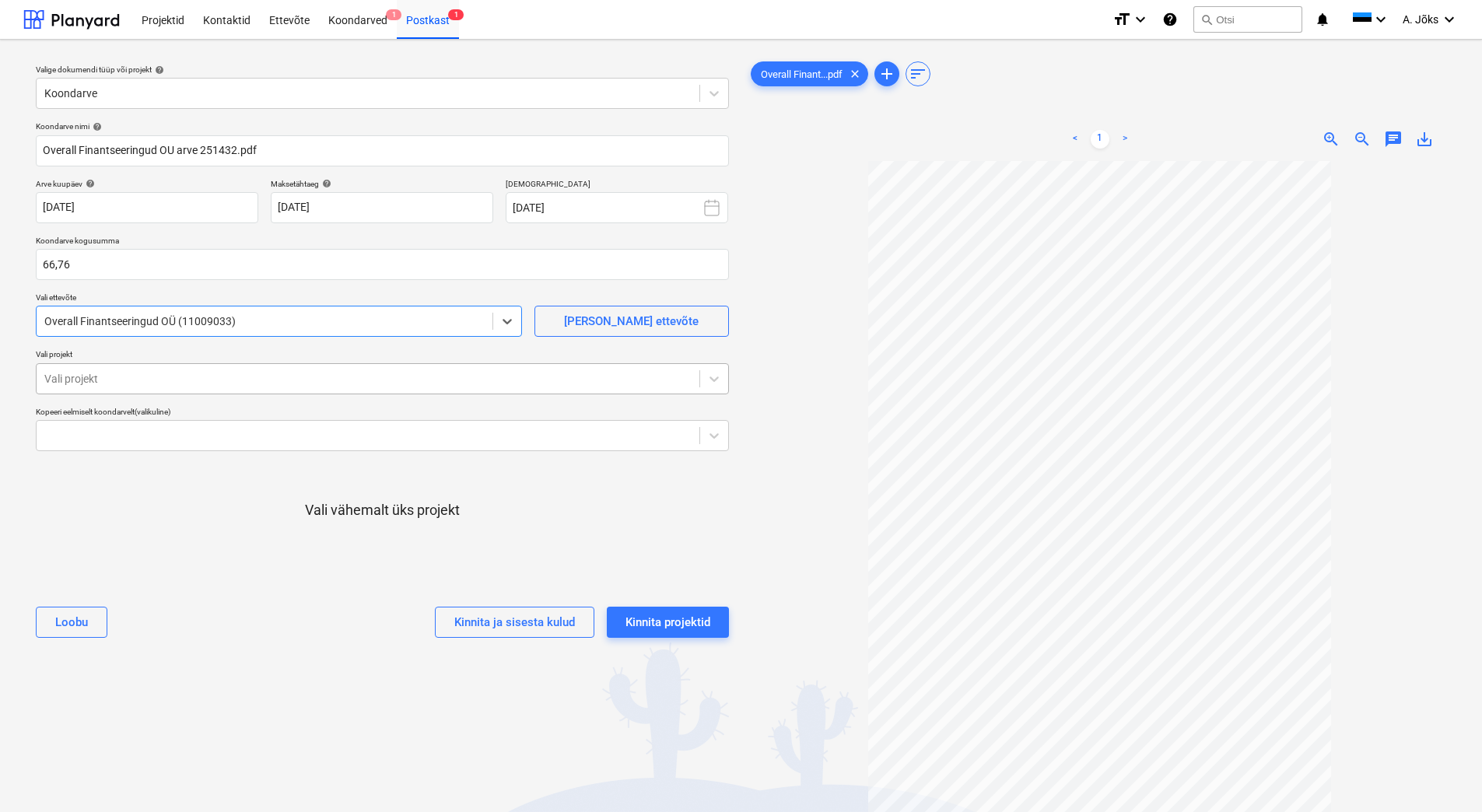
click at [201, 377] on div at bounding box center [368, 378] width 648 height 15
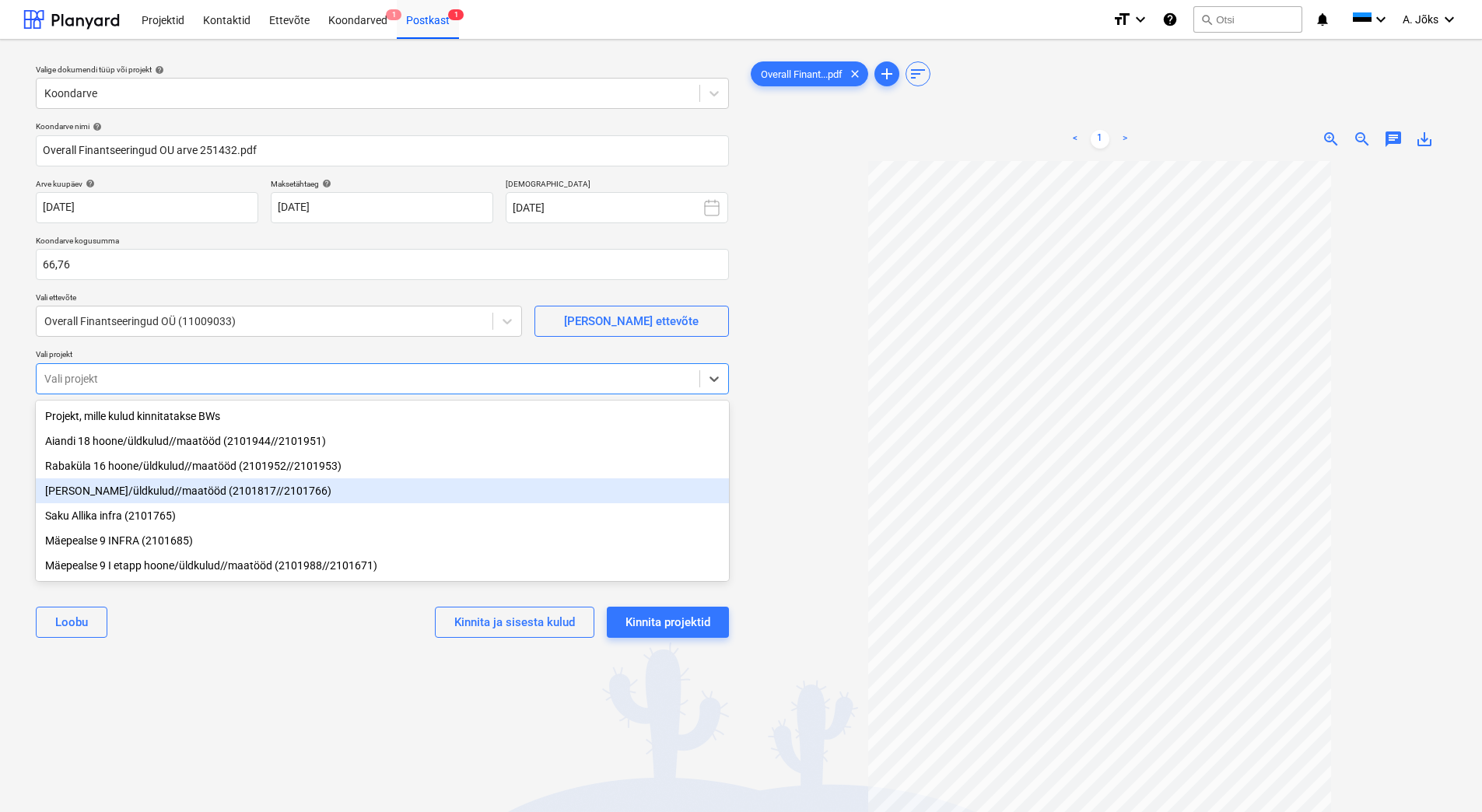
click at [165, 495] on div "[PERSON_NAME]/üldkulud//maatööd (2101817//2101766)" at bounding box center [382, 490] width 694 height 25
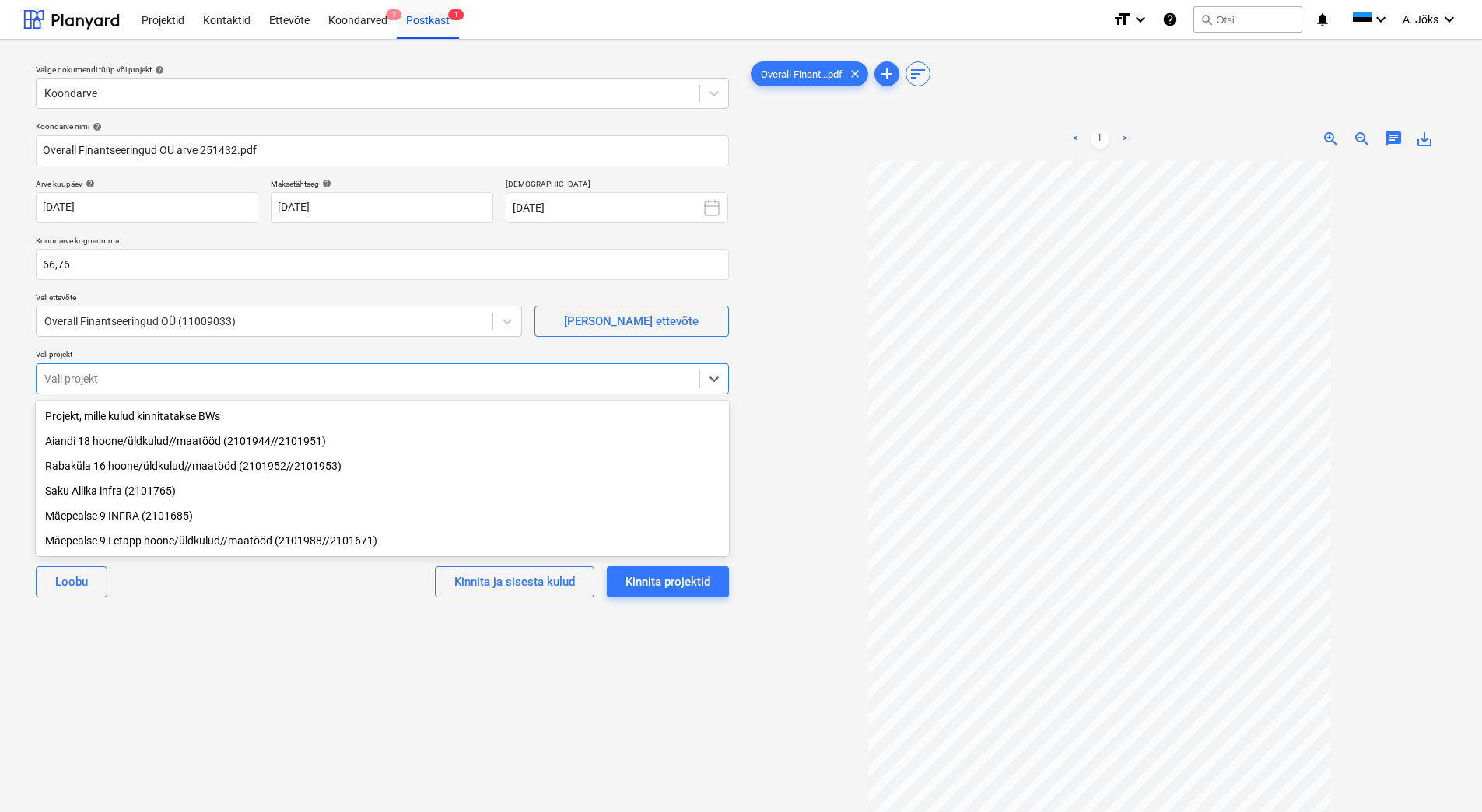
click at [245, 671] on div "Valige dokumendi tüüp või projekt help Koondarve Koondarve nimi help Overall Fi…" at bounding box center [382, 493] width 718 height 884
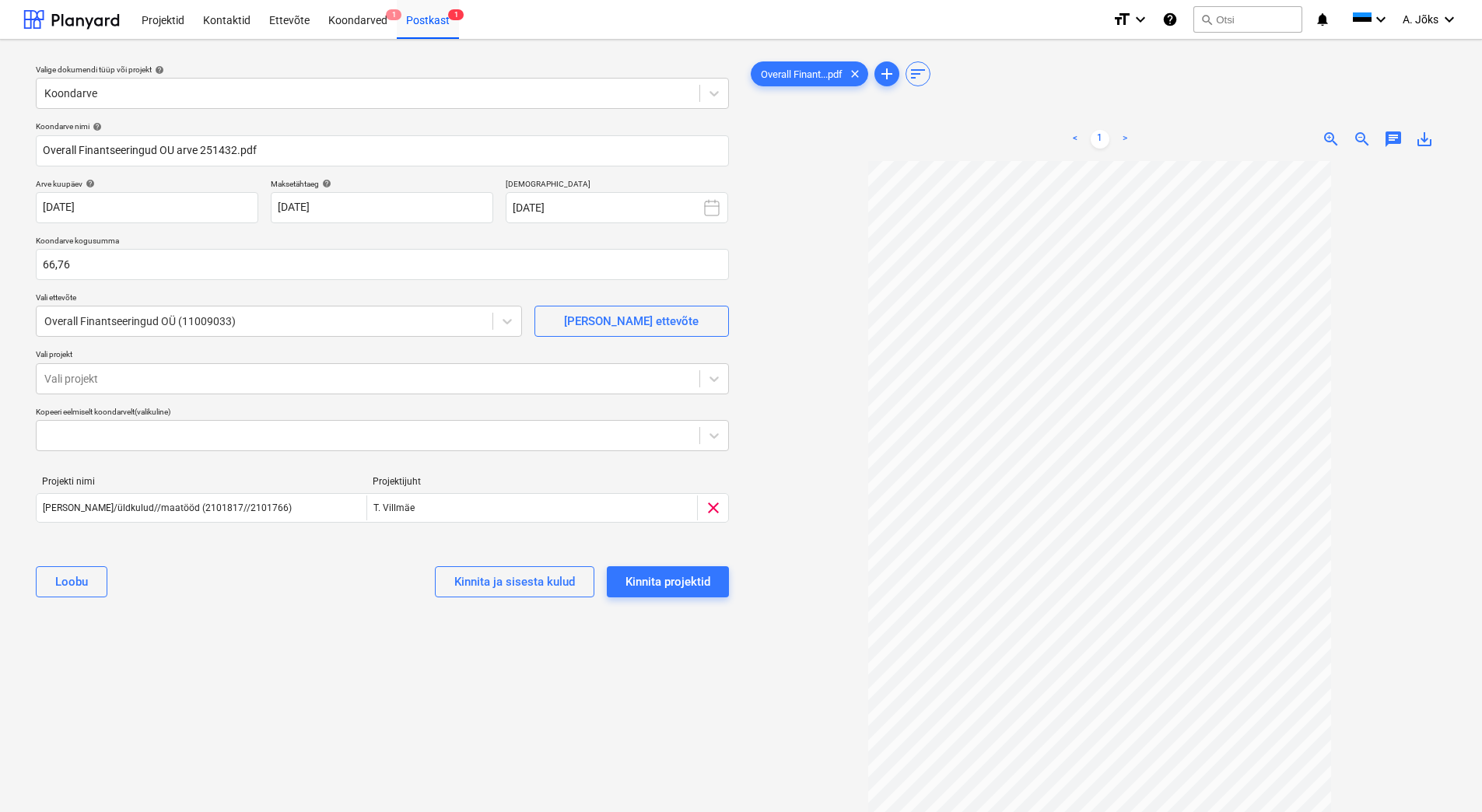
click at [269, 632] on div "Valige dokumendi tüüp või projekt help Koondarve Koondarve nimi help Overall Fi…" at bounding box center [382, 493] width 718 height 884
click at [668, 578] on div "Kinnita projektid" at bounding box center [668, 581] width 85 height 20
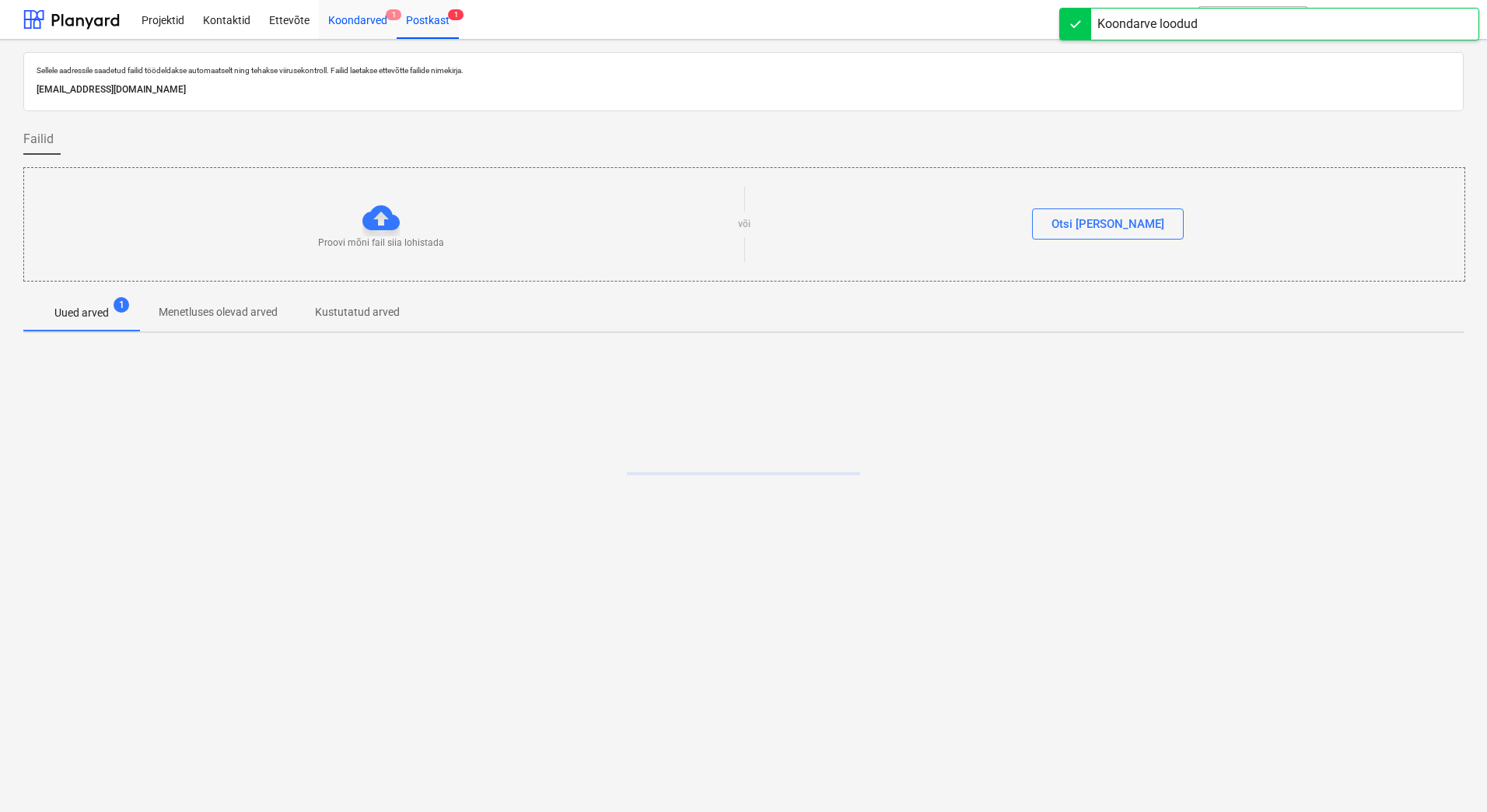
click at [358, 18] on div "Koondarved 1" at bounding box center [357, 18] width 78 height 39
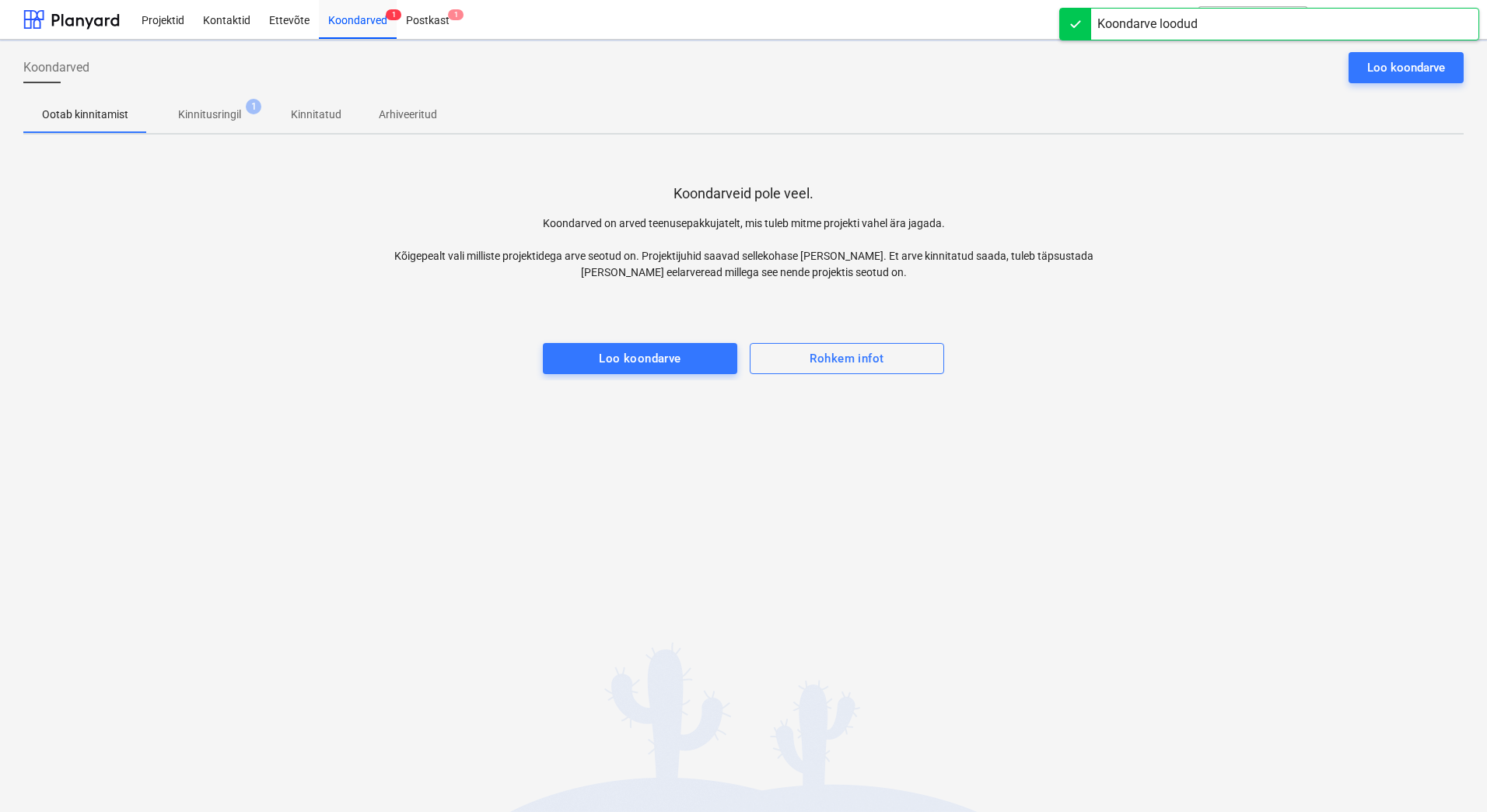
click at [215, 114] on p "Kinnitusringil" at bounding box center [210, 114] width 63 height 16
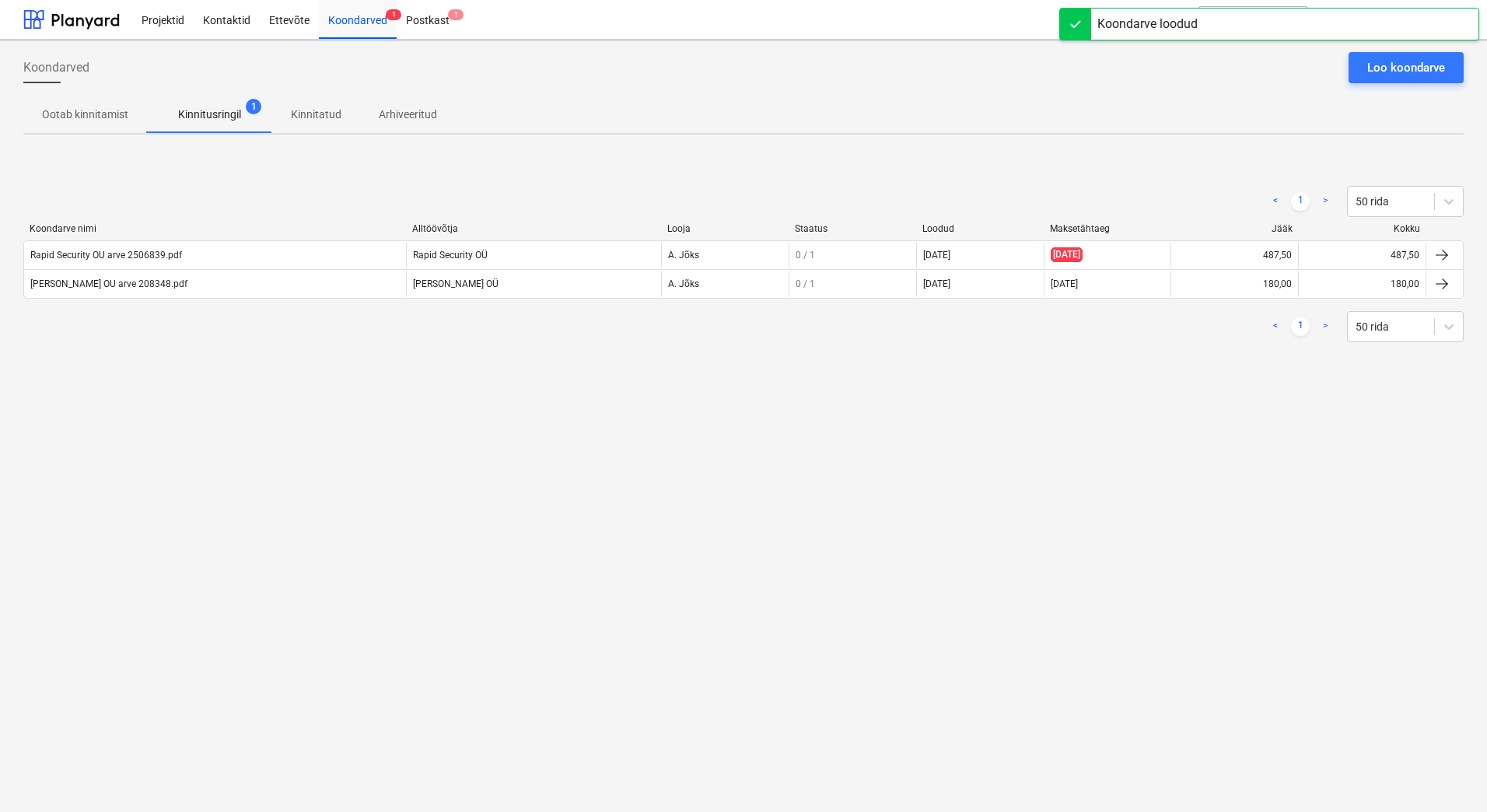
drag, startPoint x: 168, startPoint y: 496, endPoint x: 147, endPoint y: 395, distance: 103.2
click at [168, 496] on div "Koondarved Loo koondarve Ootab kinnitamist Kinnitusringil 1 Kinnitatud Arhiveer…" at bounding box center [743, 425] width 1487 height 772
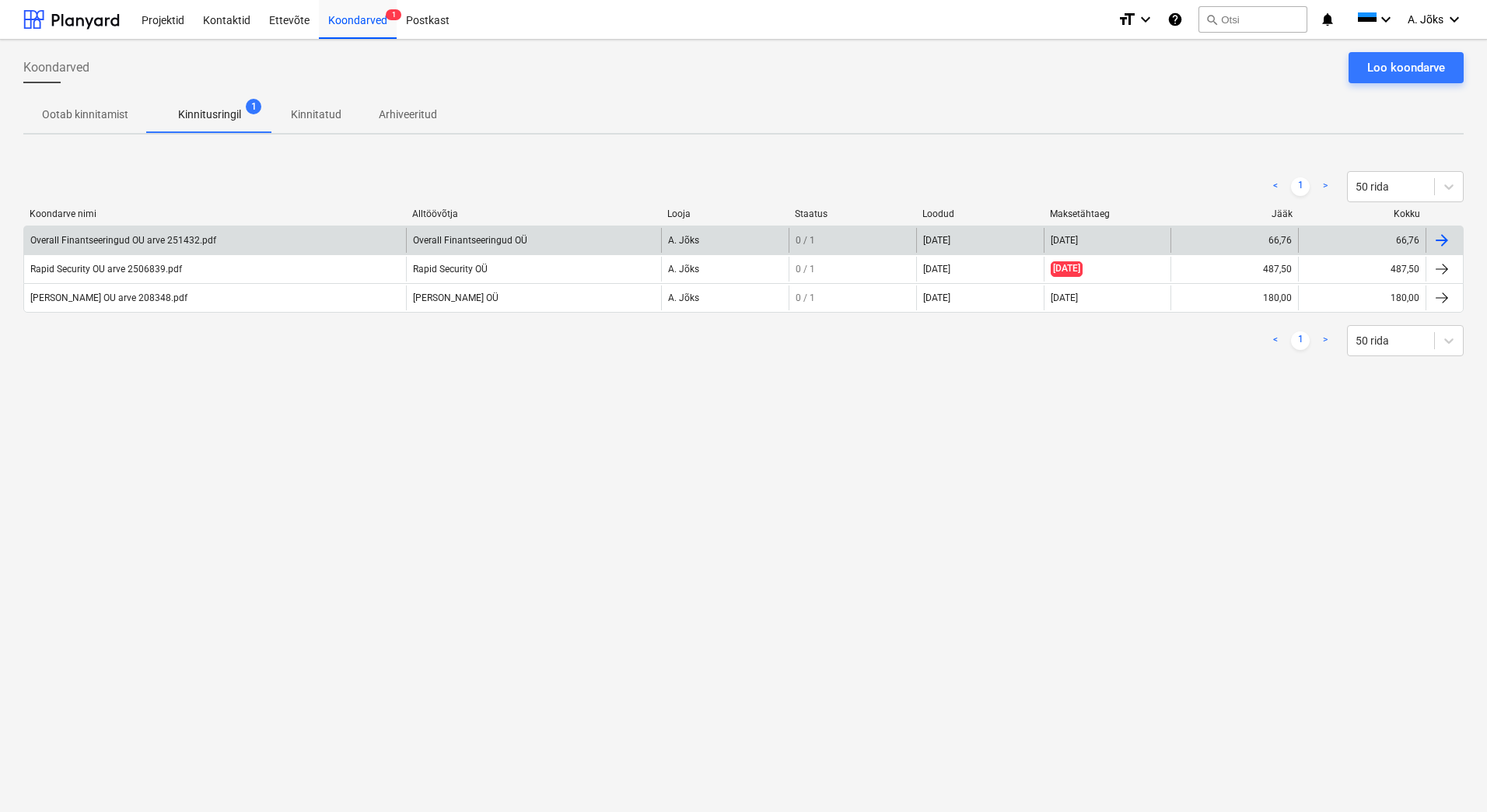
click at [210, 241] on div "Overall Finantseeringud OU arve 251432.pdf" at bounding box center [124, 239] width 186 height 11
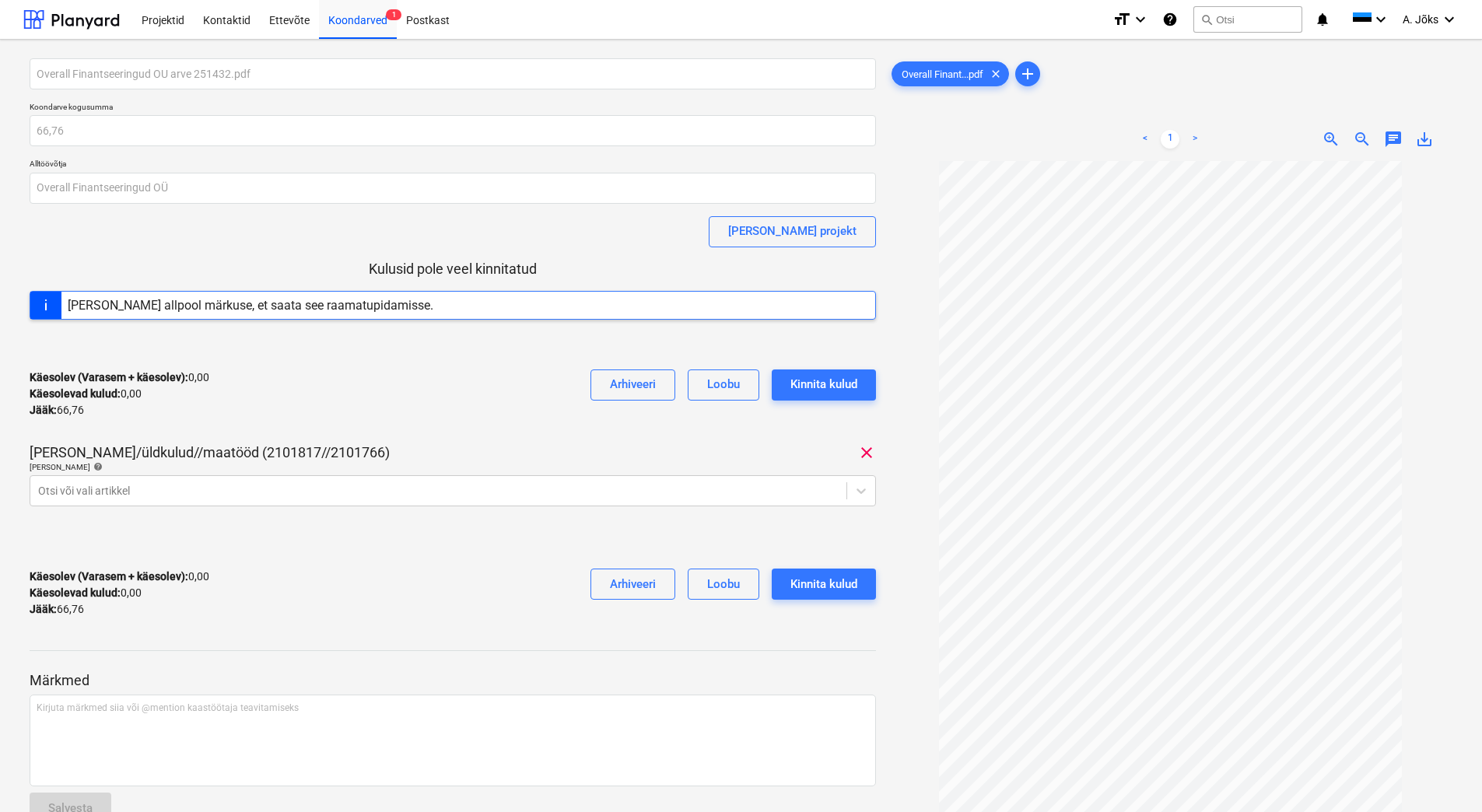
click at [1393, 135] on span "chat" at bounding box center [1393, 139] width 18 height 18
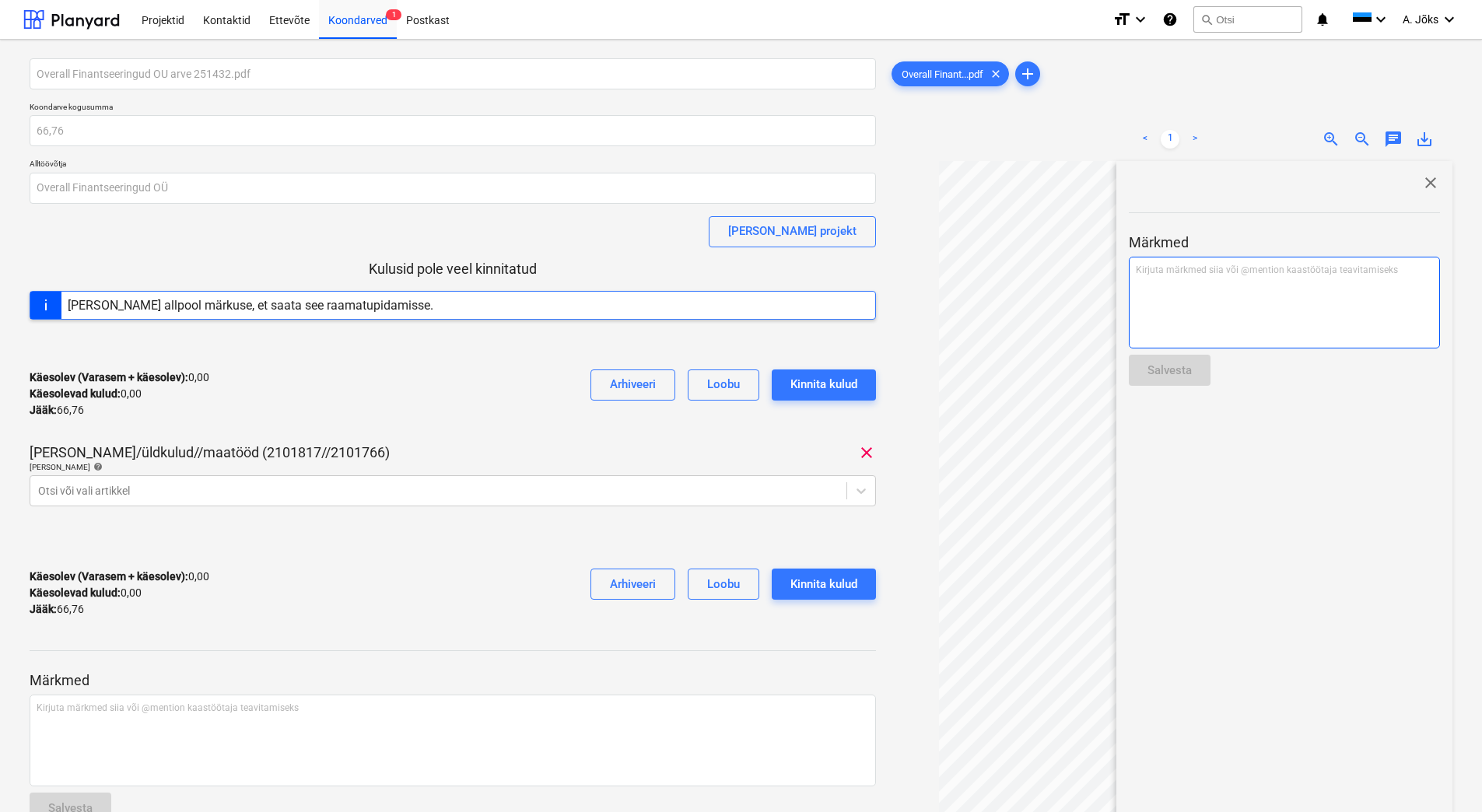
click at [1261, 289] on div "Kirjuta märkmed siia või @mention kaastöötaja teavitamiseks ﻿" at bounding box center [1284, 303] width 311 height 92
click at [1182, 363] on div "Salvesta" at bounding box center [1170, 370] width 44 height 20
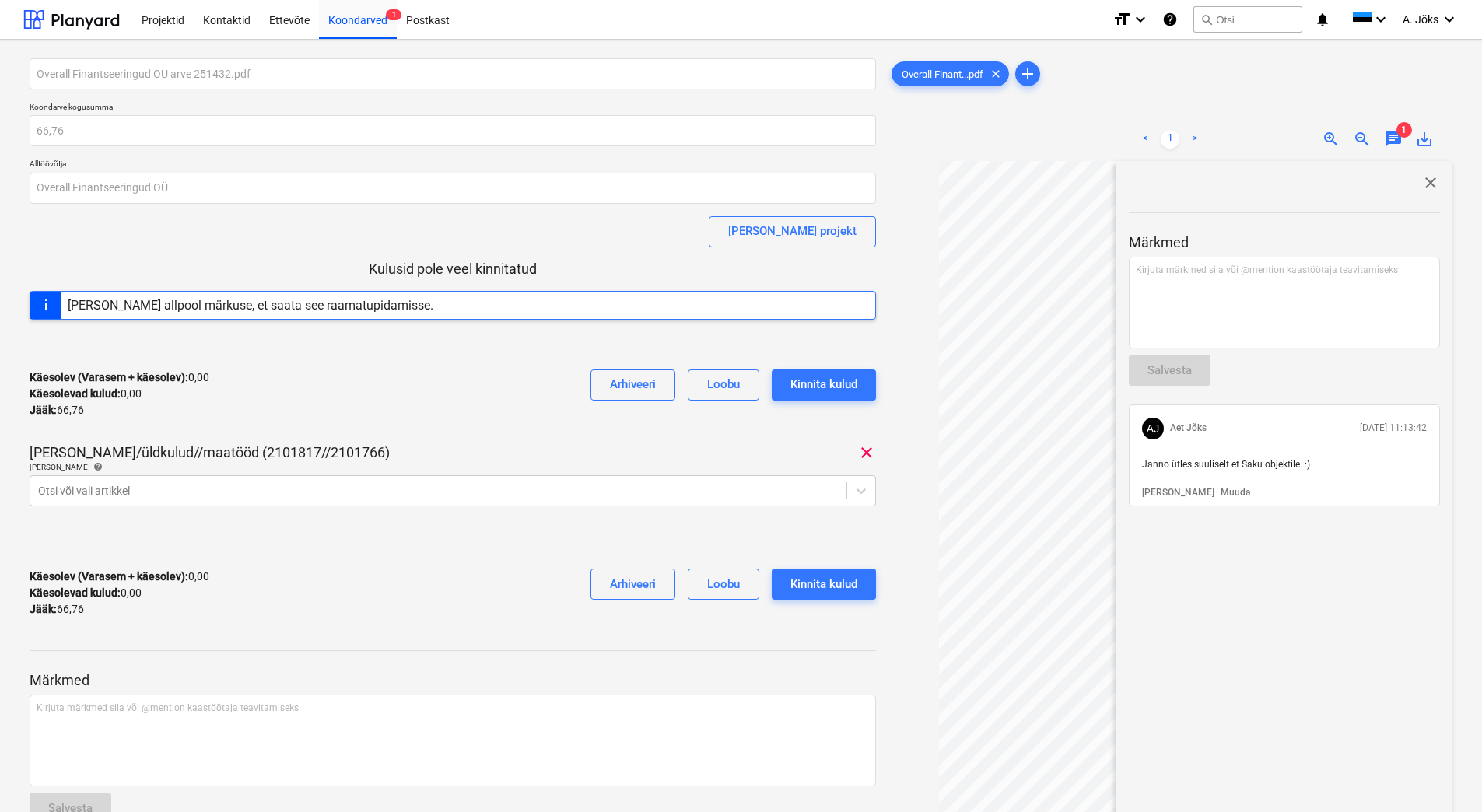
click at [1429, 180] on span "close" at bounding box center [1430, 182] width 18 height 18
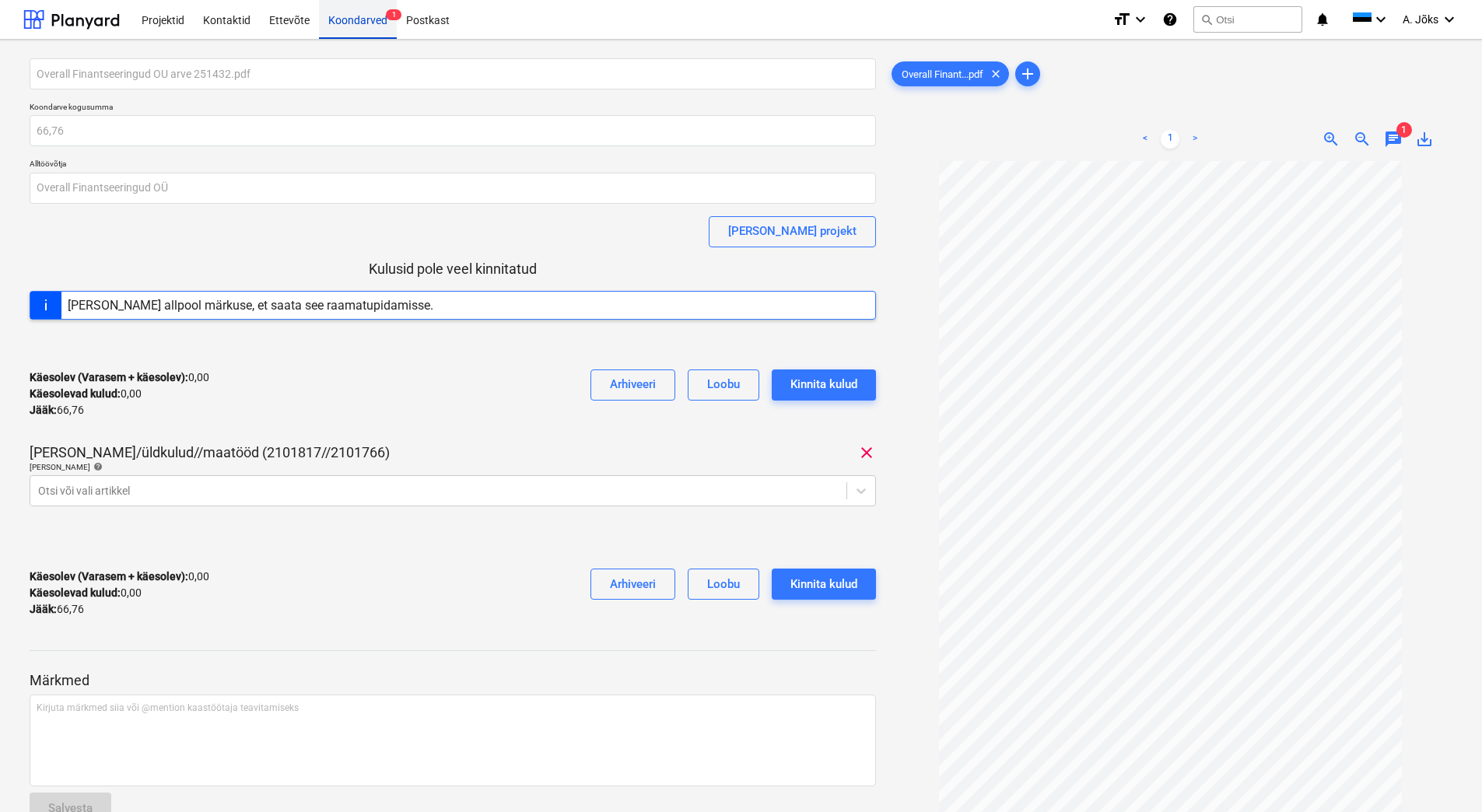
click at [340, 20] on div "Koondarved 1" at bounding box center [357, 18] width 78 height 39
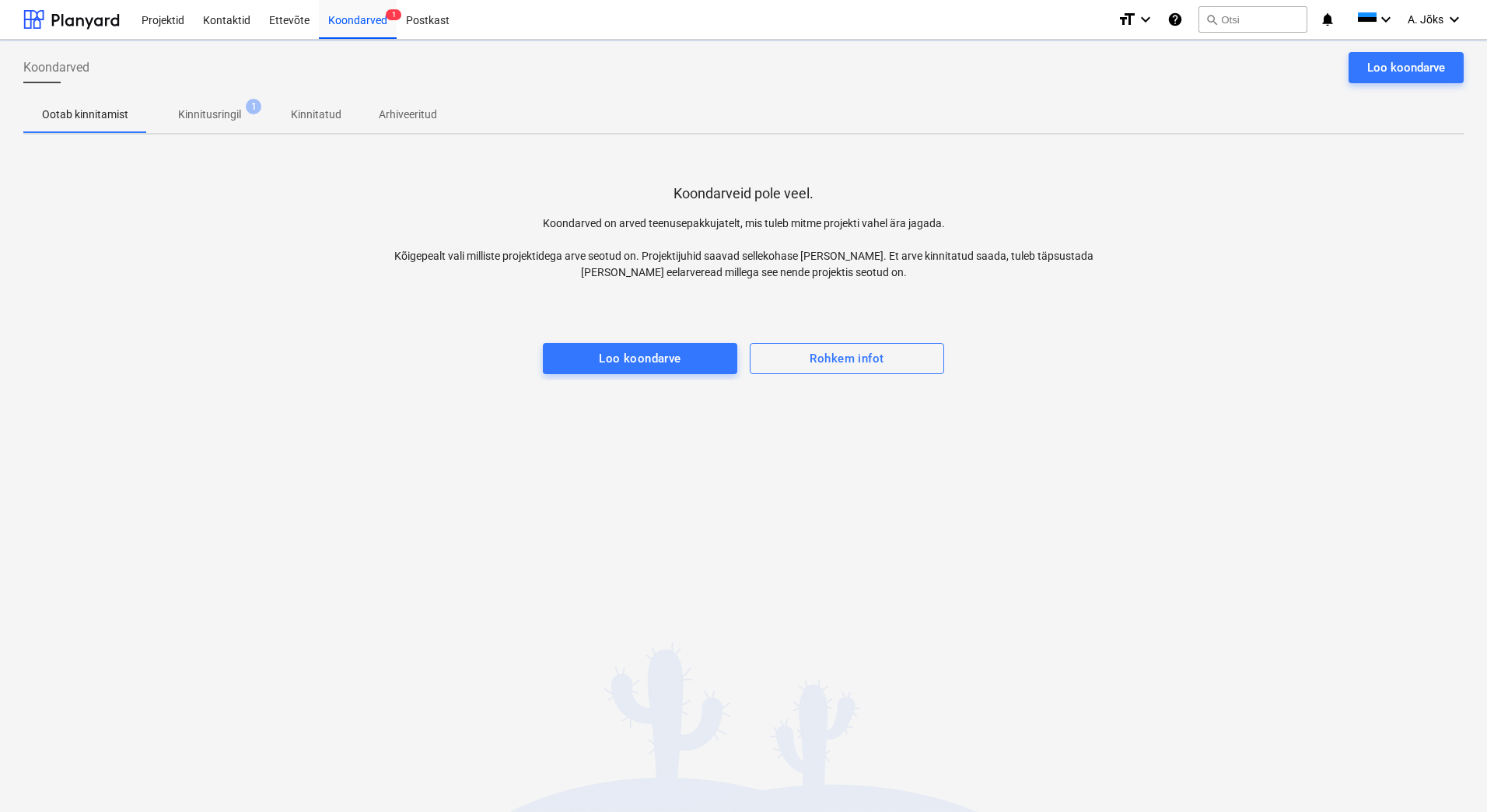
drag, startPoint x: 230, startPoint y: 112, endPoint x: 222, endPoint y: 118, distance: 10.0
click at [230, 112] on p "Kinnitusringil" at bounding box center [210, 114] width 63 height 16
